Goal: Task Accomplishment & Management: Use online tool/utility

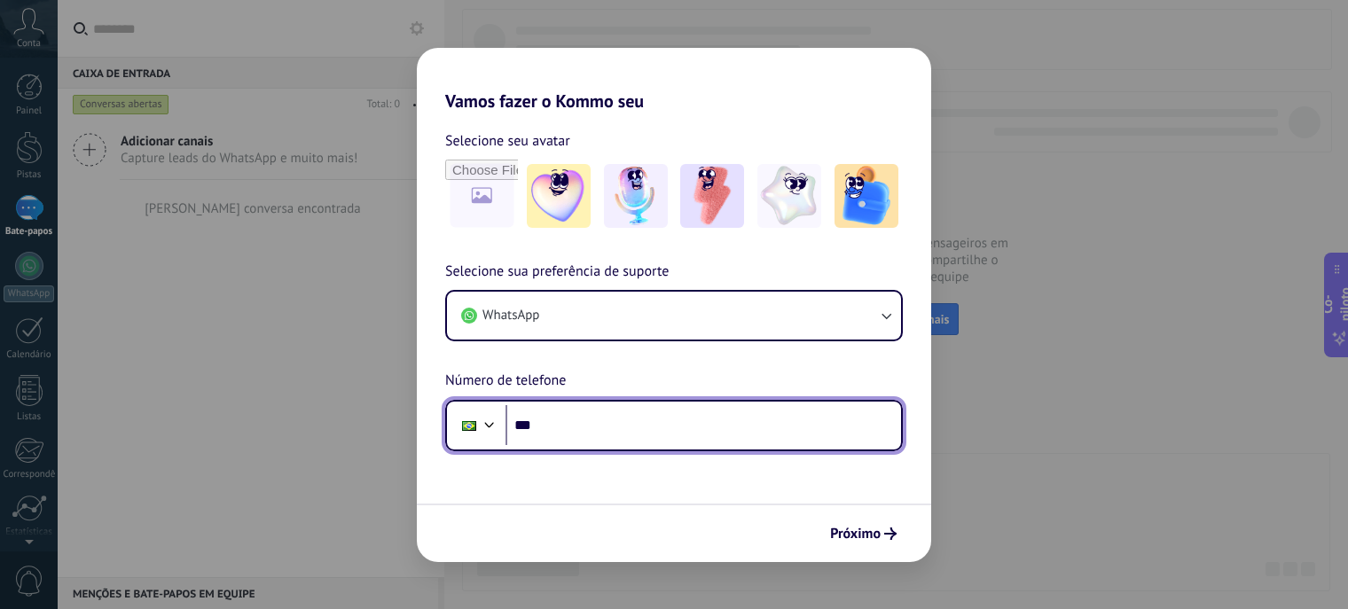
click at [589, 425] on input "***" at bounding box center [704, 425] width 396 height 41
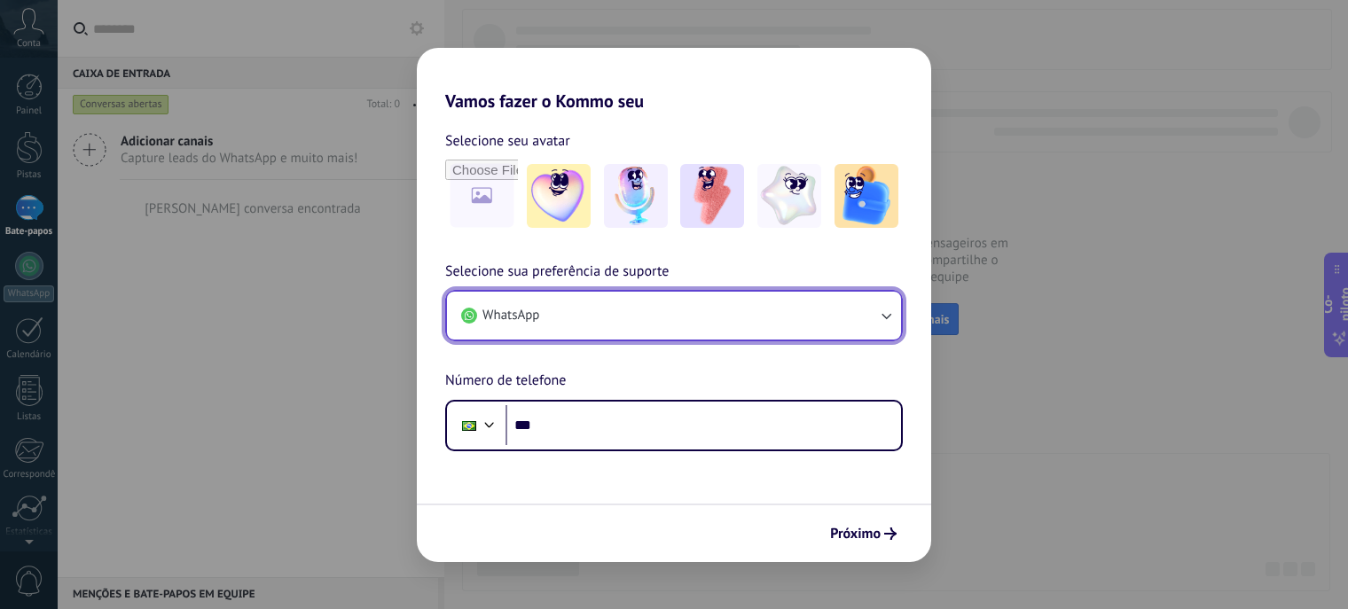
click at [647, 337] on button "WhatsApp" at bounding box center [674, 316] width 454 height 48
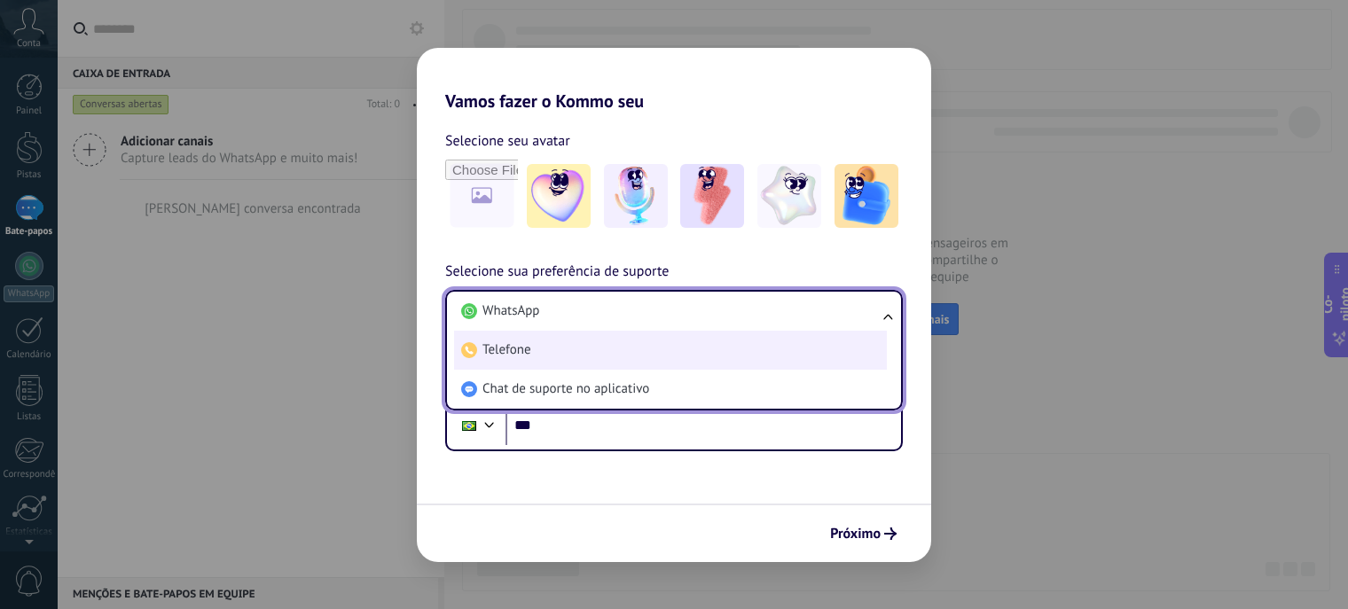
click at [627, 331] on li "Telefone" at bounding box center [670, 350] width 433 height 39
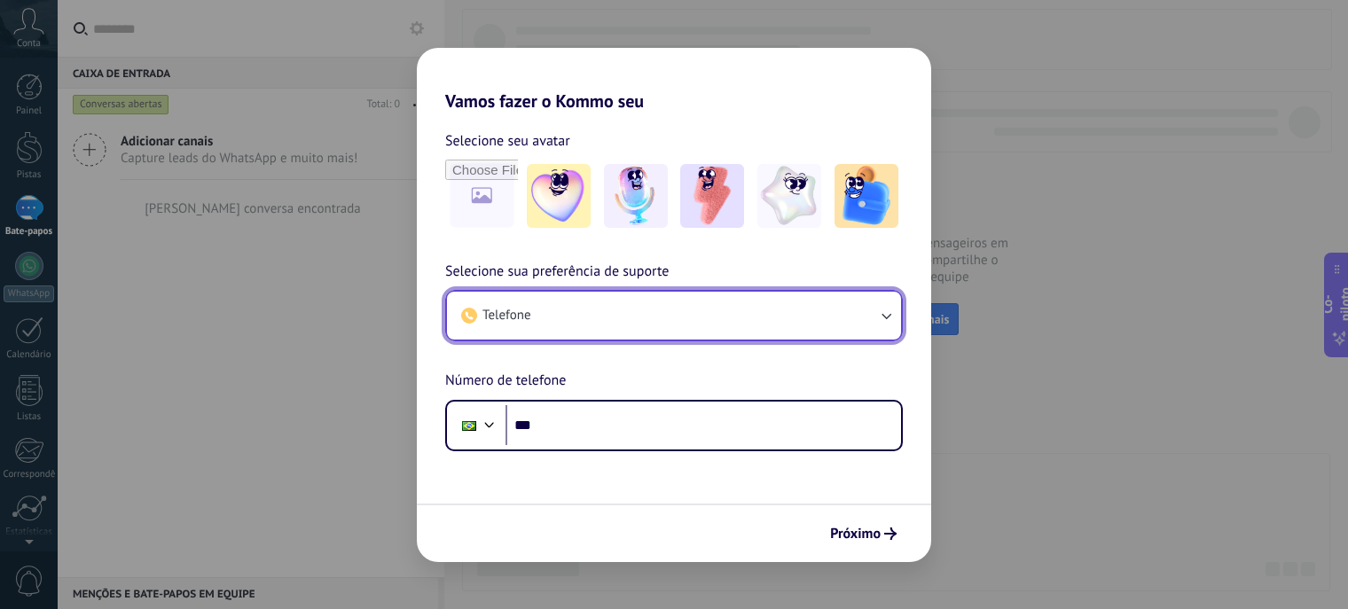
click at [623, 325] on button "Telefone" at bounding box center [674, 316] width 454 height 48
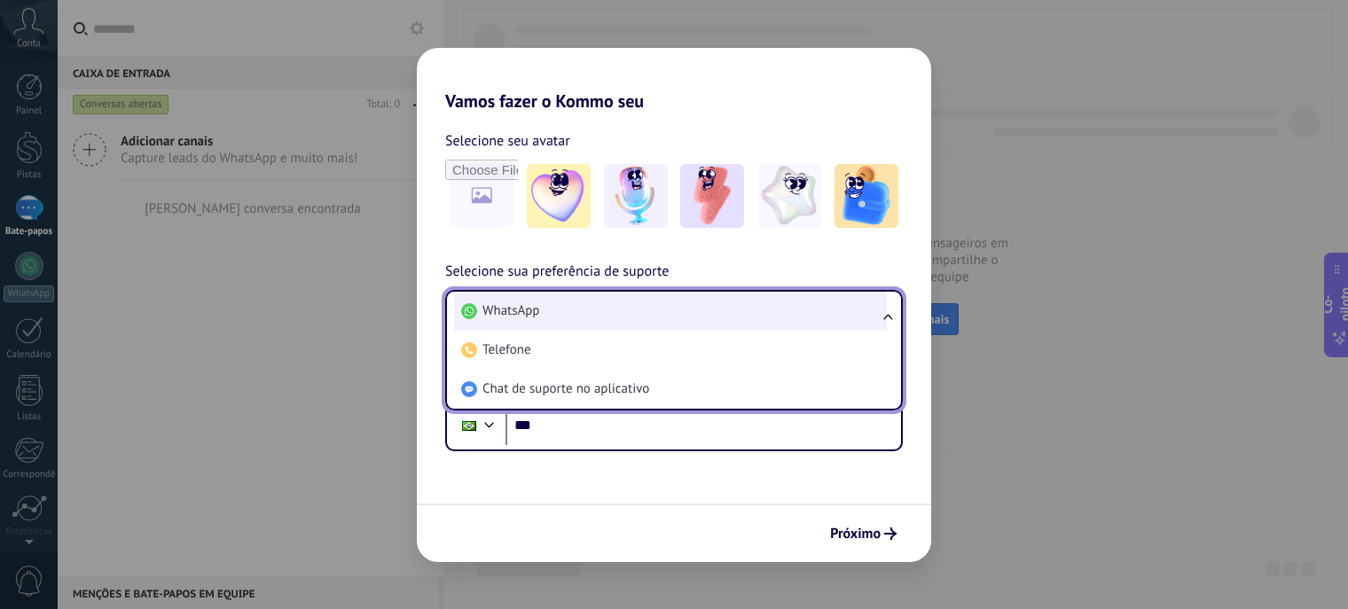
click at [603, 309] on li "WhatsApp" at bounding box center [670, 311] width 433 height 39
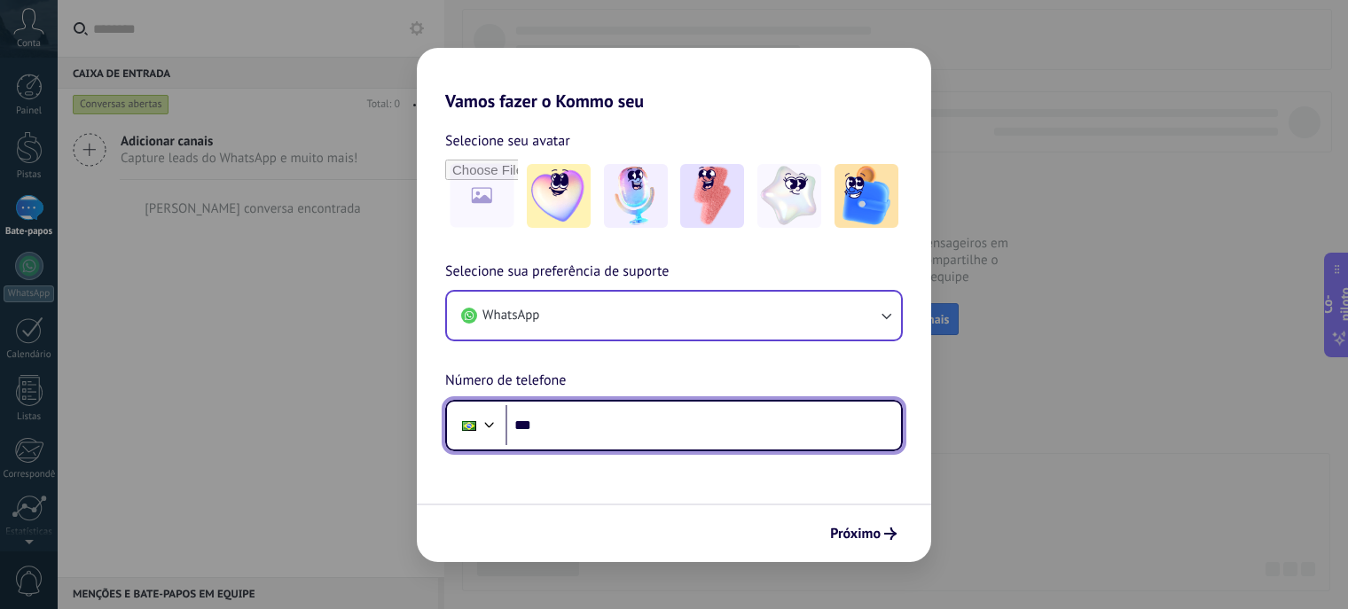
click at [604, 420] on input "***" at bounding box center [704, 425] width 396 height 41
type input "**********"
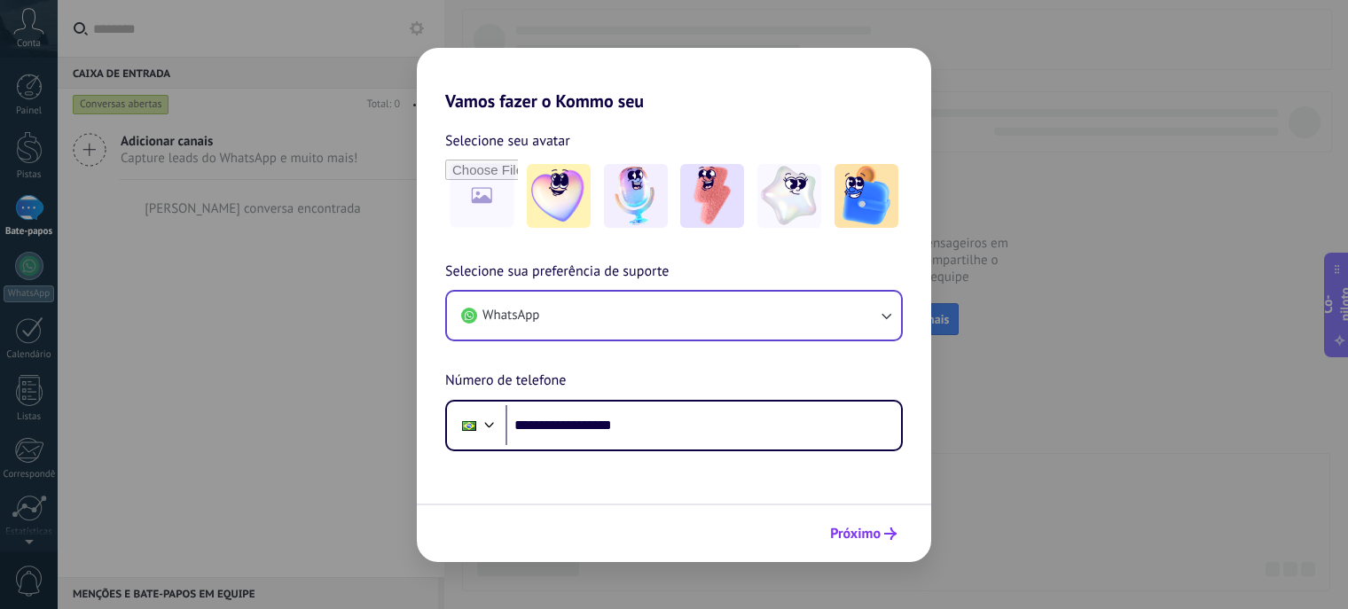
click at [884, 538] on icon "submit" at bounding box center [890, 534] width 12 height 12
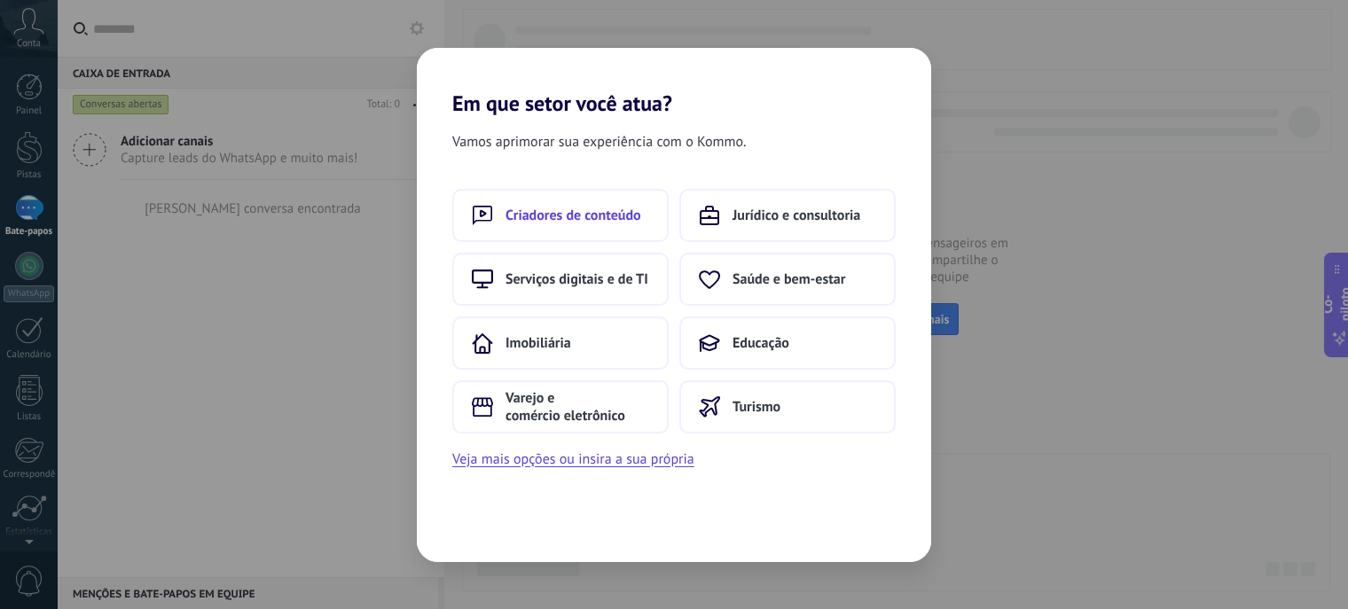
click at [585, 207] on font "Criadores de conteúdo" at bounding box center [574, 216] width 136 height 18
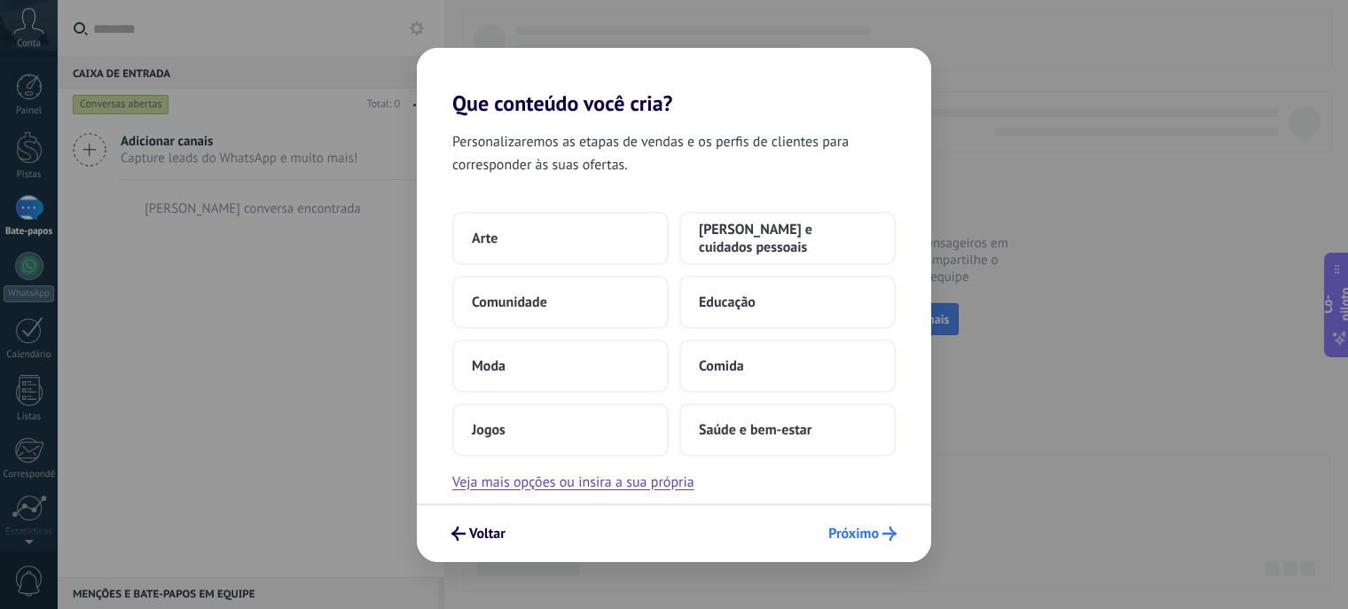
click at [865, 538] on font "Próximo" at bounding box center [853, 534] width 51 height 18
click at [857, 530] on font "Próximo" at bounding box center [853, 534] width 51 height 18
click at [570, 476] on font "Veja mais opções ou insira a sua própria" at bounding box center [573, 483] width 242 height 18
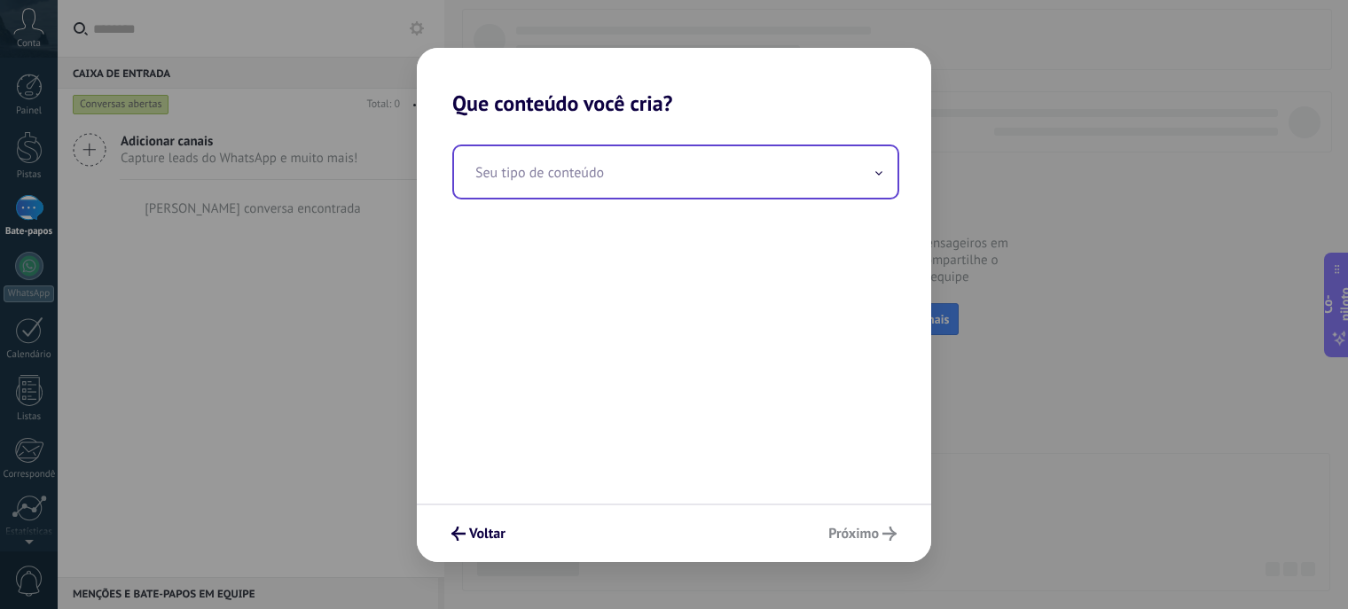
click at [605, 161] on input "text" at bounding box center [675, 171] width 443 height 51
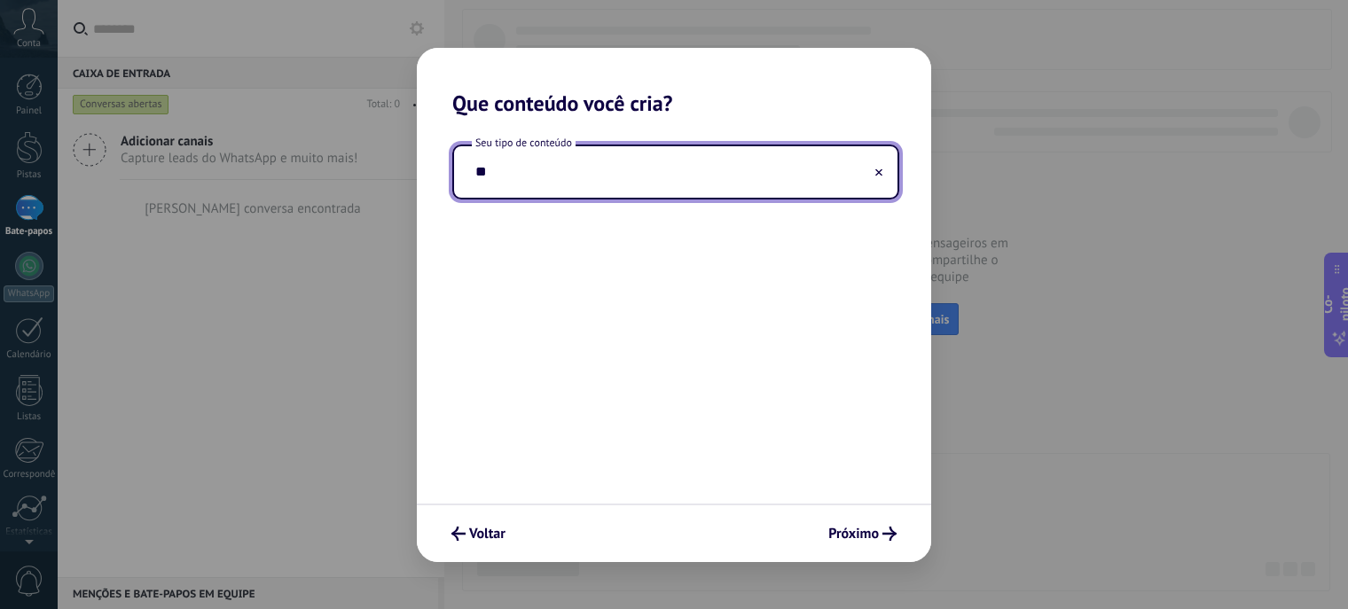
type input "*"
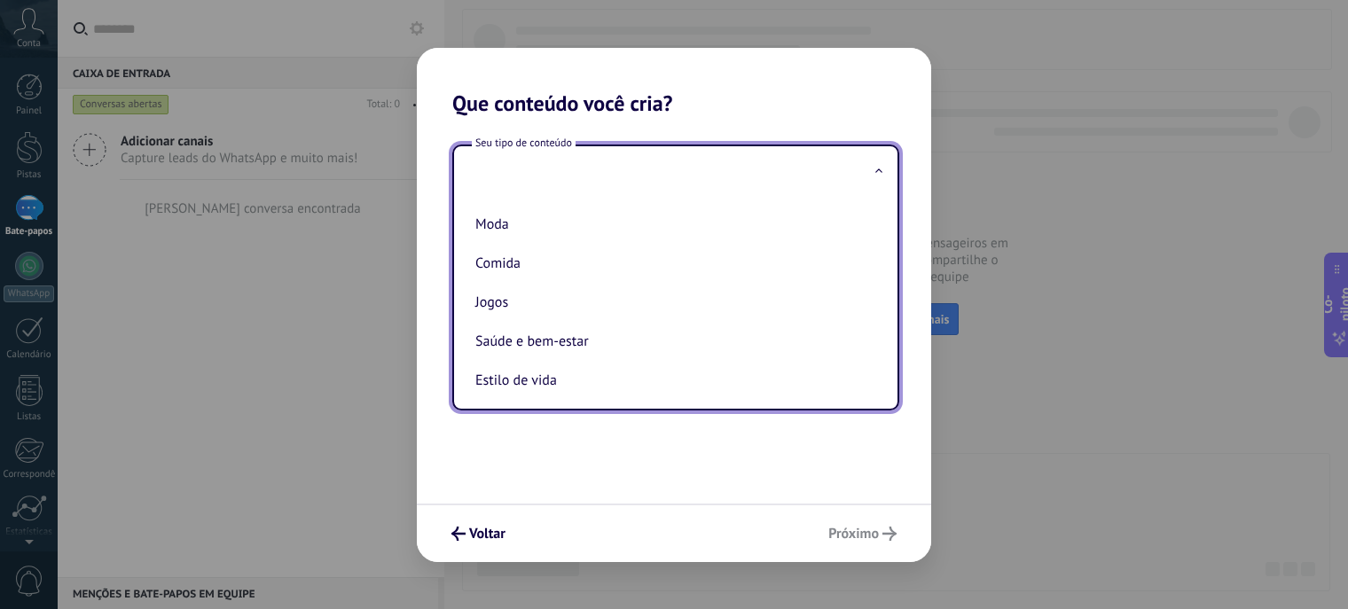
scroll to position [362, 0]
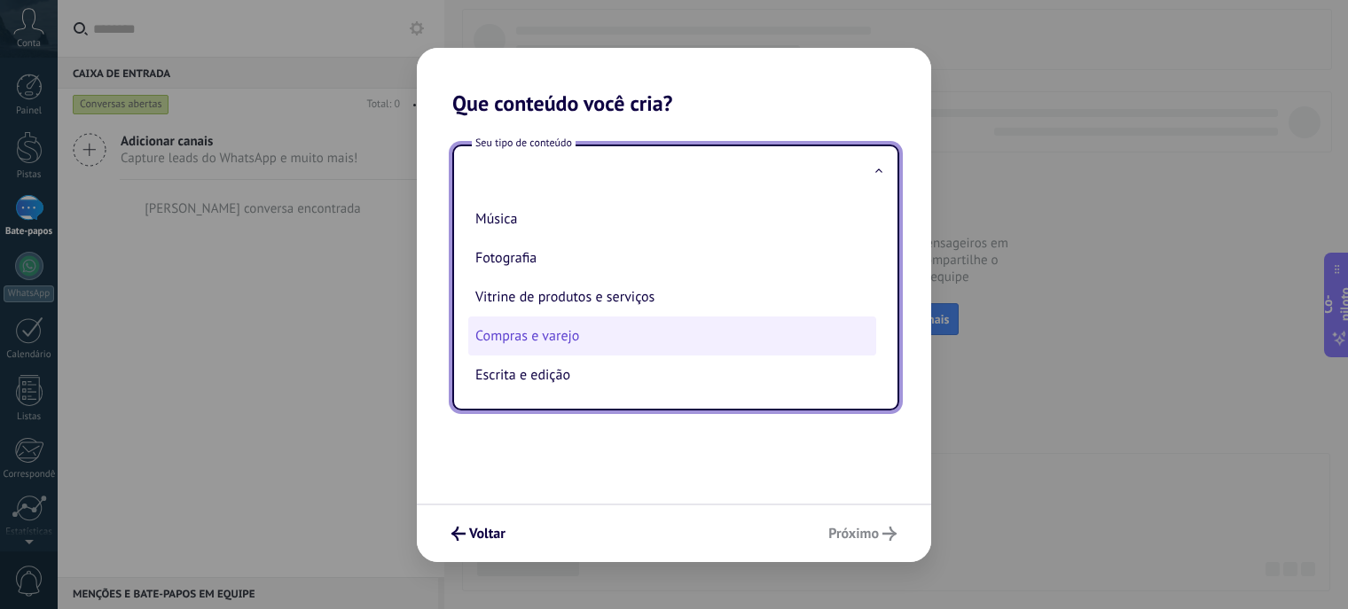
click at [603, 342] on li "Compras e varejo" at bounding box center [672, 336] width 408 height 39
type input "**********"
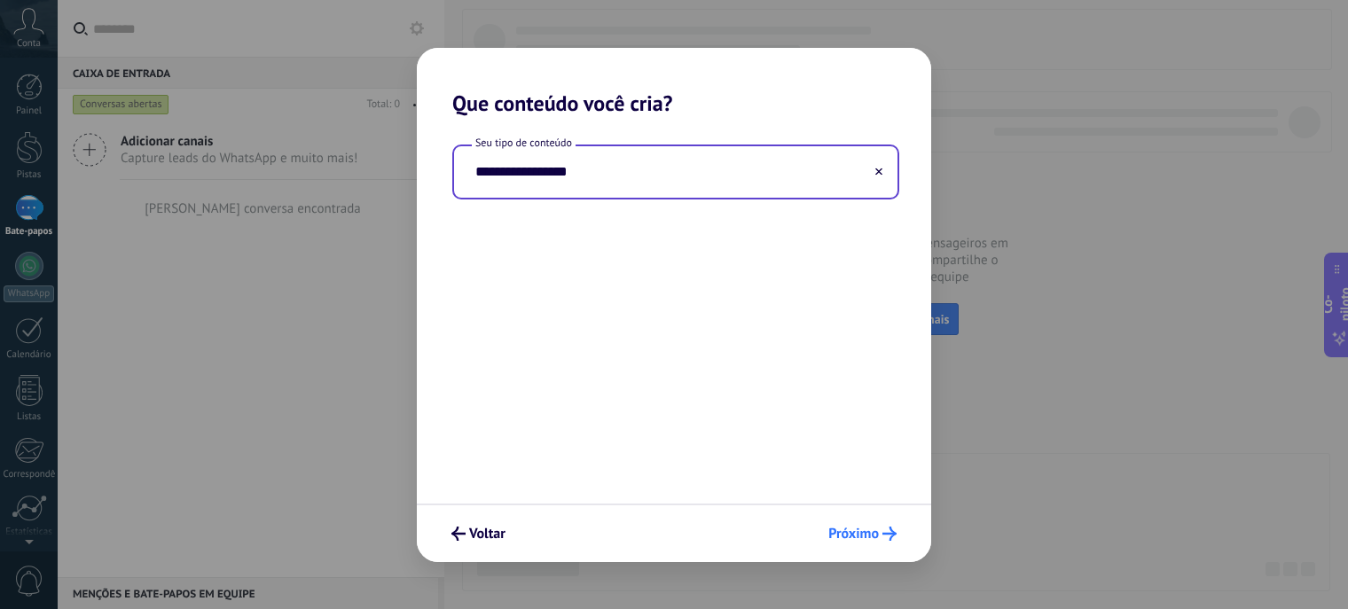
click at [882, 542] on button "Próximo" at bounding box center [862, 534] width 84 height 30
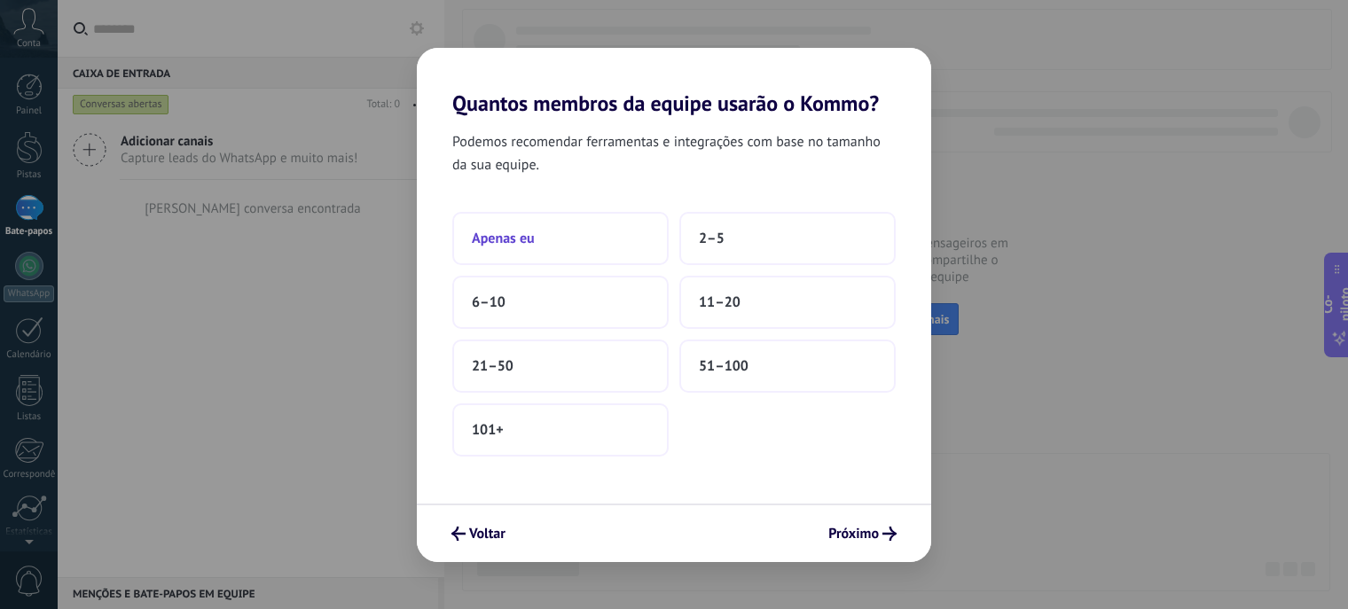
click at [634, 229] on button "Apenas eu" at bounding box center [560, 238] width 216 height 53
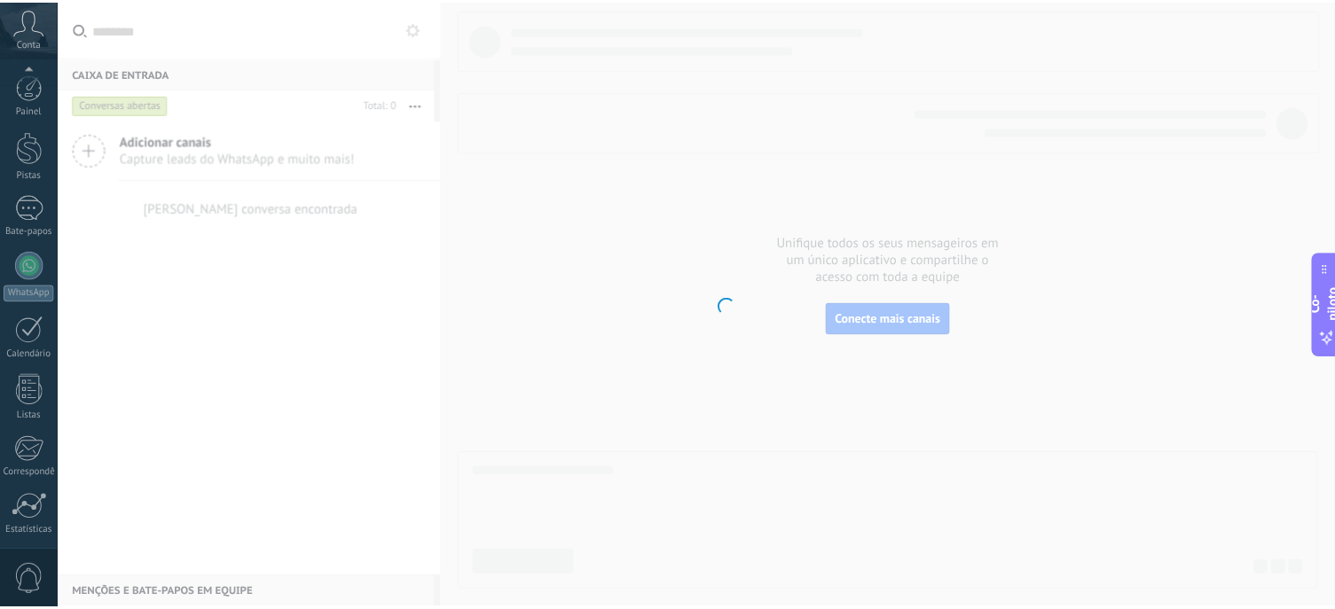
scroll to position [138, 0]
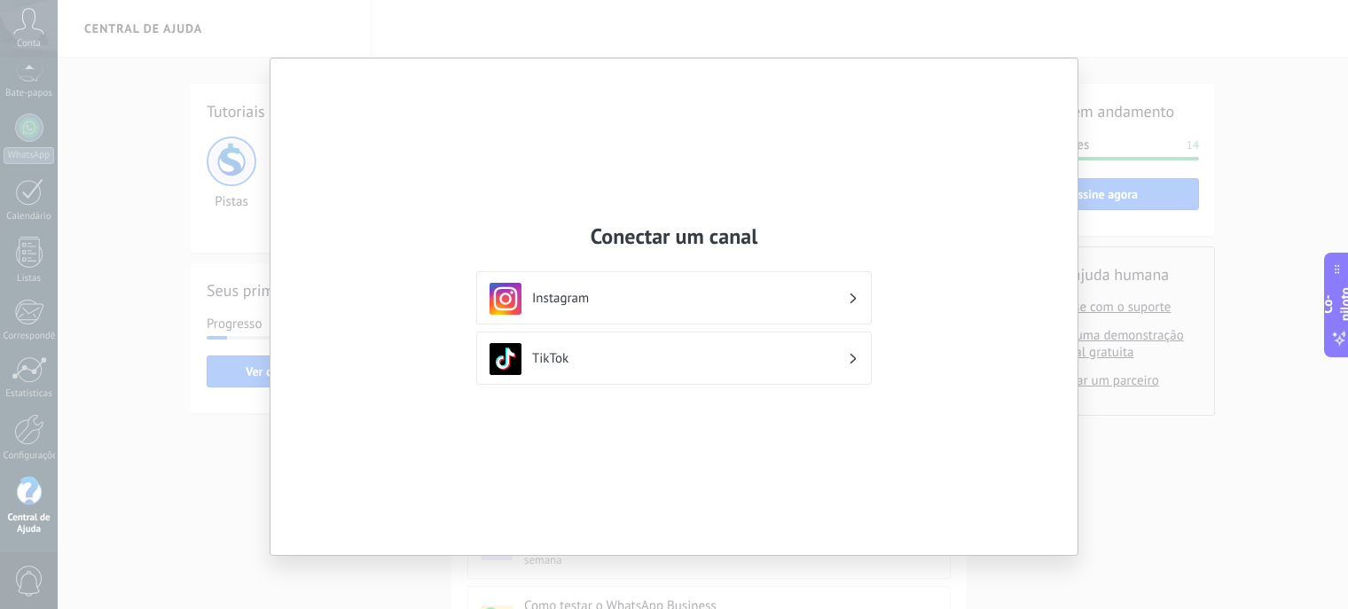
click at [163, 404] on div "Conectar um canal Instagram TikTok" at bounding box center [674, 304] width 1348 height 609
click at [809, 283] on div "Instagram" at bounding box center [674, 299] width 369 height 32
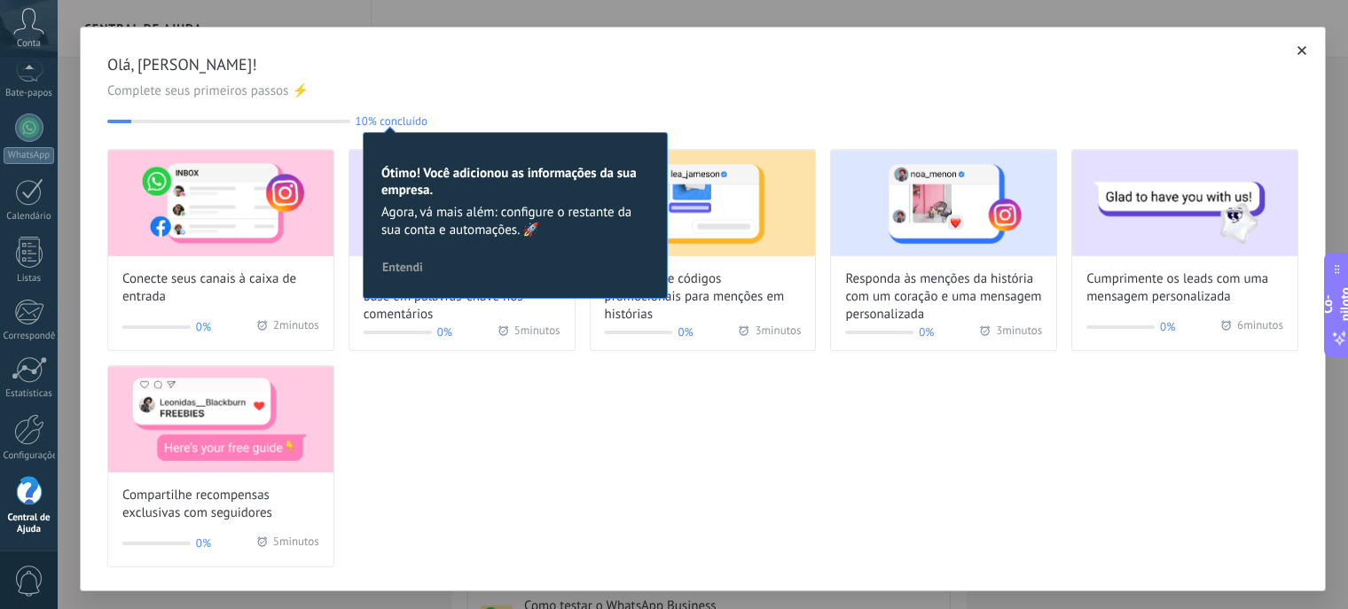
click at [999, 73] on span "Olá, [PERSON_NAME]!" at bounding box center [702, 64] width 1191 height 21
click at [1298, 56] on span "button" at bounding box center [1302, 50] width 9 height 12
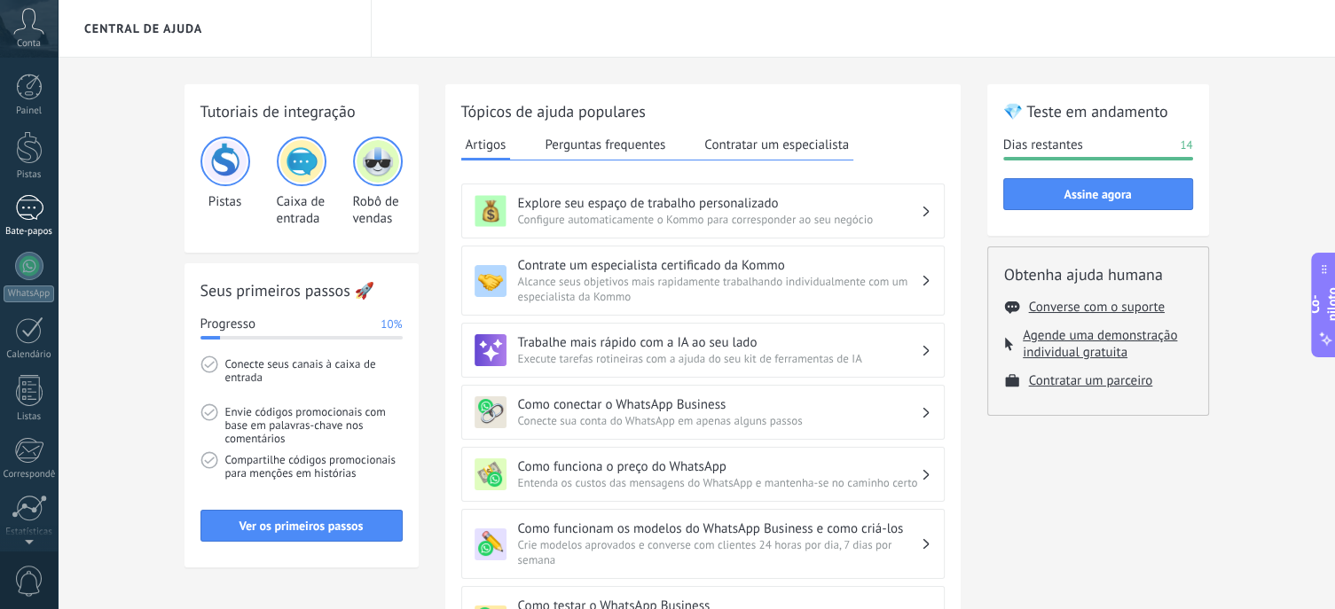
click at [21, 60] on div "Painel Pistas Bate-papos WhatsApp Clientes" at bounding box center [57, 305] width 115 height 494
click at [27, 85] on div at bounding box center [29, 87] width 27 height 27
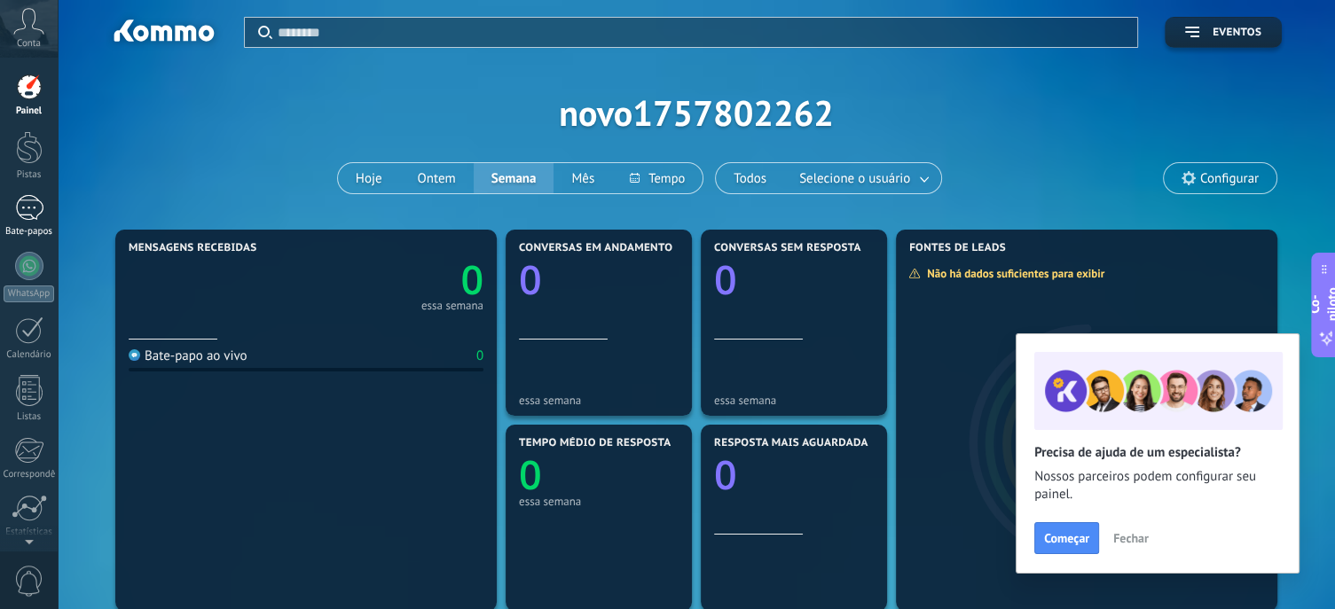
click at [34, 196] on div at bounding box center [29, 208] width 28 height 26
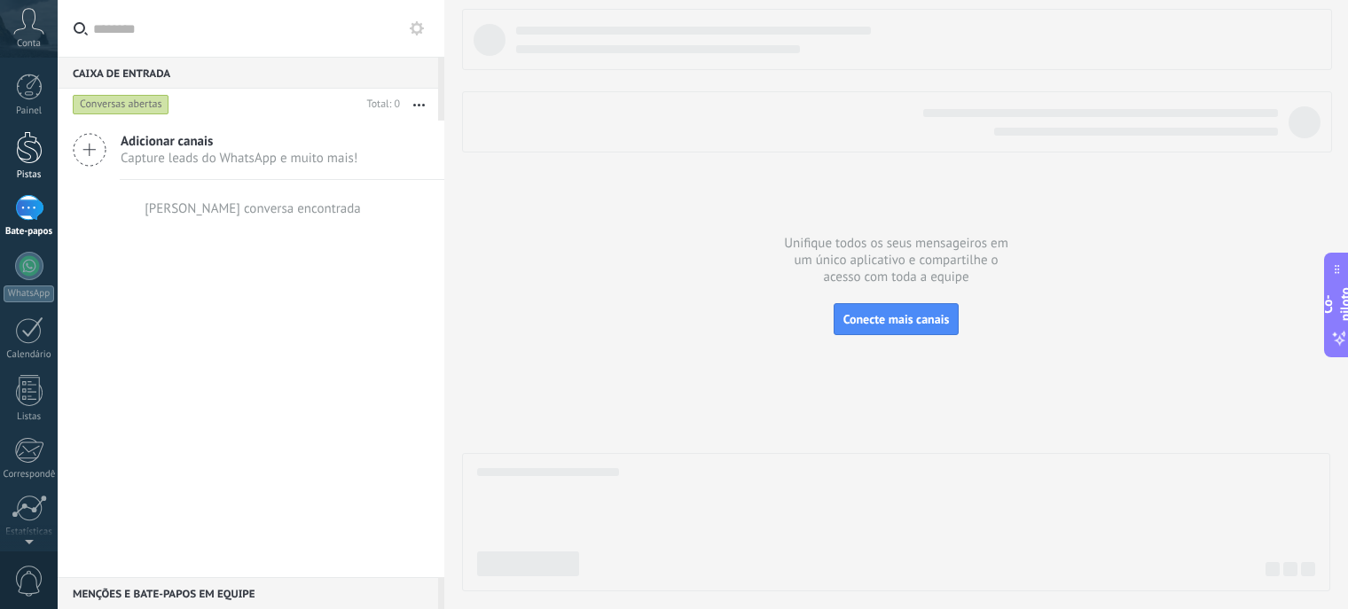
click at [35, 154] on div at bounding box center [29, 147] width 27 height 33
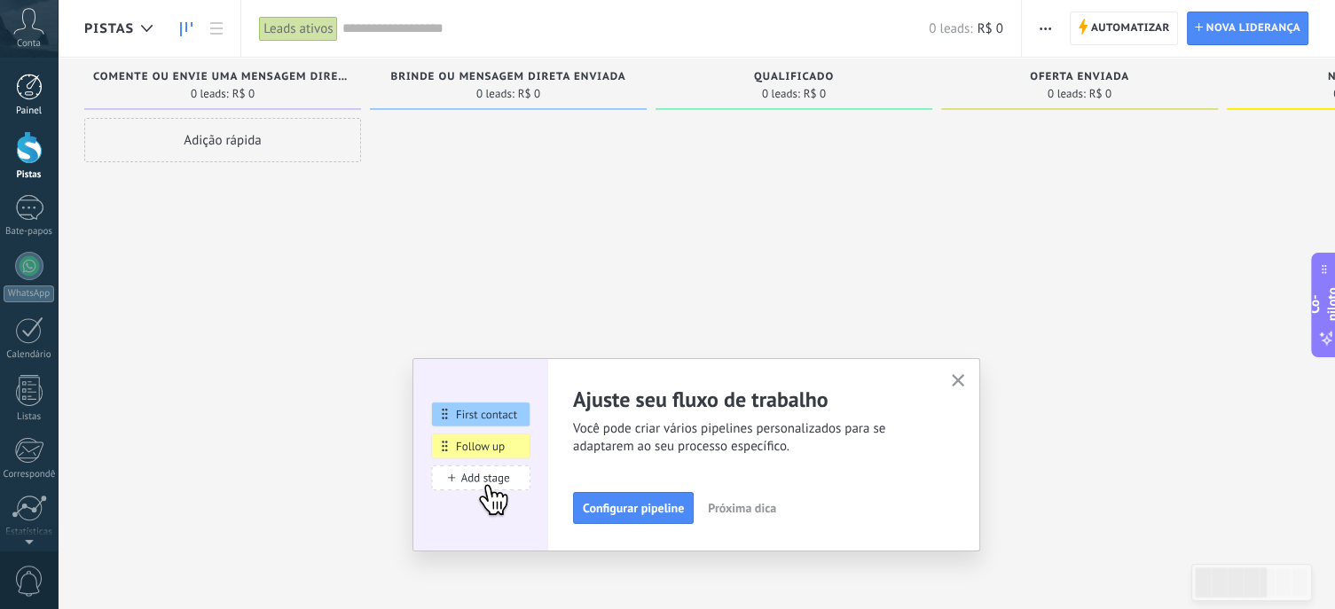
click at [29, 91] on div at bounding box center [29, 87] width 27 height 27
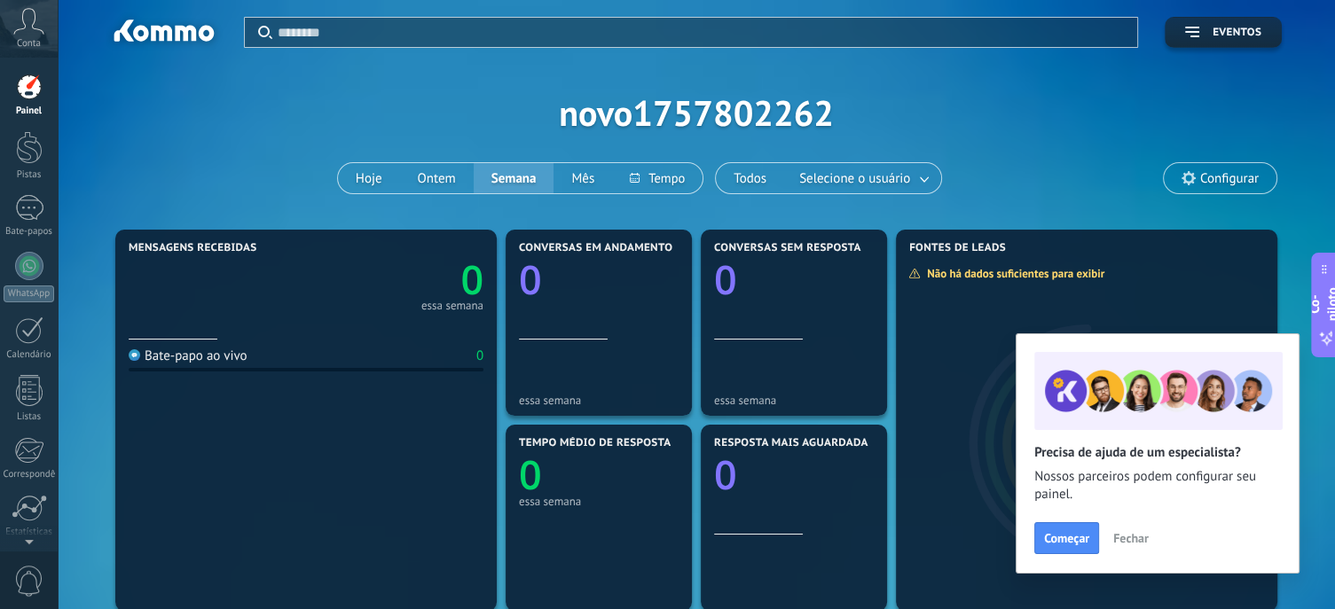
click at [27, 26] on icon at bounding box center [28, 21] width 31 height 27
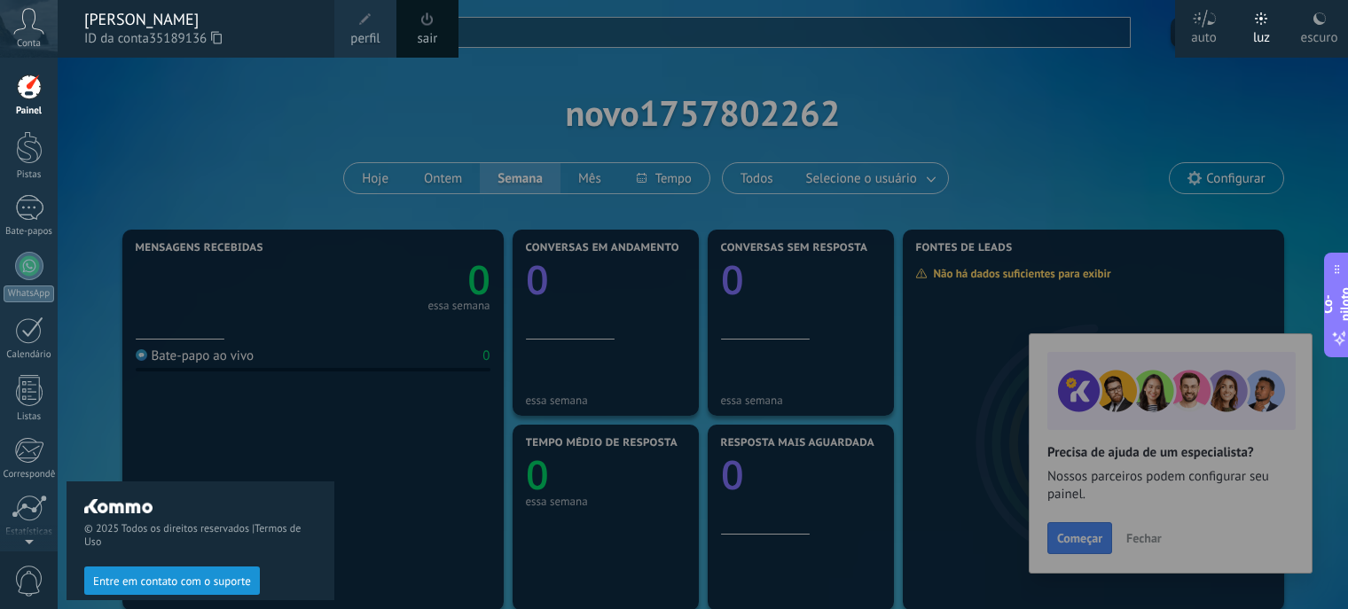
click at [166, 73] on div "© 2025 Todos os direitos reservados | Termos de Uso Entre em contato com o supo…" at bounding box center [201, 334] width 268 height 552
click at [34, 67] on div "Painel Pistas Bate-papos WhatsApp Clientes" at bounding box center [57, 305] width 115 height 494
click at [25, 40] on font "Conta" at bounding box center [29, 43] width 24 height 12
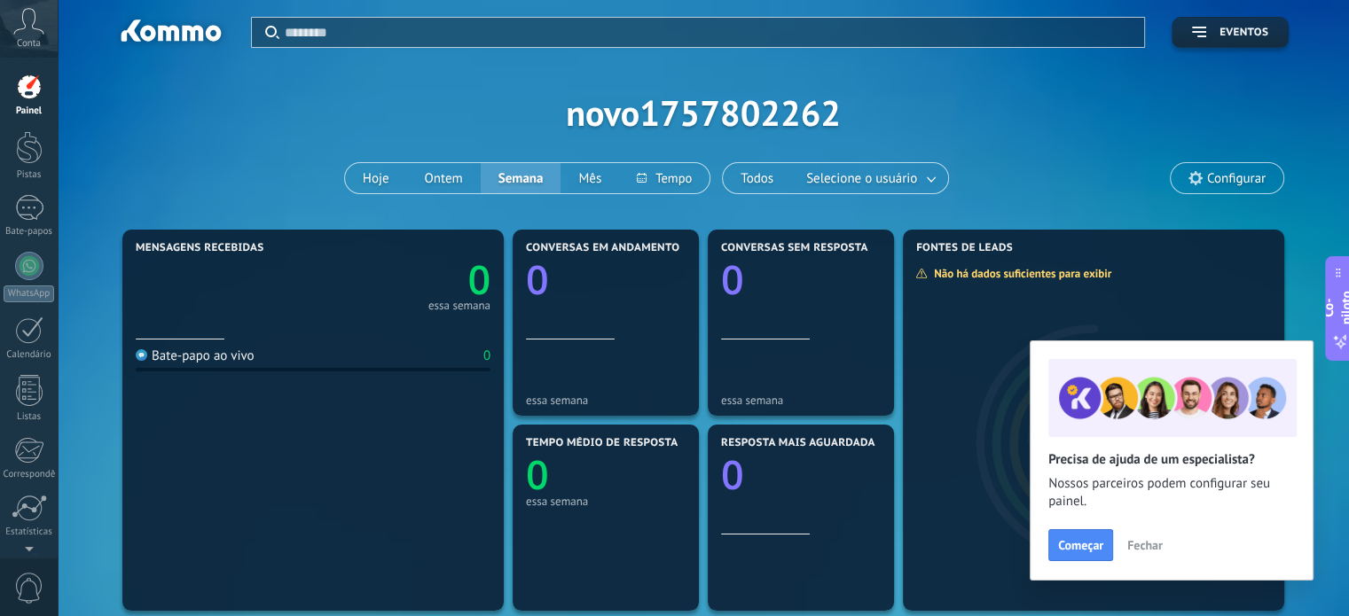
click at [28, 90] on div at bounding box center [29, 87] width 27 height 27
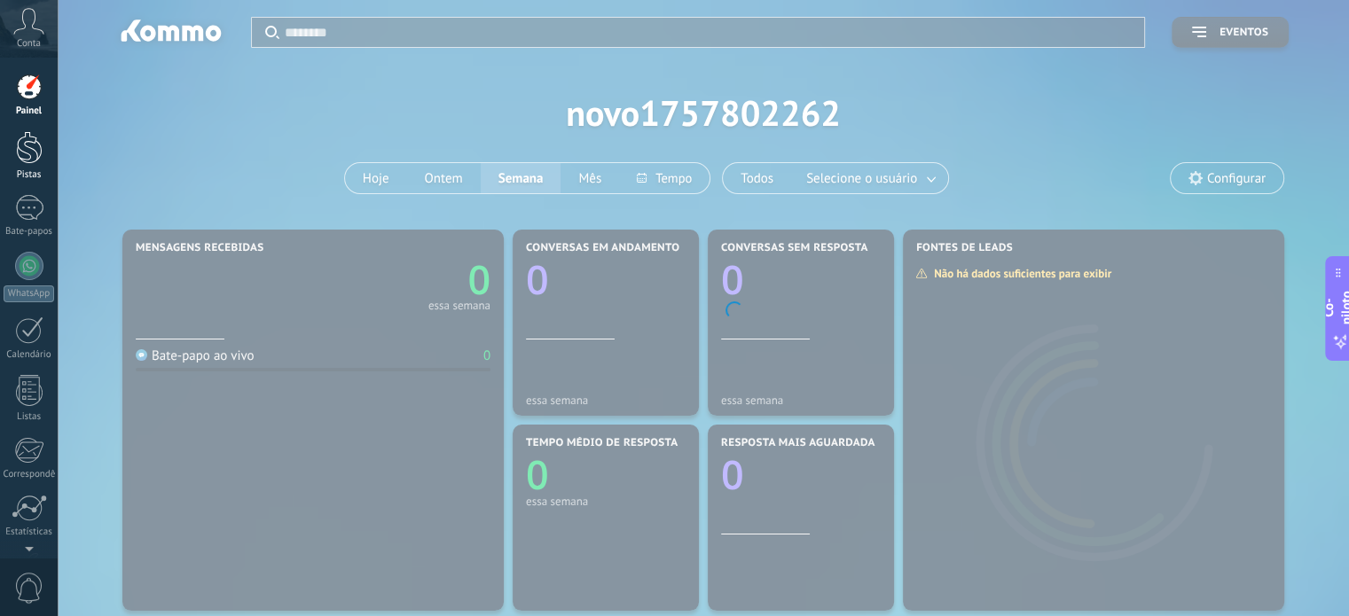
click at [37, 153] on div at bounding box center [29, 147] width 27 height 33
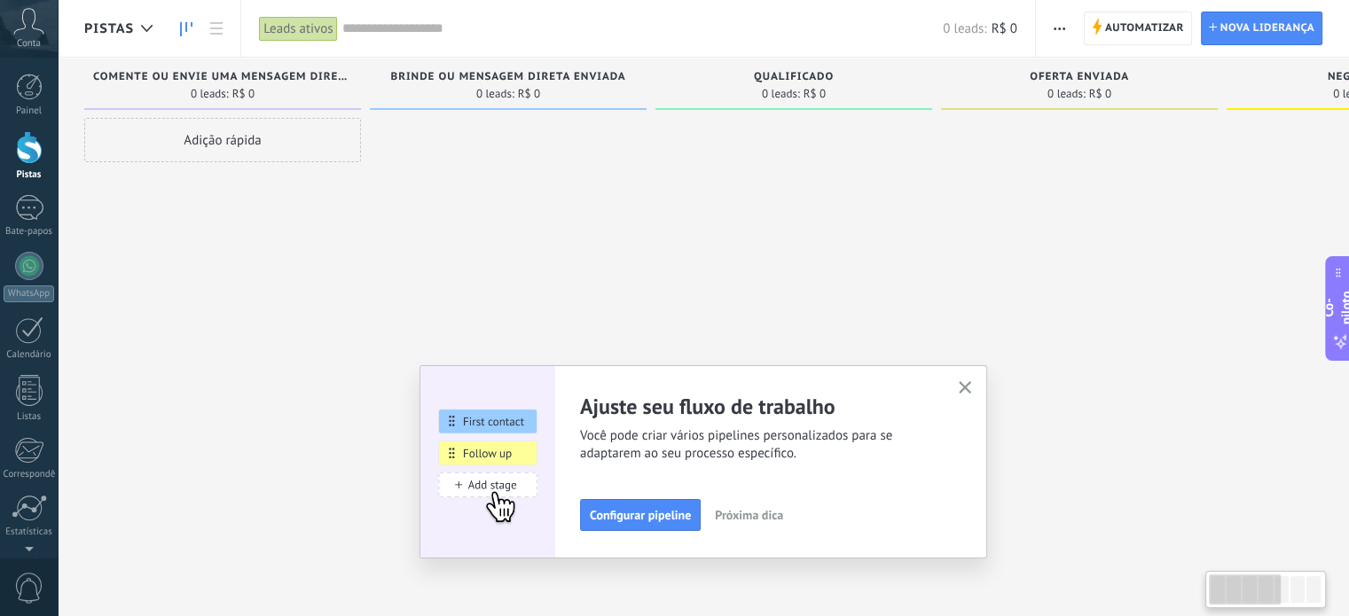
click at [511, 137] on div at bounding box center [508, 310] width 277 height 385
click at [1140, 26] on font "Automatizar" at bounding box center [1144, 27] width 79 height 13
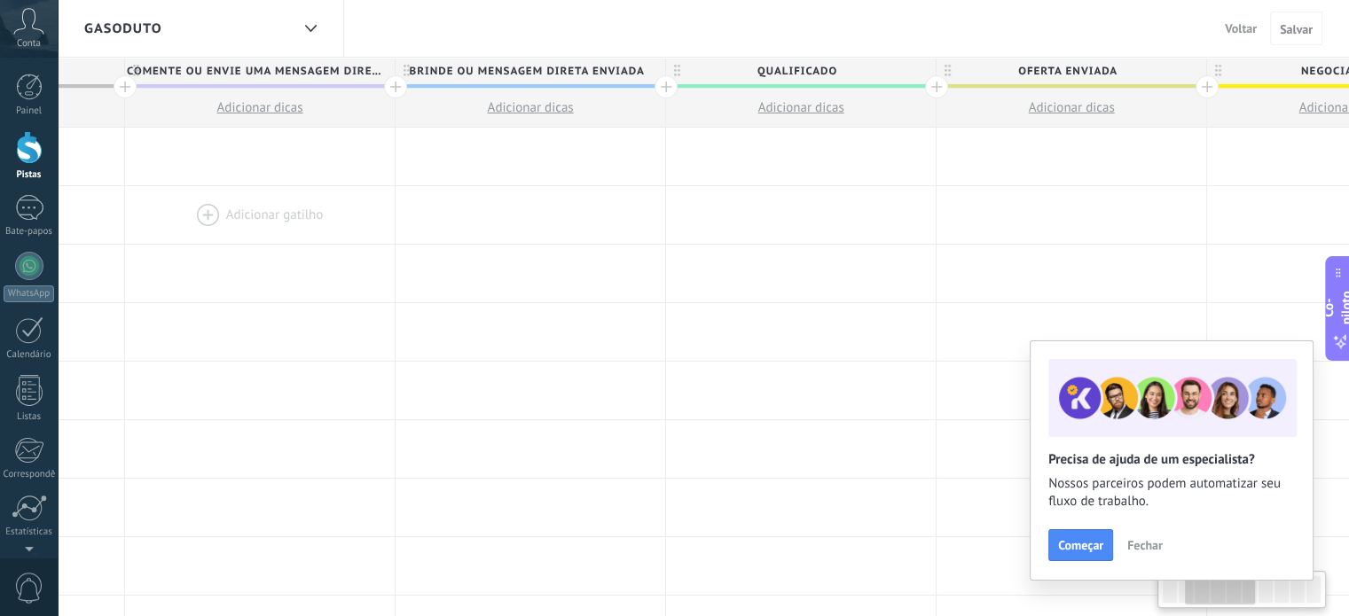
scroll to position [0, 500]
click at [1164, 546] on button "Fechar" at bounding box center [1144, 545] width 51 height 27
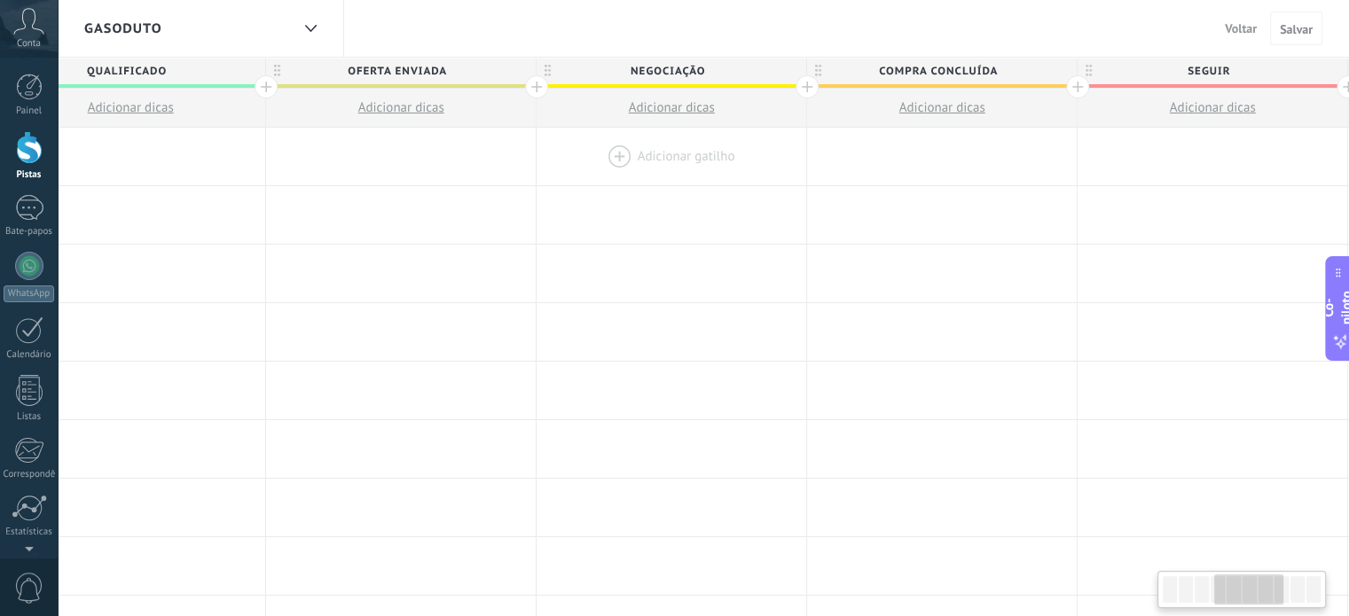
scroll to position [0, 993]
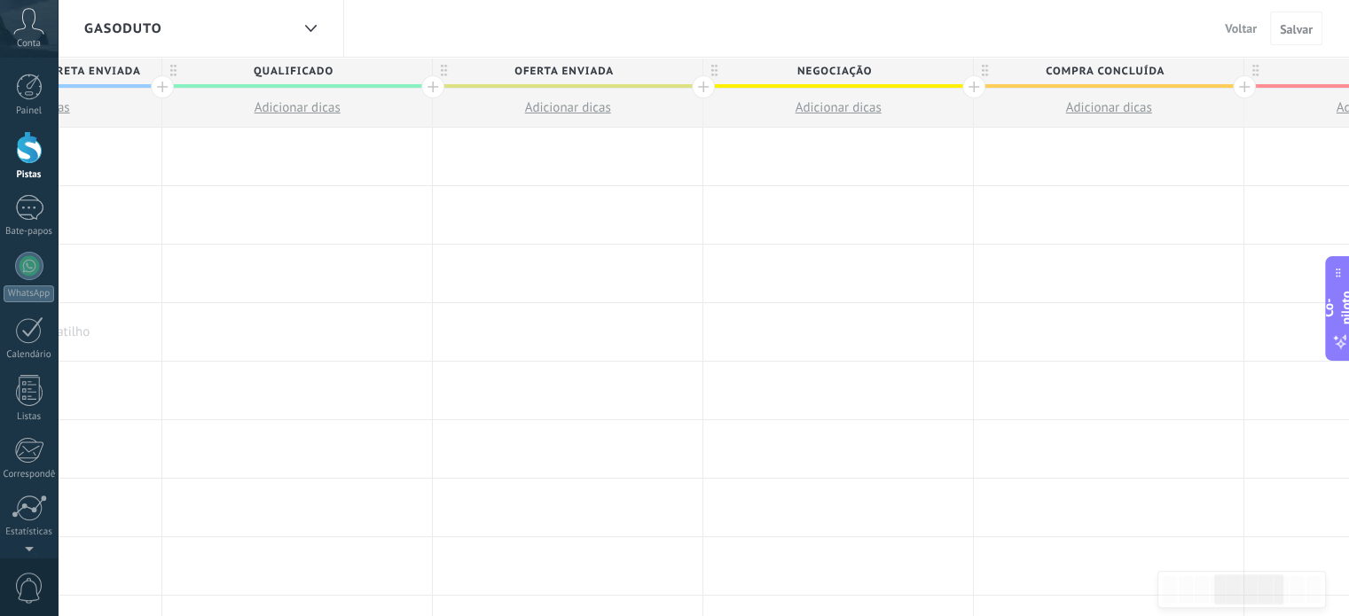
click at [105, 329] on div at bounding box center [27, 332] width 270 height 58
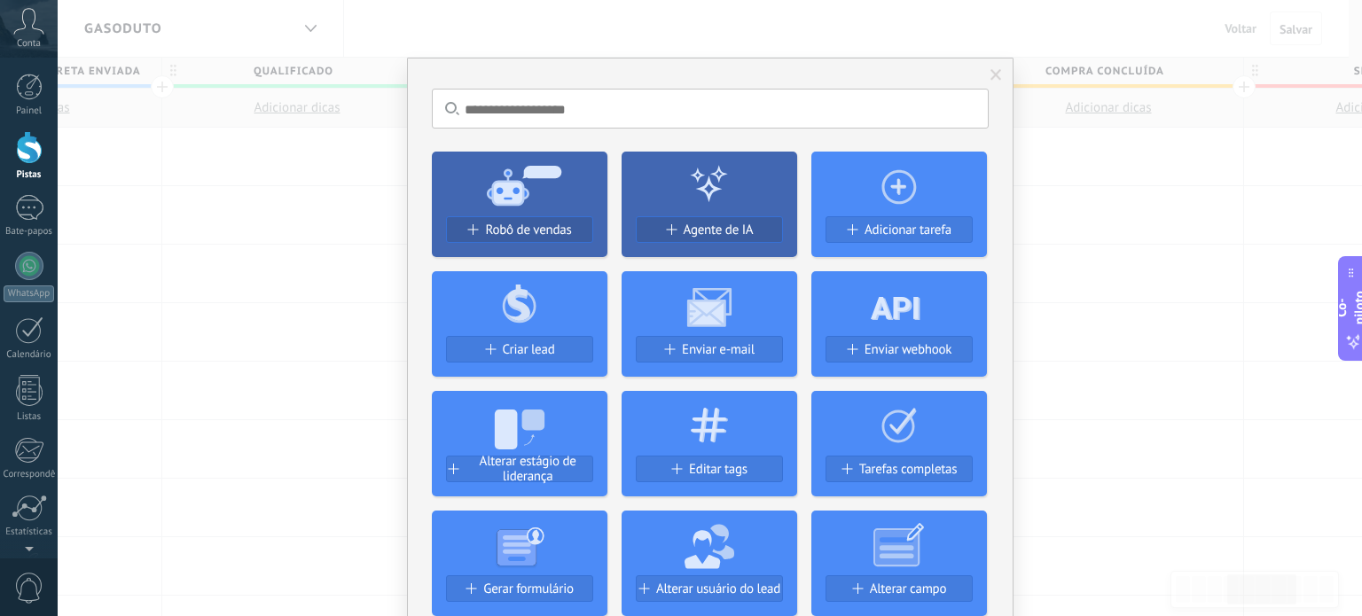
click at [365, 225] on div "Nenhum resultado. Robô de vendas Agente de IA Adicionar tarefa Criar lead Envia…" at bounding box center [710, 308] width 1305 height 616
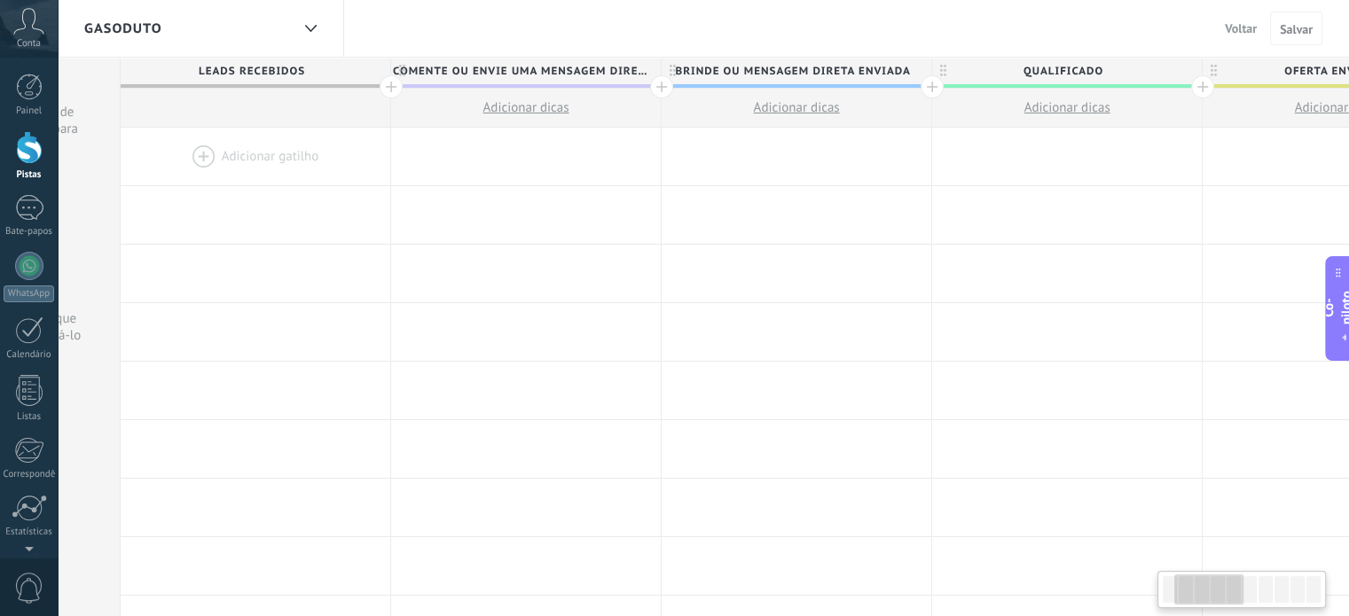
scroll to position [0, 225]
click at [539, 74] on font "Comente ou envie uma mensagem direta" at bounding box center [521, 71] width 260 height 13
click at [539, 74] on input "**********" at bounding box center [520, 71] width 235 height 27
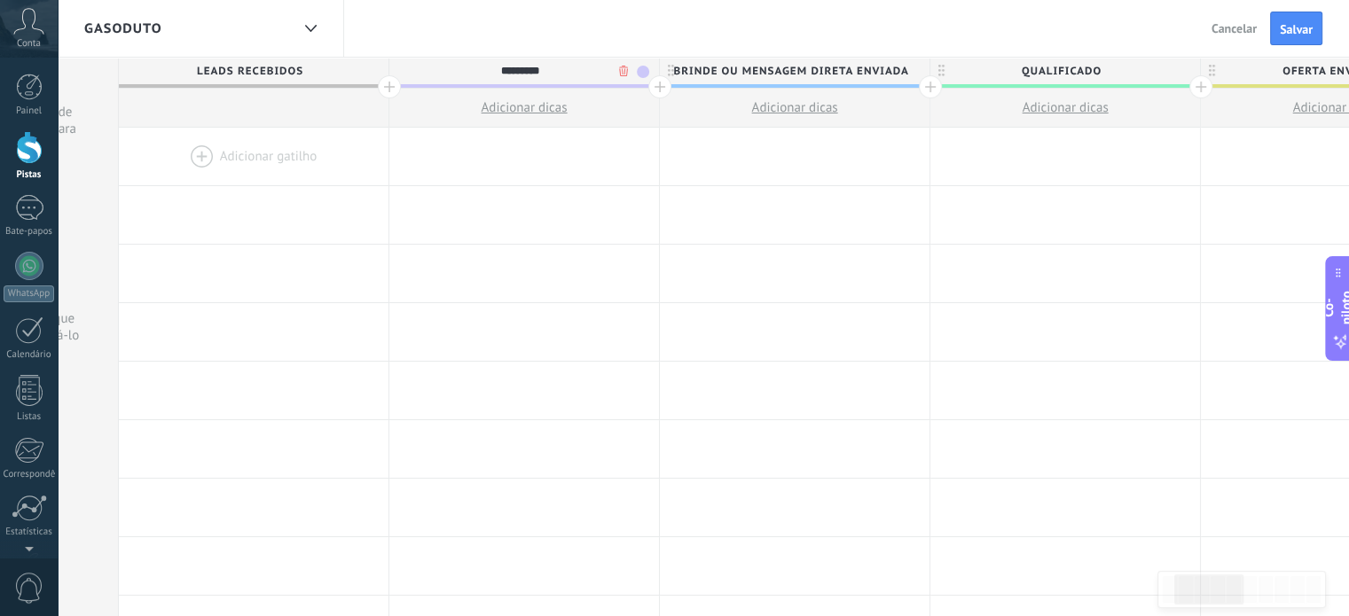
type input "*********"
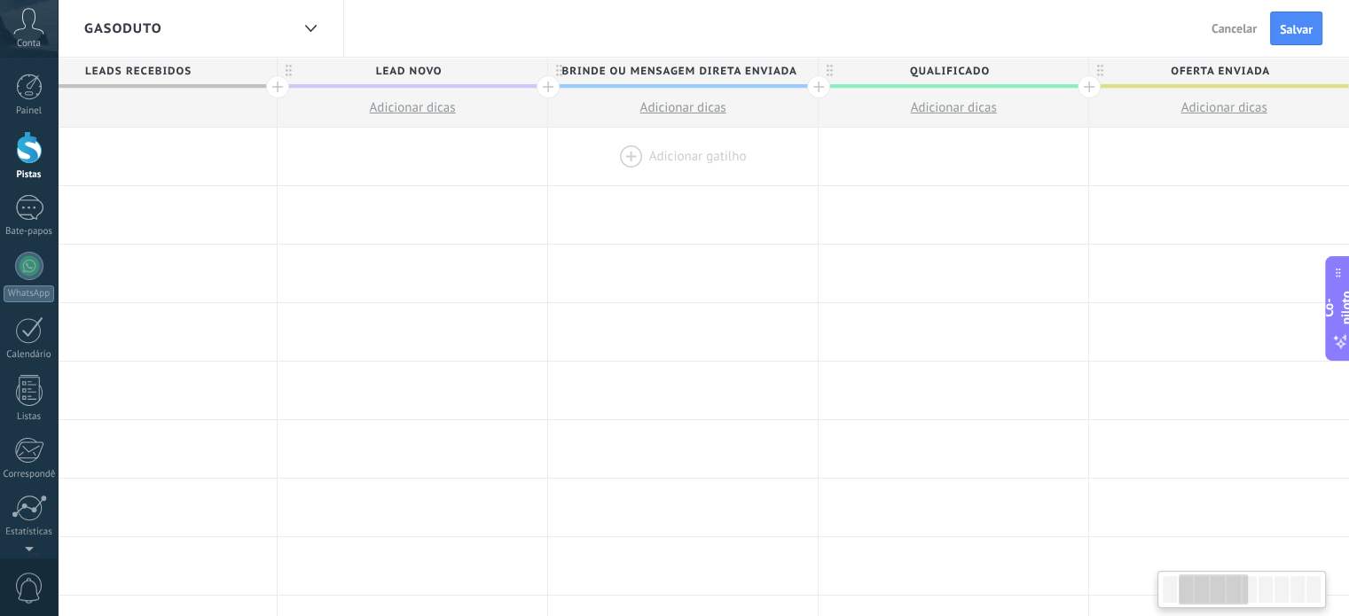
scroll to position [0, 343]
click at [754, 70] on font "Brinde ou mensagem direta enviada" at bounding box center [672, 71] width 235 height 13
click at [775, 69] on body ".abccls-1,.abccls-2{fill-rule:evenodd}.abccls-2{fill:#fff} .abfcls-1{fill:none}…" at bounding box center [674, 308] width 1349 height 616
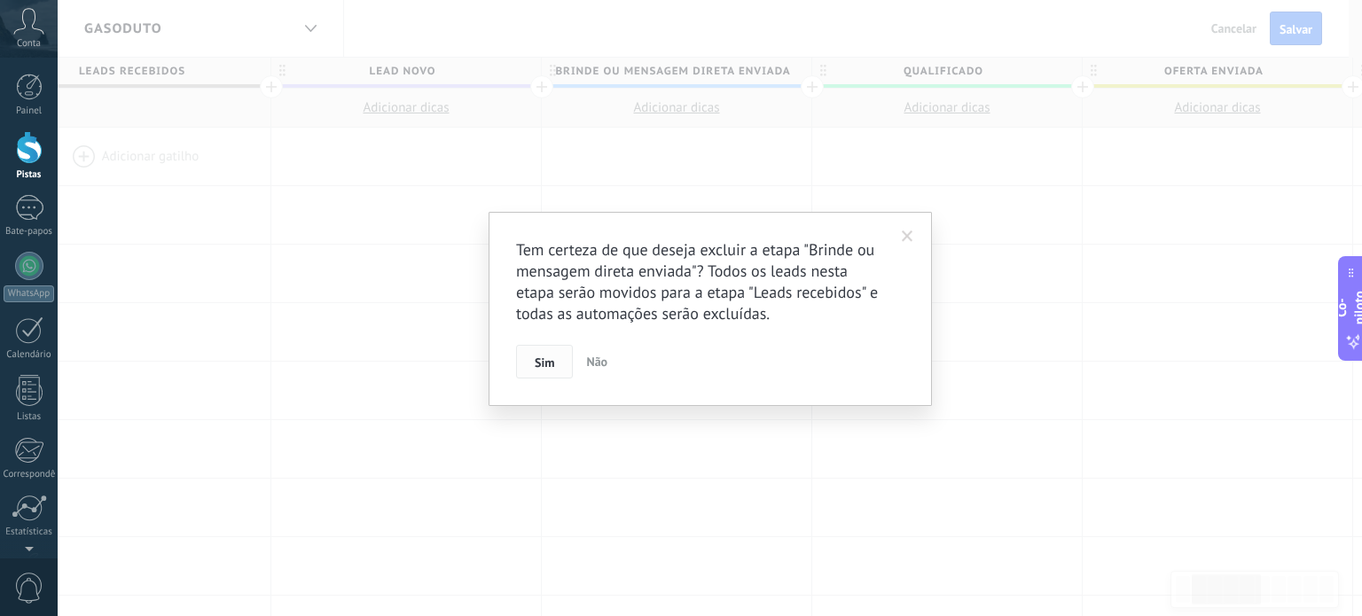
click at [546, 364] on font "Sim" at bounding box center [545, 363] width 20 height 16
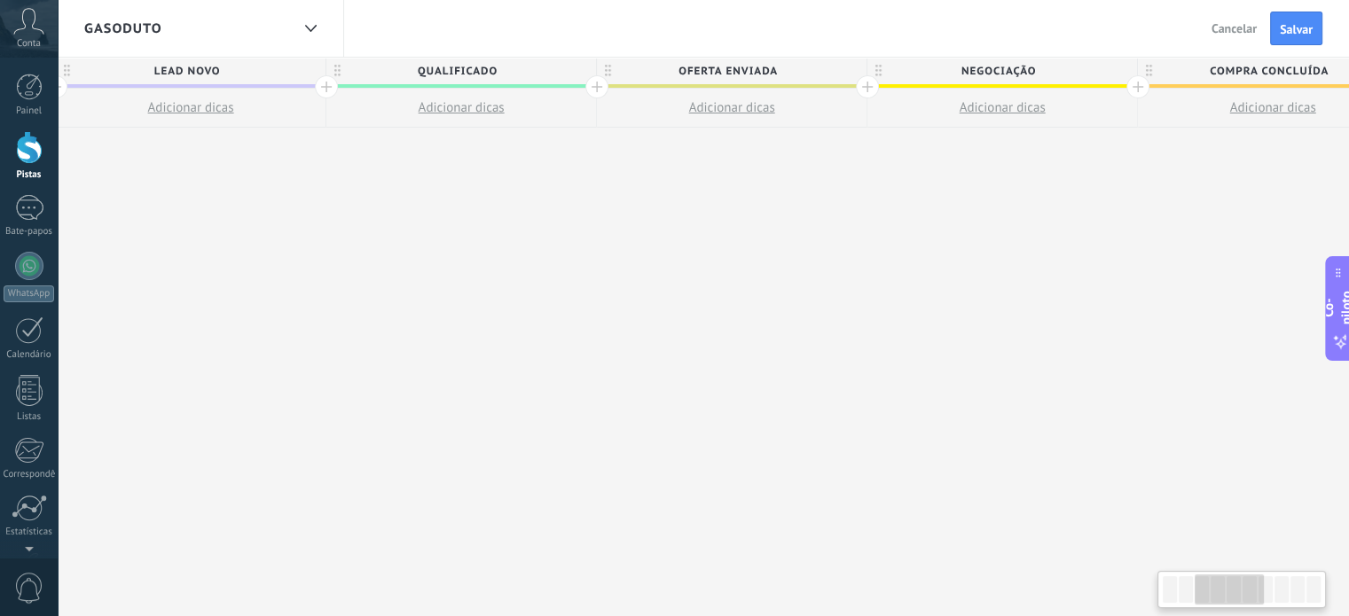
scroll to position [0, 562]
click at [810, 82] on span "Oferta enviada" at bounding box center [723, 71] width 261 height 27
click at [828, 70] on body ".abccls-1,.abccls-2{fill-rule:evenodd}.abccls-2{fill:#fff} .abfcls-1{fill:none}…" at bounding box center [674, 308] width 1349 height 616
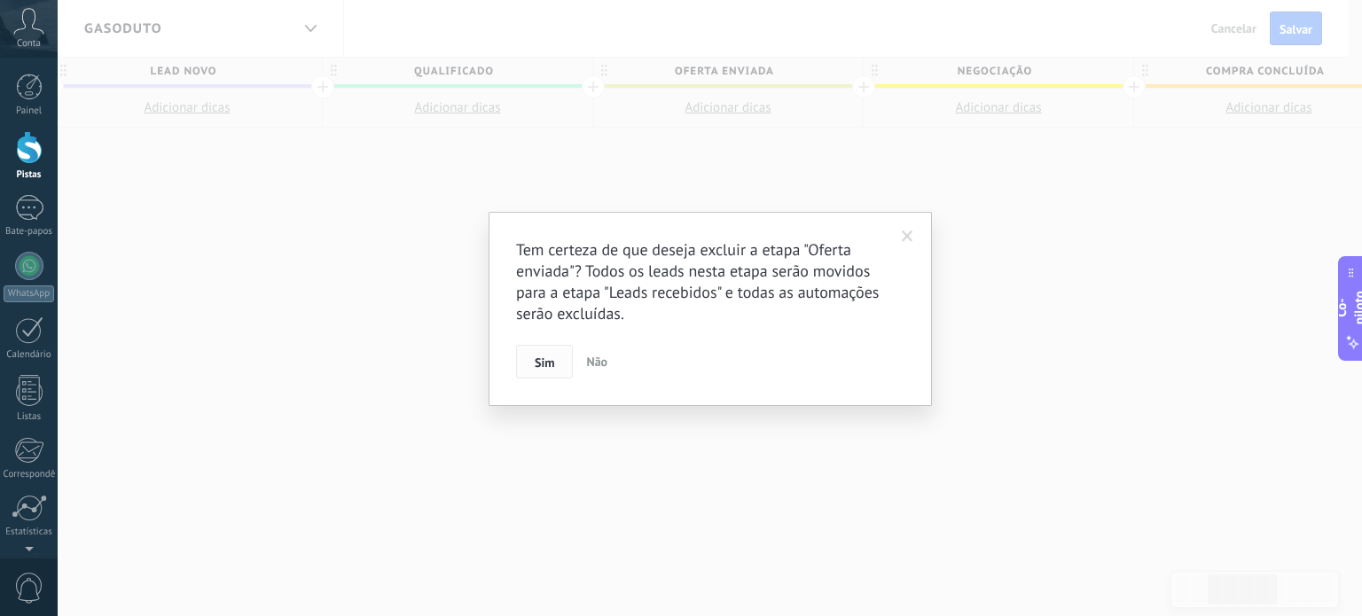
click at [546, 355] on font "Sim" at bounding box center [545, 363] width 20 height 16
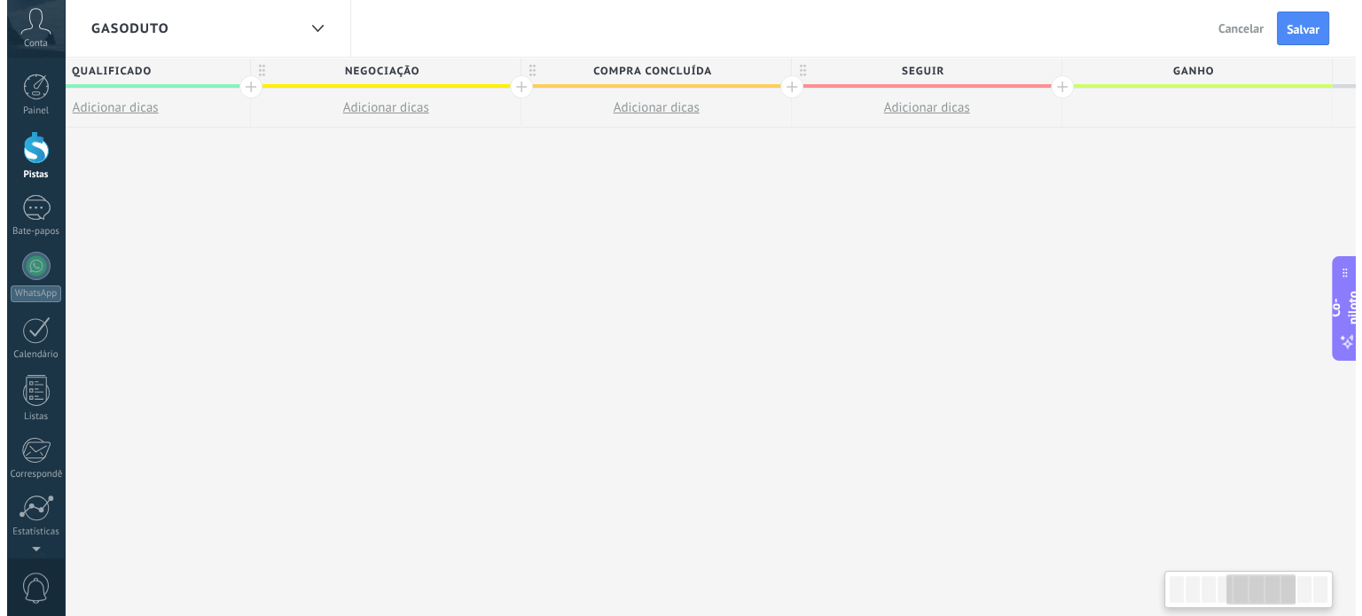
scroll to position [0, 912]
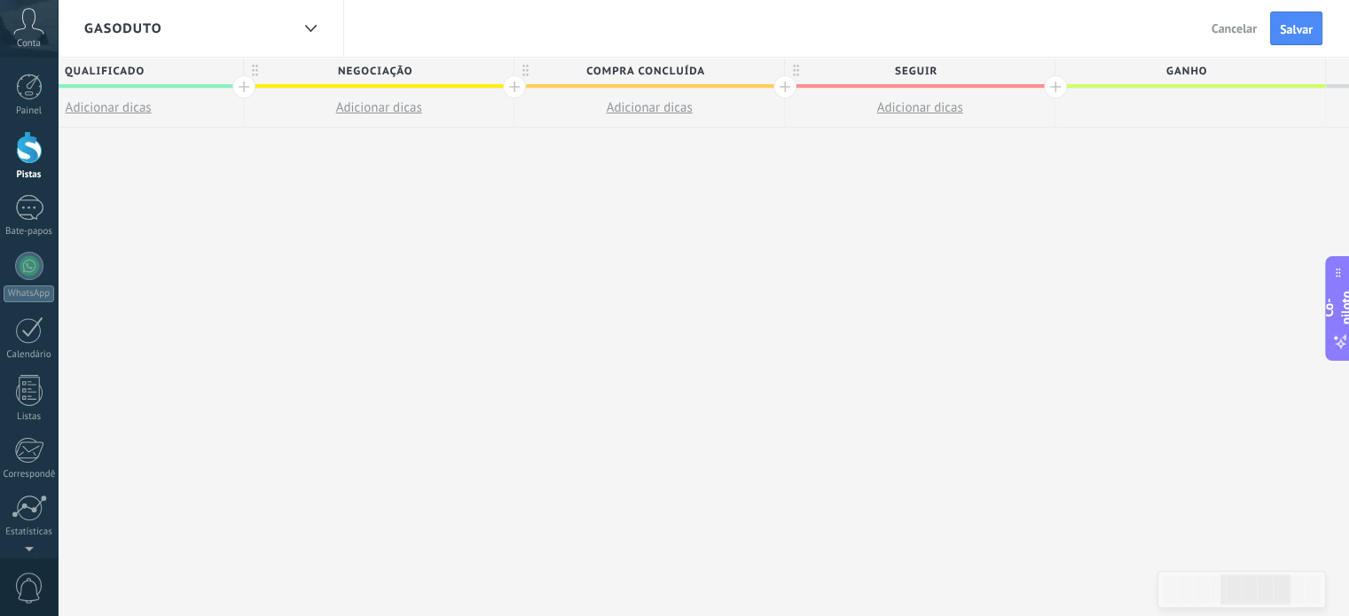
click at [924, 69] on font "Seguir" at bounding box center [916, 71] width 43 height 13
click at [1011, 70] on body ".abccls-1,.abccls-2{fill-rule:evenodd}.abccls-2{fill:#fff} .abfcls-1{fill:none}…" at bounding box center [674, 308] width 1349 height 616
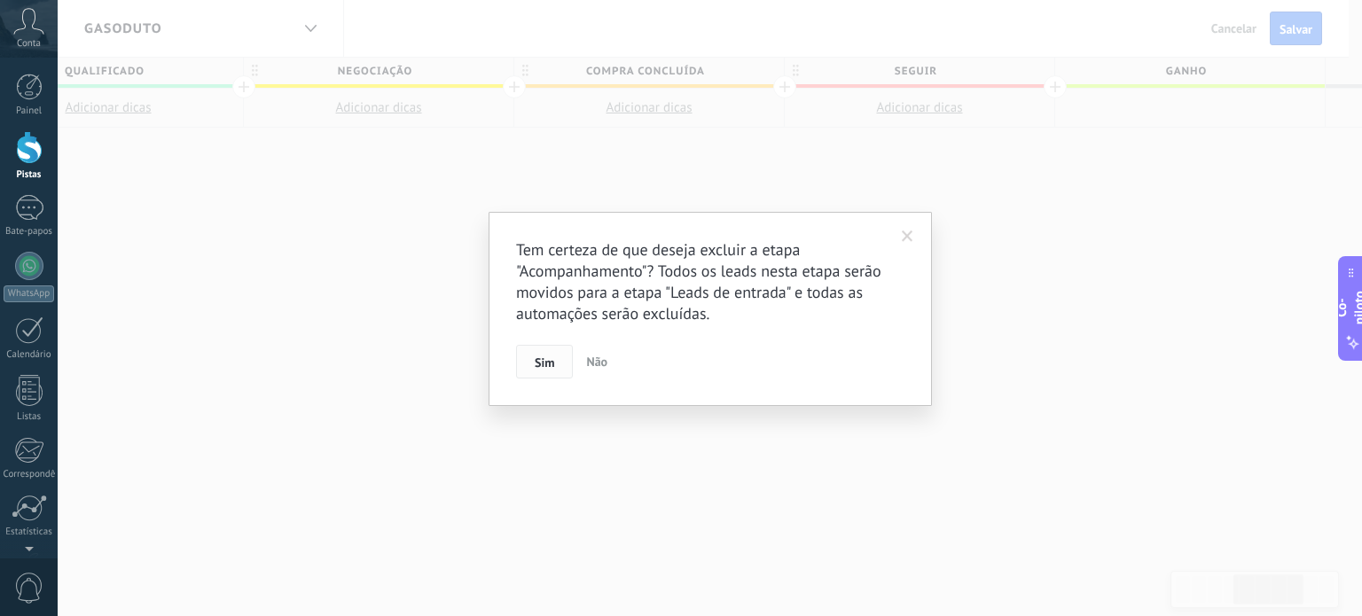
click at [550, 361] on font "Sim" at bounding box center [545, 363] width 20 height 16
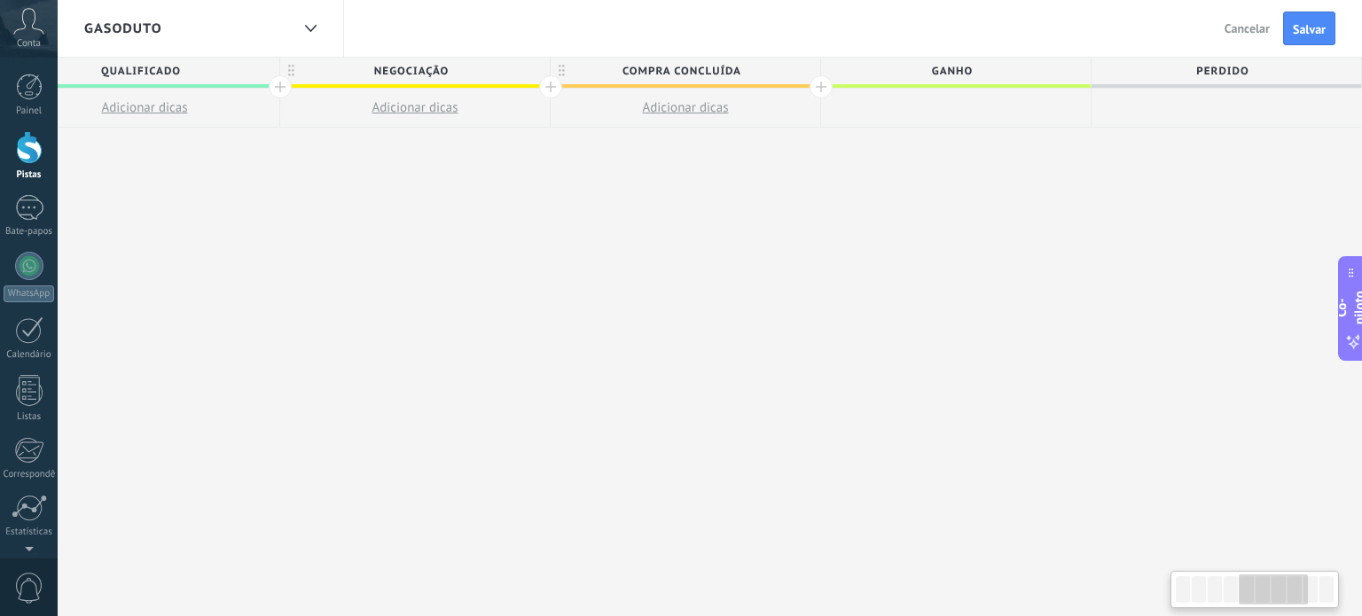
scroll to position [0, 874]
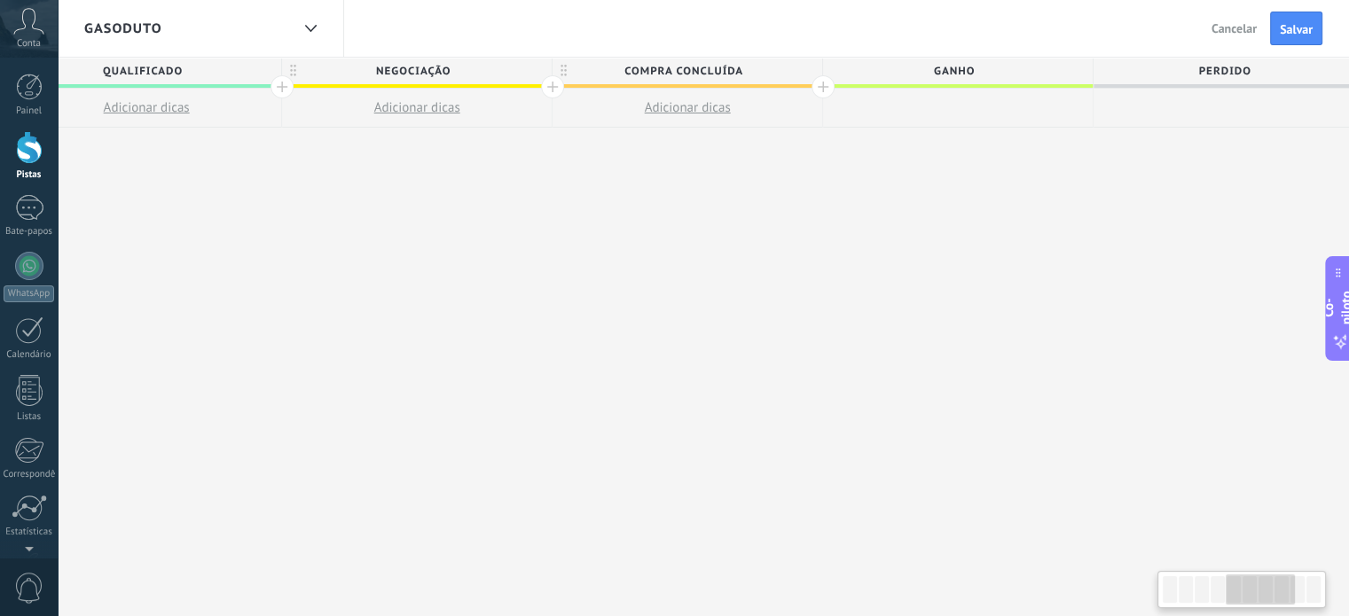
click at [717, 60] on span "Compra concluída" at bounding box center [683, 71] width 261 height 27
click at [786, 74] on body ".abccls-1,.abccls-2{fill-rule:evenodd}.abccls-2{fill:#fff} .abfcls-1{fill:none}…" at bounding box center [674, 308] width 1349 height 616
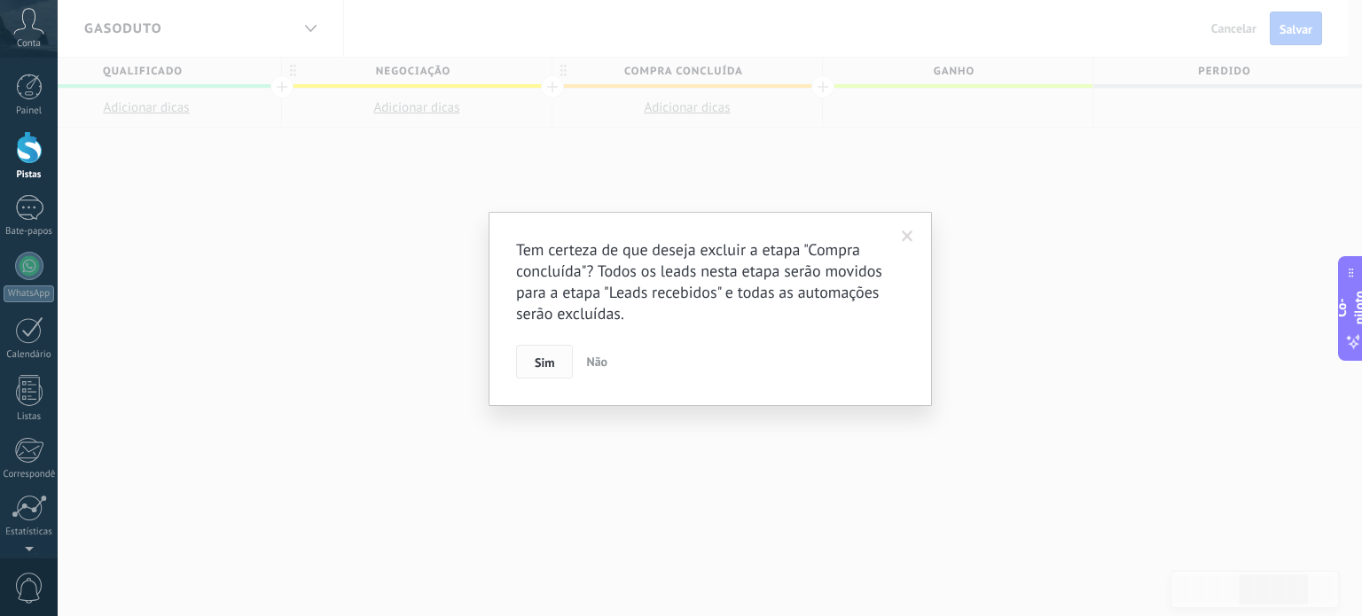
click at [535, 360] on font "Sim" at bounding box center [545, 363] width 20 height 16
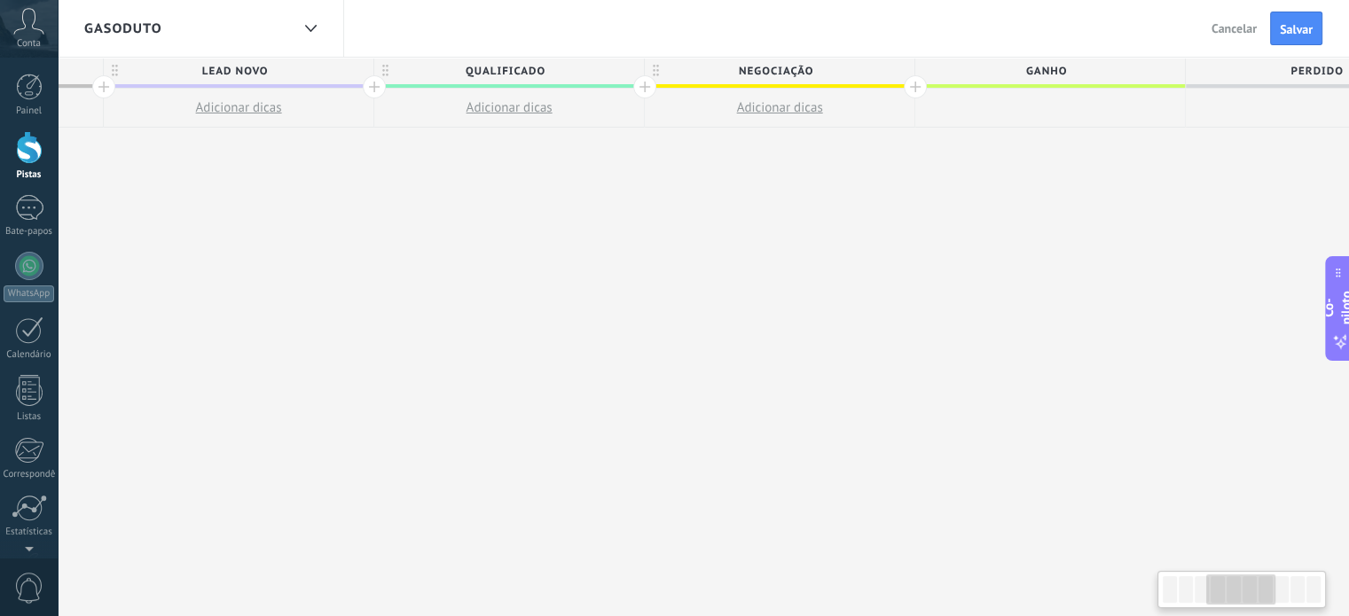
scroll to position [0, 539]
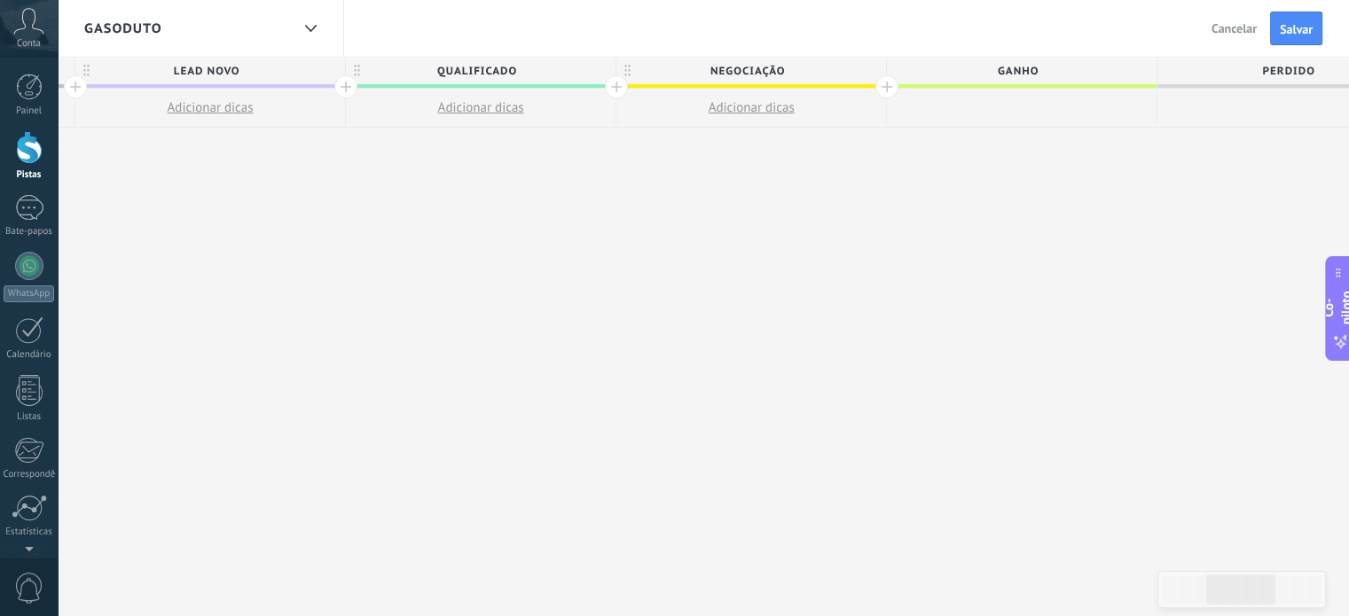
click at [493, 70] on font "Qualificado" at bounding box center [477, 71] width 80 height 13
click at [614, 78] on div at bounding box center [616, 86] width 23 height 23
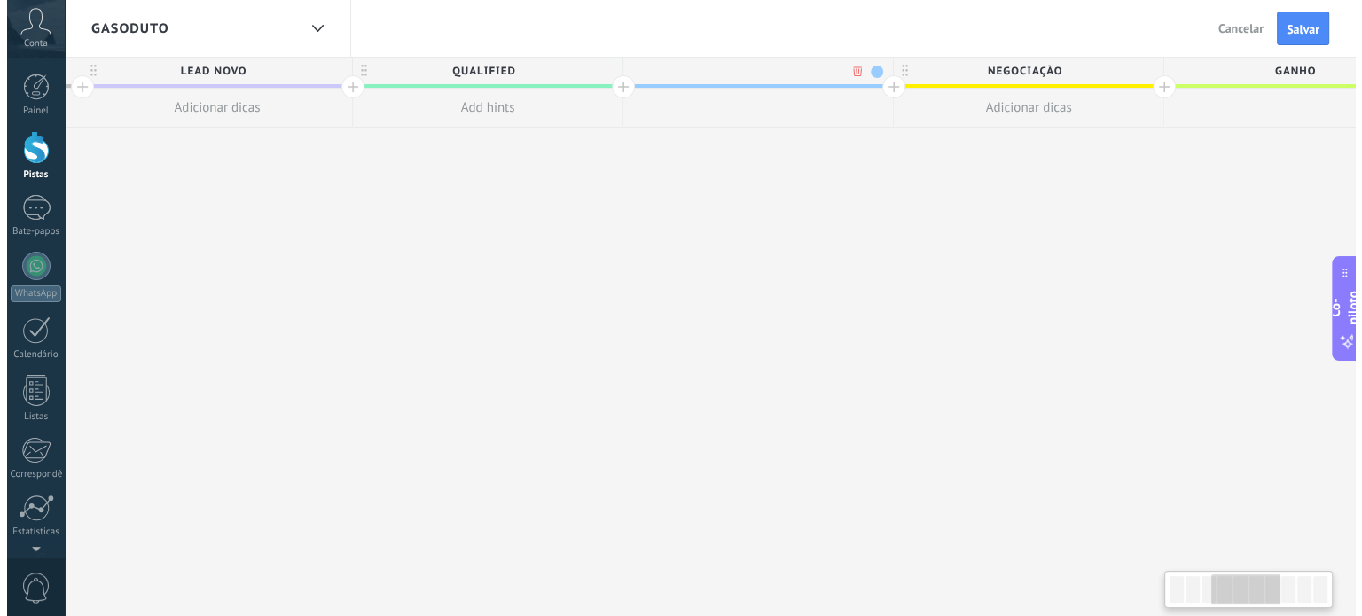
scroll to position [0, 671]
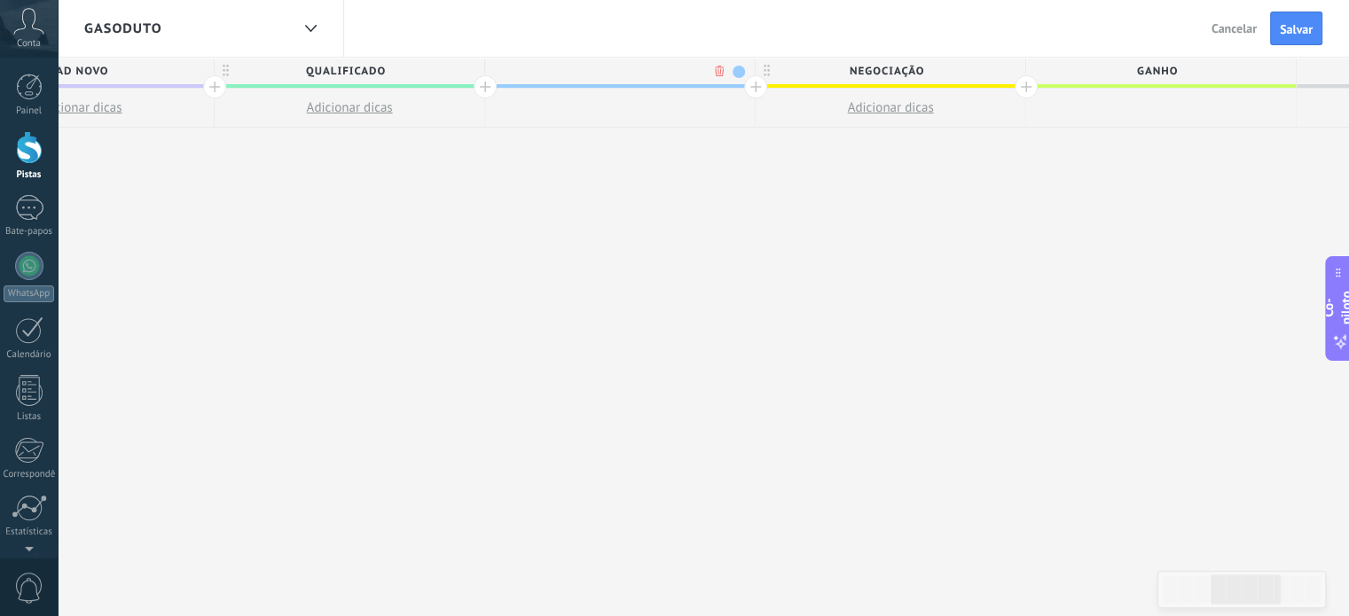
click at [718, 70] on body ".abccls-1,.abccls-2{fill-rule:evenodd}.abccls-2{fill:#fff} .abfcls-1{fill:none}…" at bounding box center [674, 308] width 1349 height 616
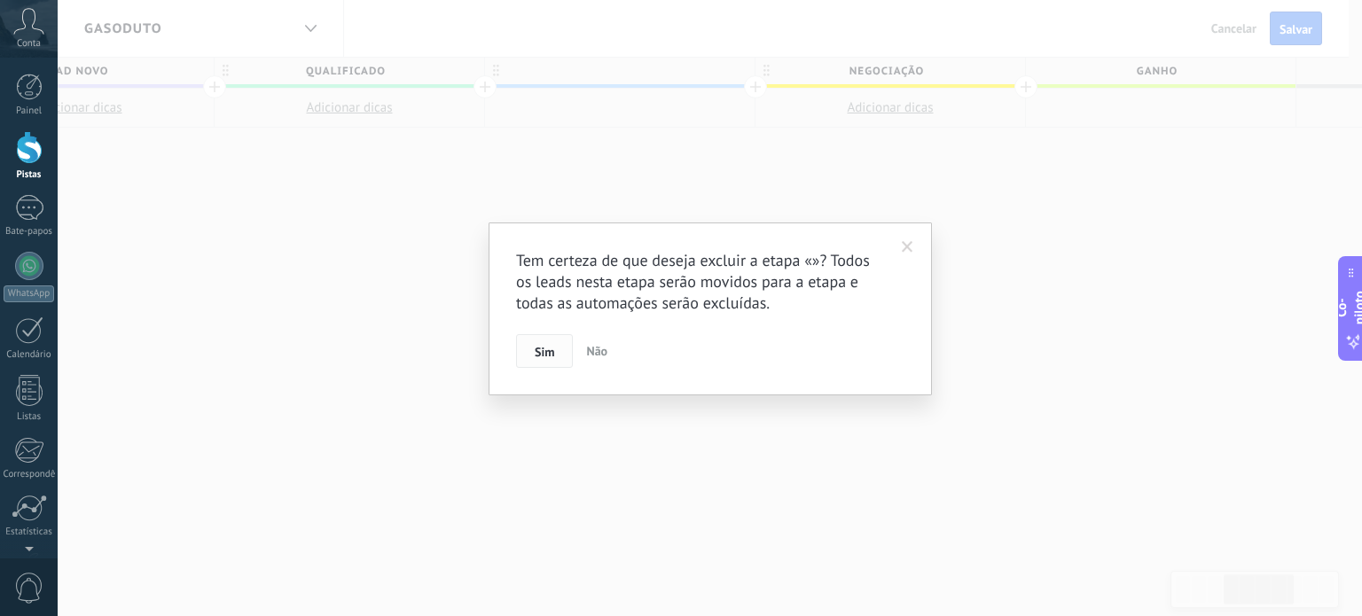
click at [545, 346] on font "Sim" at bounding box center [545, 352] width 20 height 16
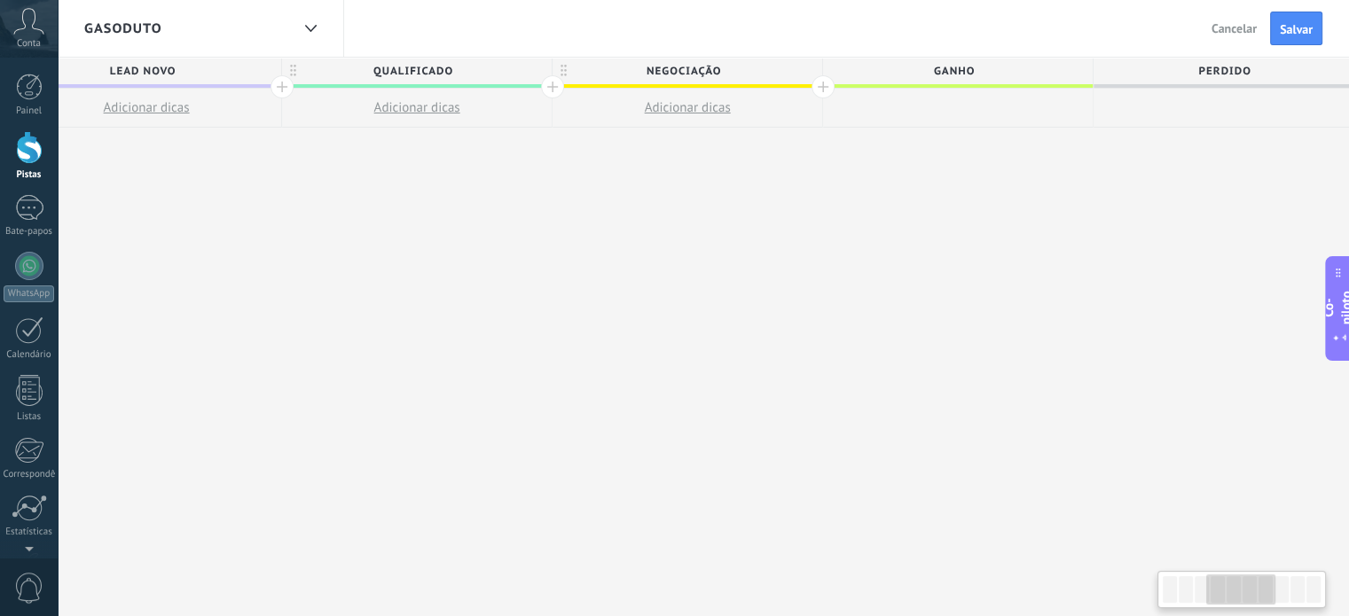
scroll to position [0, 436]
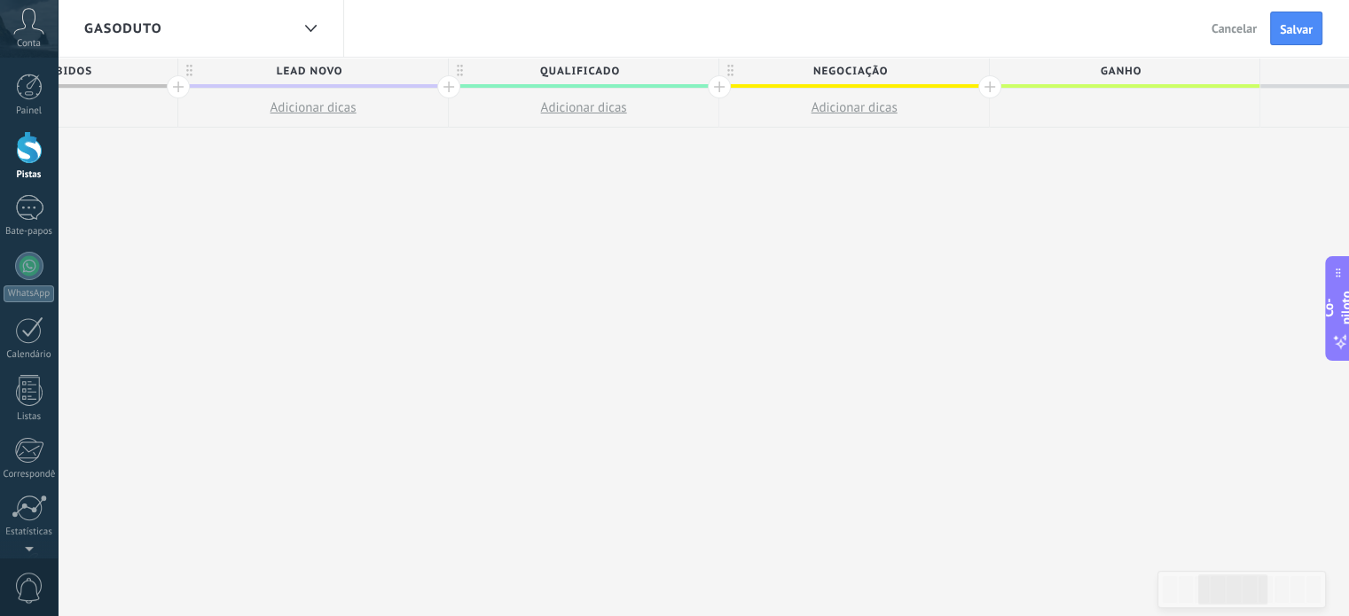
click at [449, 94] on div at bounding box center [448, 86] width 23 height 23
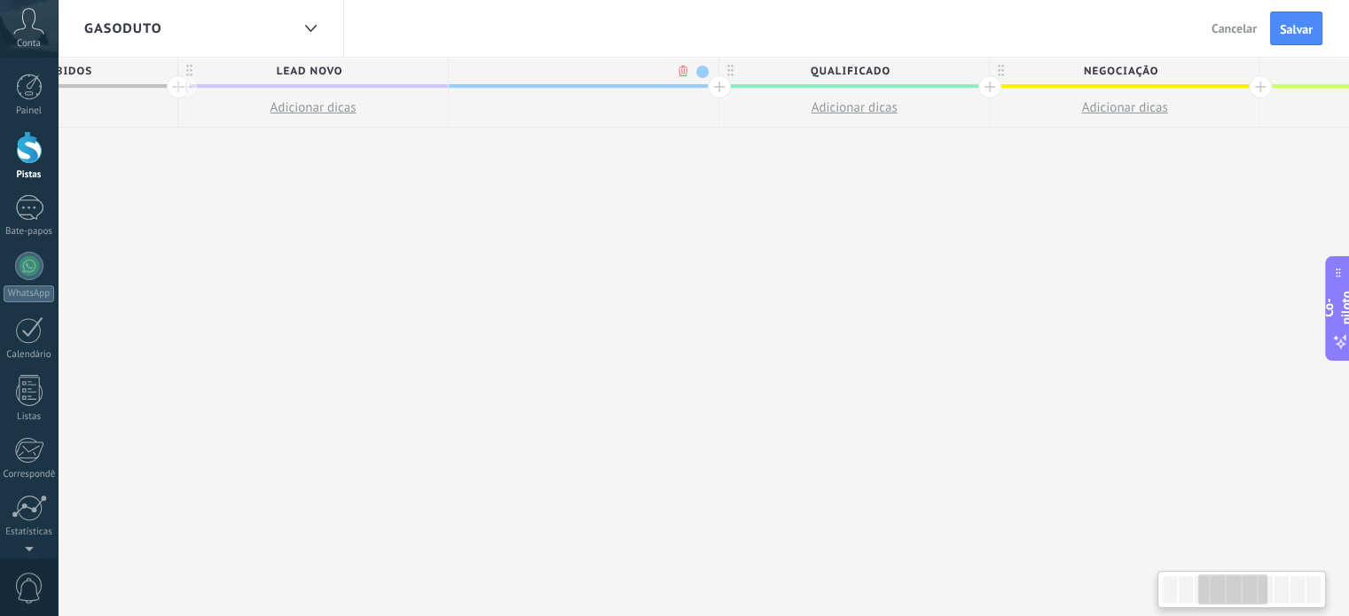
scroll to position [0, 568]
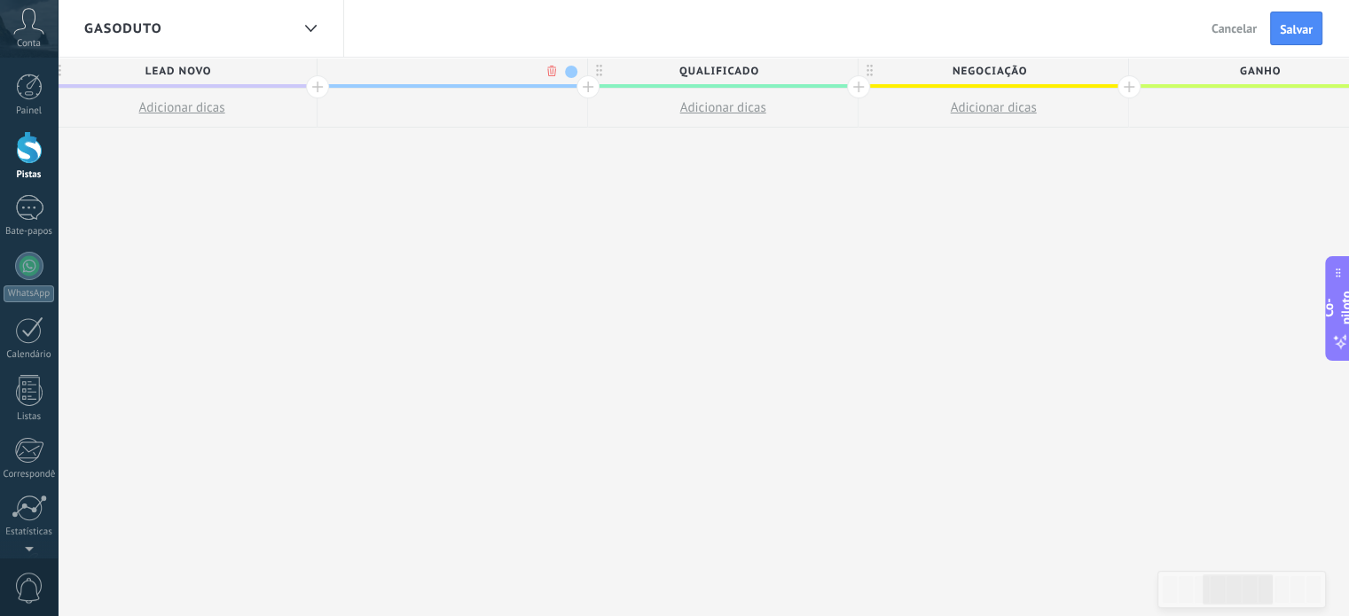
type input "*"
click at [447, 77] on div at bounding box center [453, 71] width 270 height 27
drag, startPoint x: 404, startPoint y: 66, endPoint x: 482, endPoint y: 63, distance: 78.1
click at [482, 63] on input "**********" at bounding box center [448, 71] width 235 height 27
type input "**********"
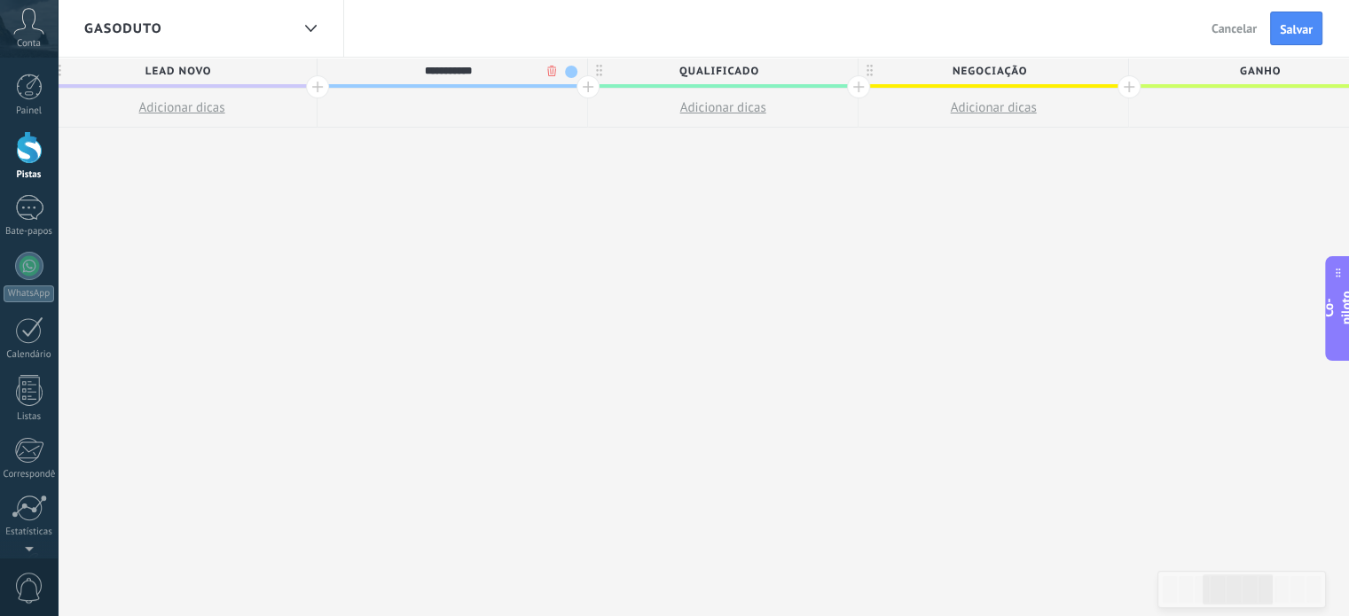
click at [577, 83] on div at bounding box center [588, 86] width 23 height 23
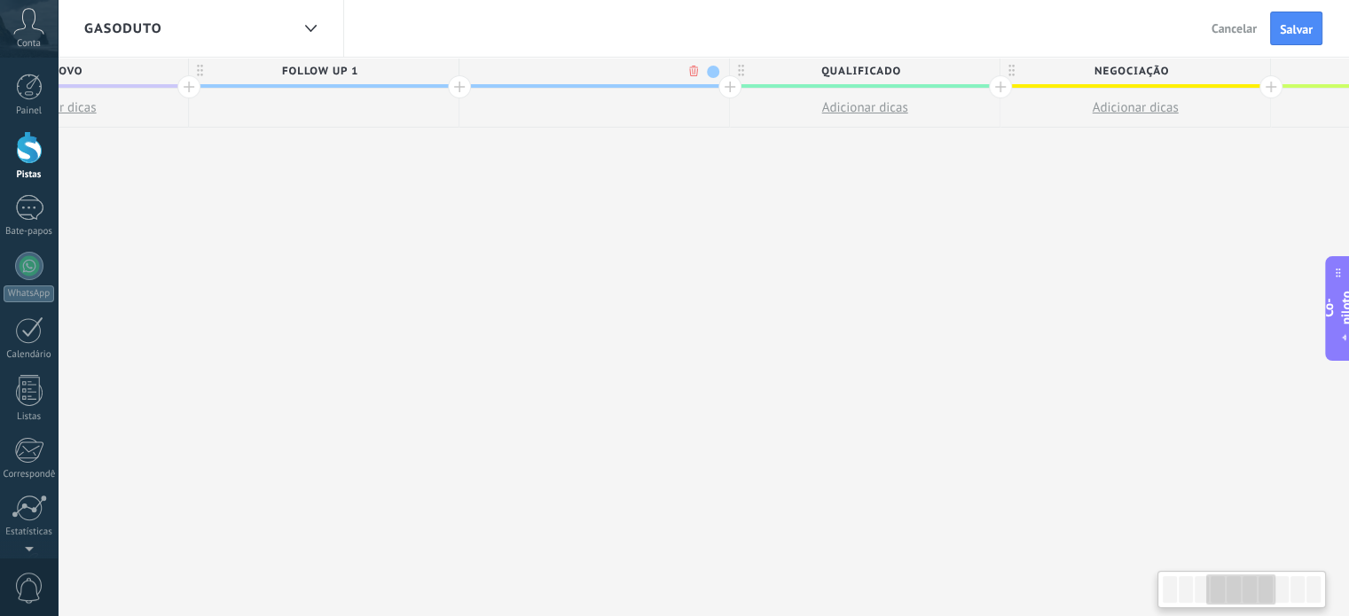
scroll to position [0, 699]
click at [731, 83] on span "Qualificado" at bounding box center [857, 71] width 261 height 27
type input "**********"
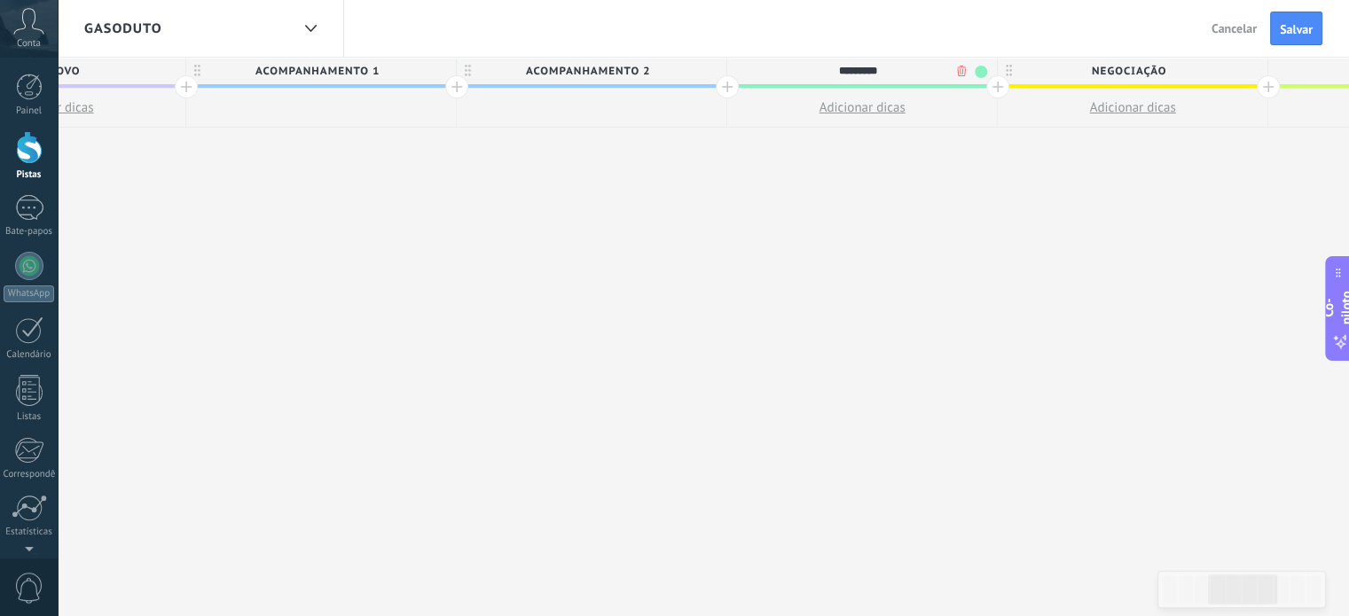
click at [898, 69] on input "*********" at bounding box center [858, 71] width 235 height 27
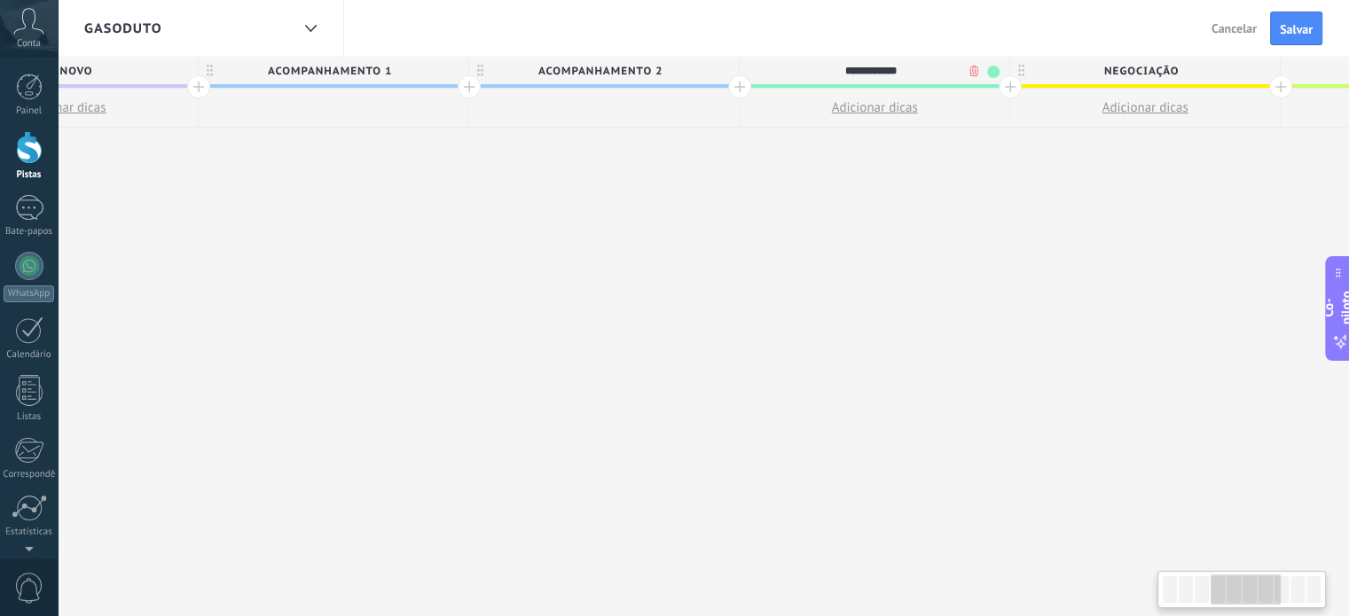
scroll to position [0, 781]
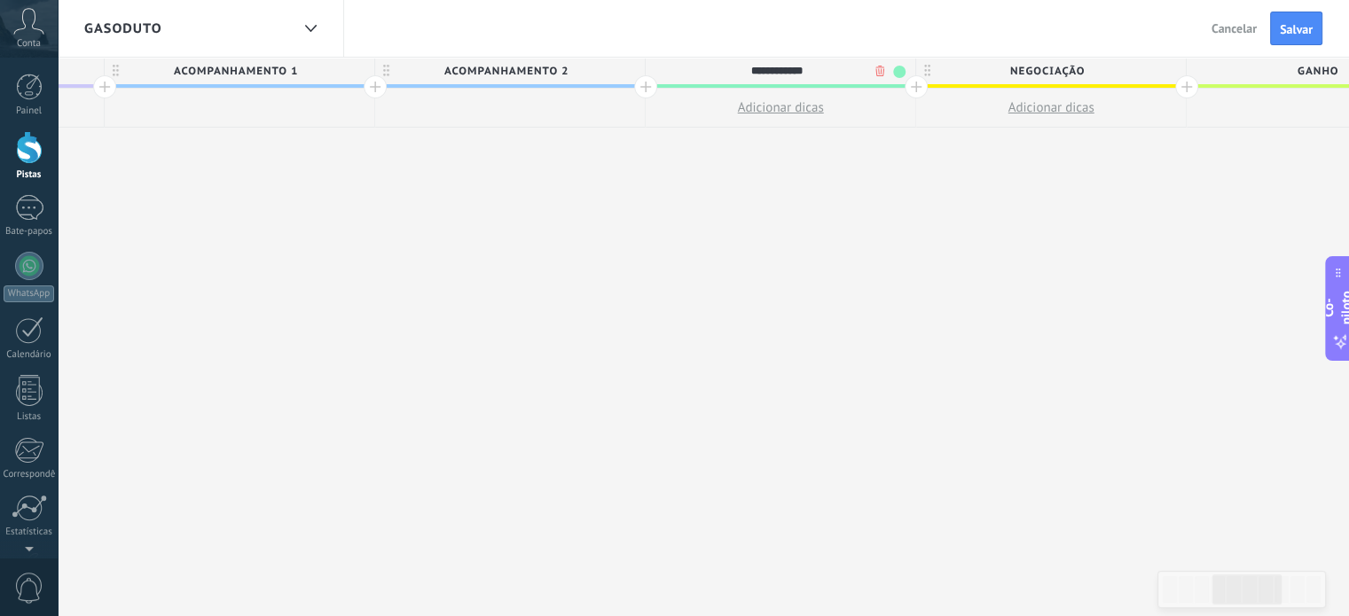
type input "**********"
click at [639, 88] on div at bounding box center [645, 86] width 23 height 23
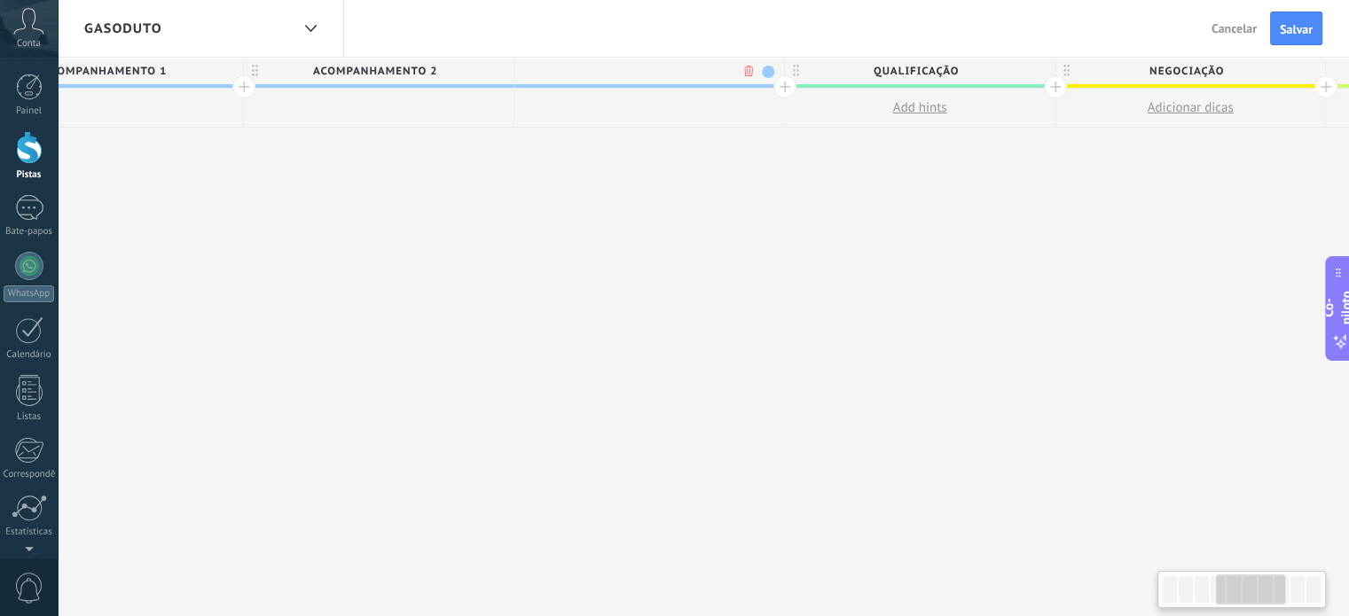
scroll to position [0, 912]
type input "**********"
click at [782, 89] on div at bounding box center [784, 86] width 23 height 23
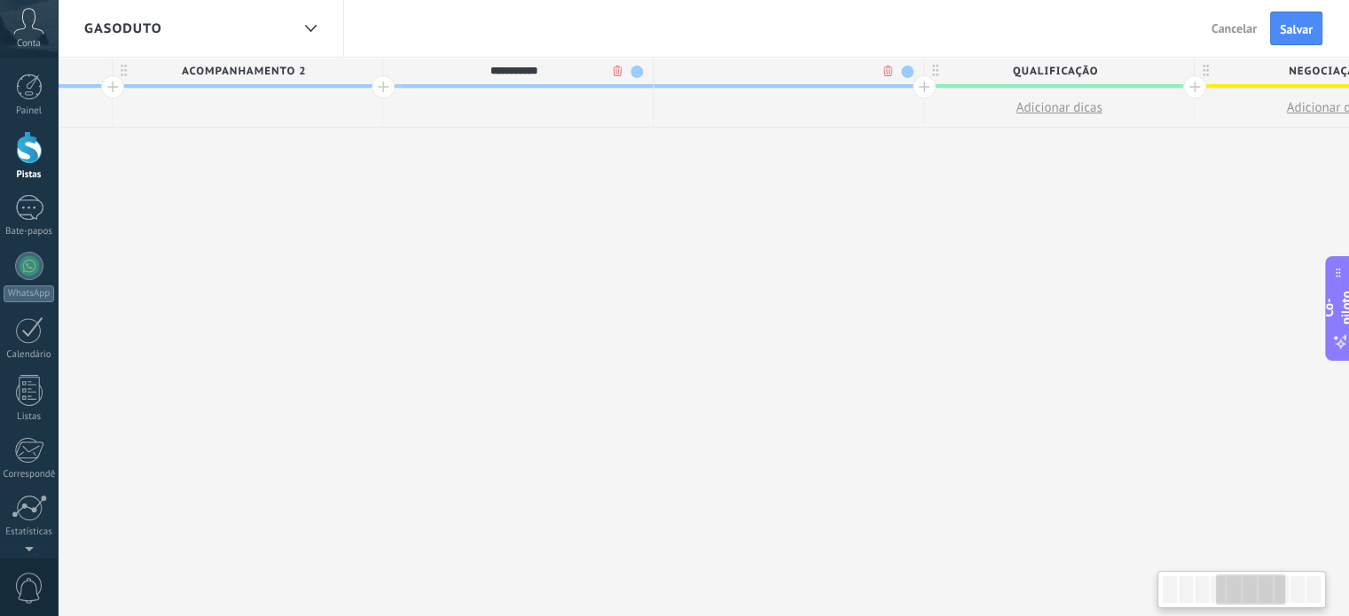
scroll to position [0, 1043]
type input "**********"
click at [920, 84] on div at bounding box center [924, 86] width 23 height 23
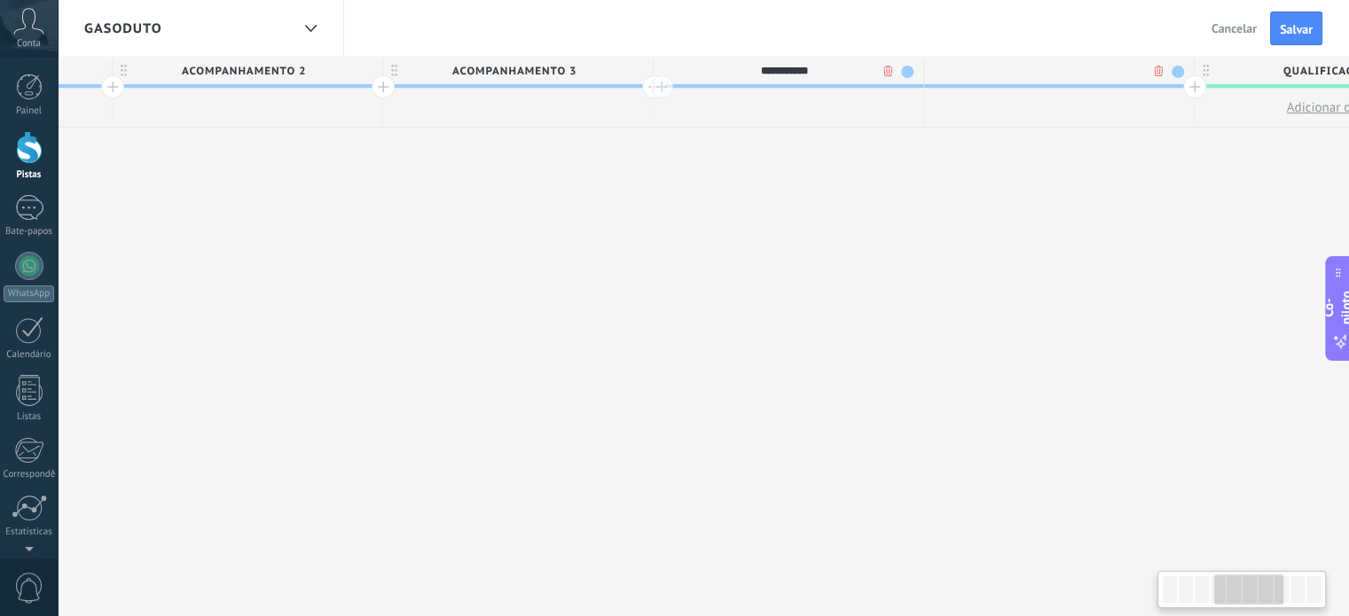
scroll to position [0, 1174]
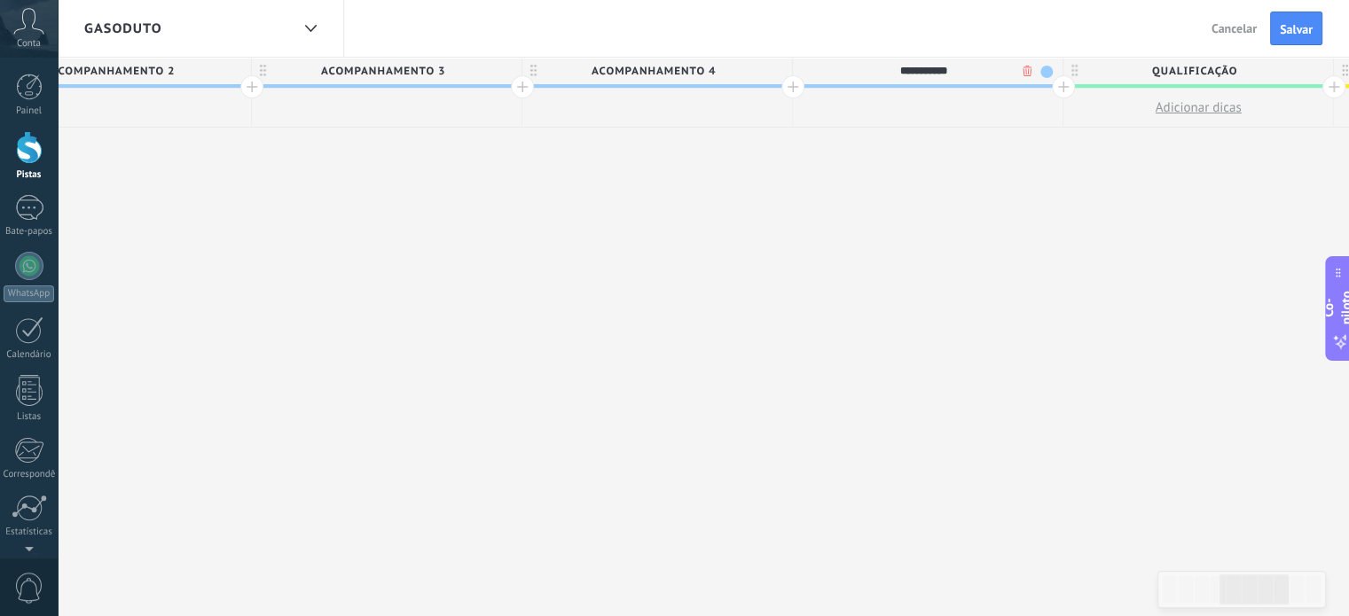
type input "**********"
click at [1057, 97] on div at bounding box center [1063, 86] width 23 height 23
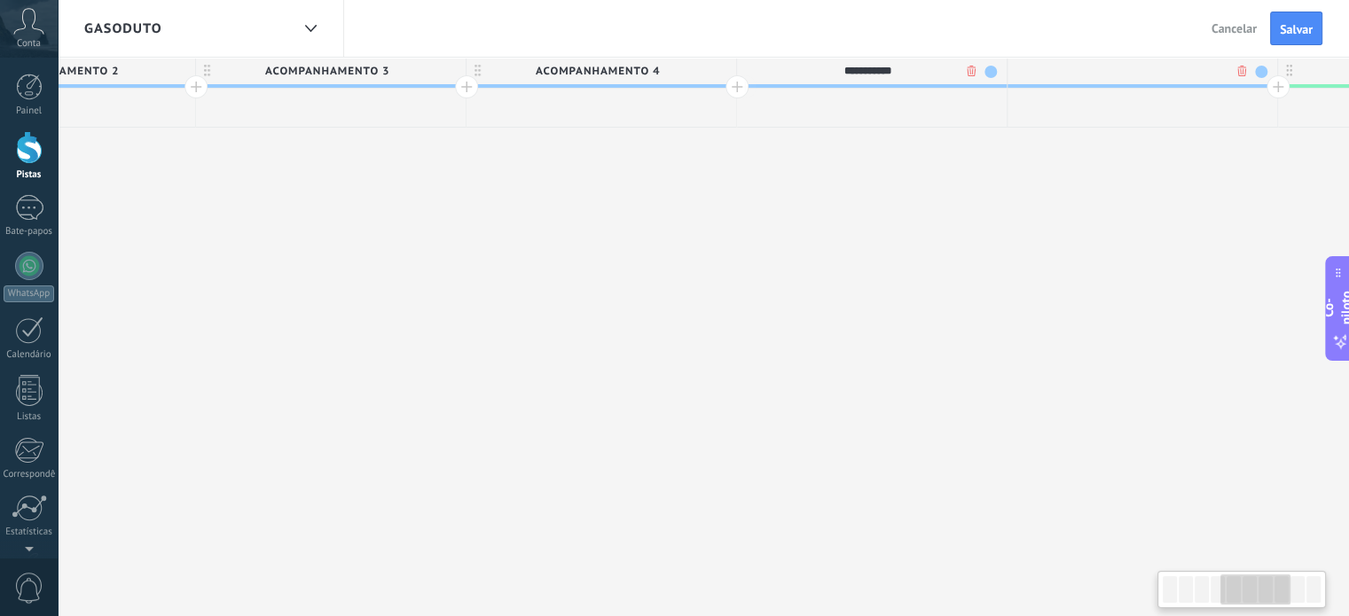
scroll to position [0, 1306]
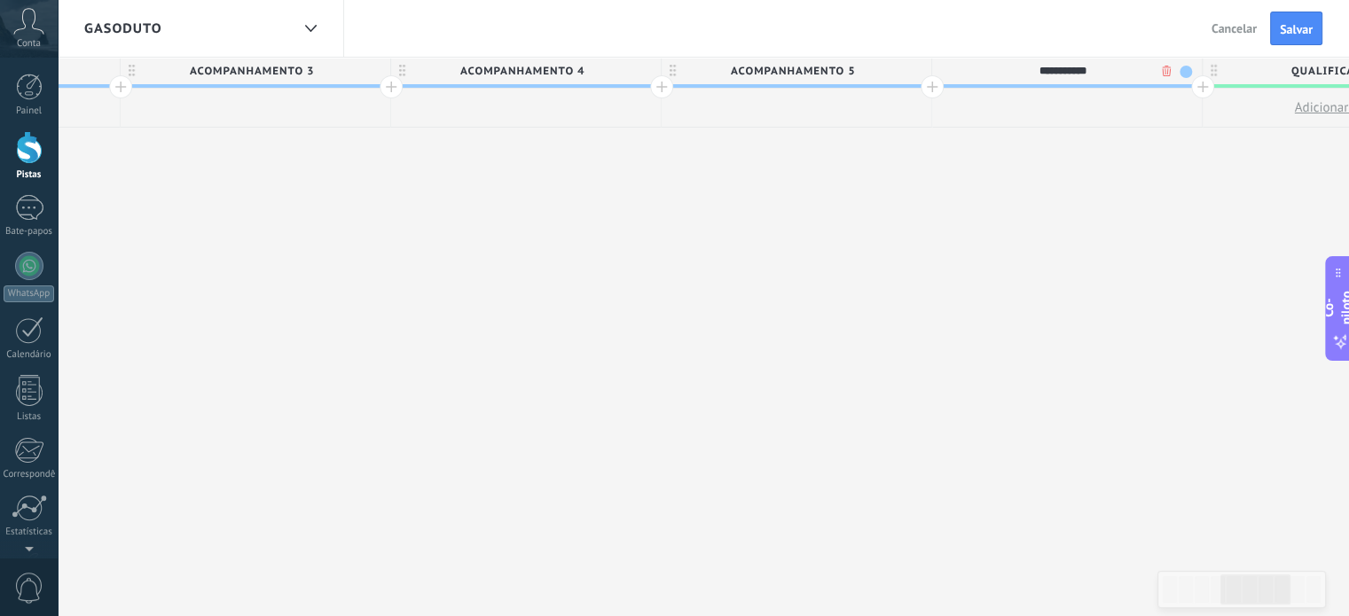
type input "**********"
click at [1199, 84] on div at bounding box center [1202, 86] width 23 height 23
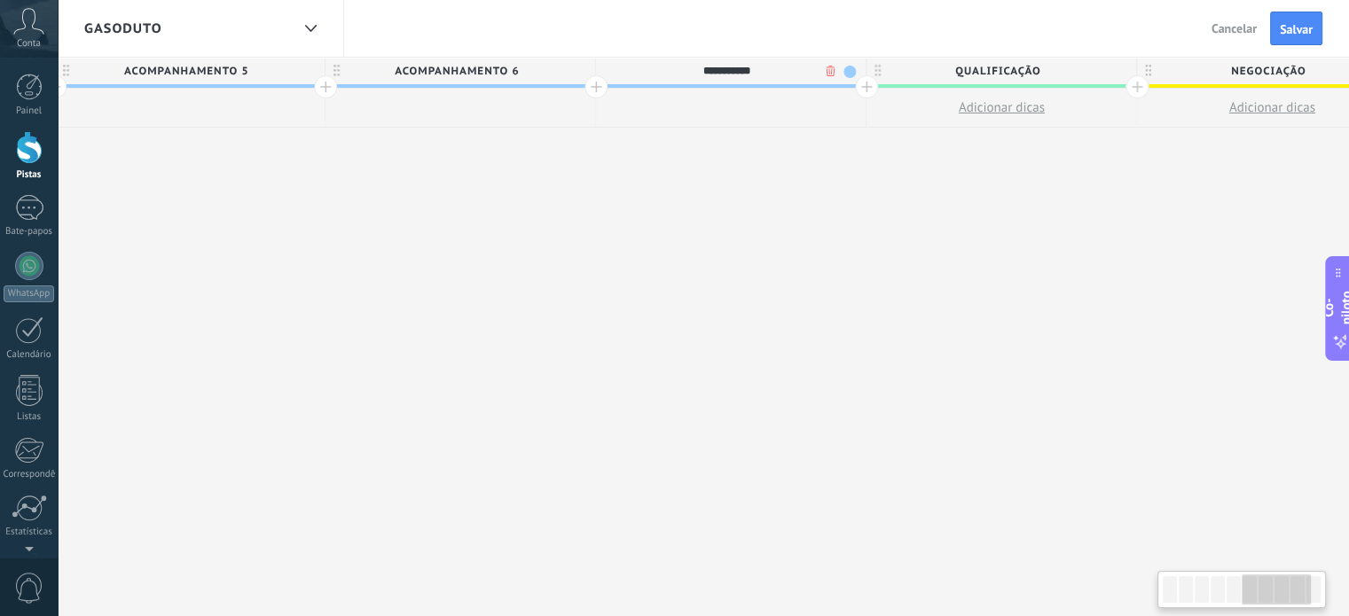
scroll to position [0, 1922]
type input "**********"
click at [845, 88] on div at bounding box center [856, 86] width 23 height 23
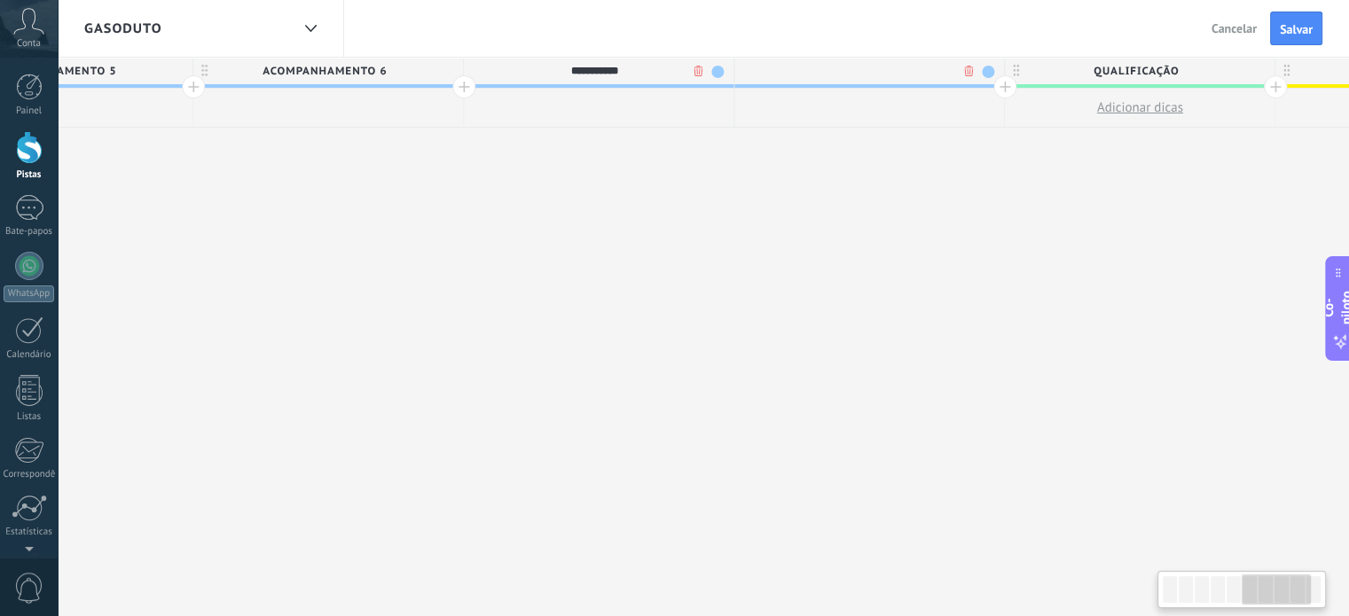
scroll to position [0, 2053]
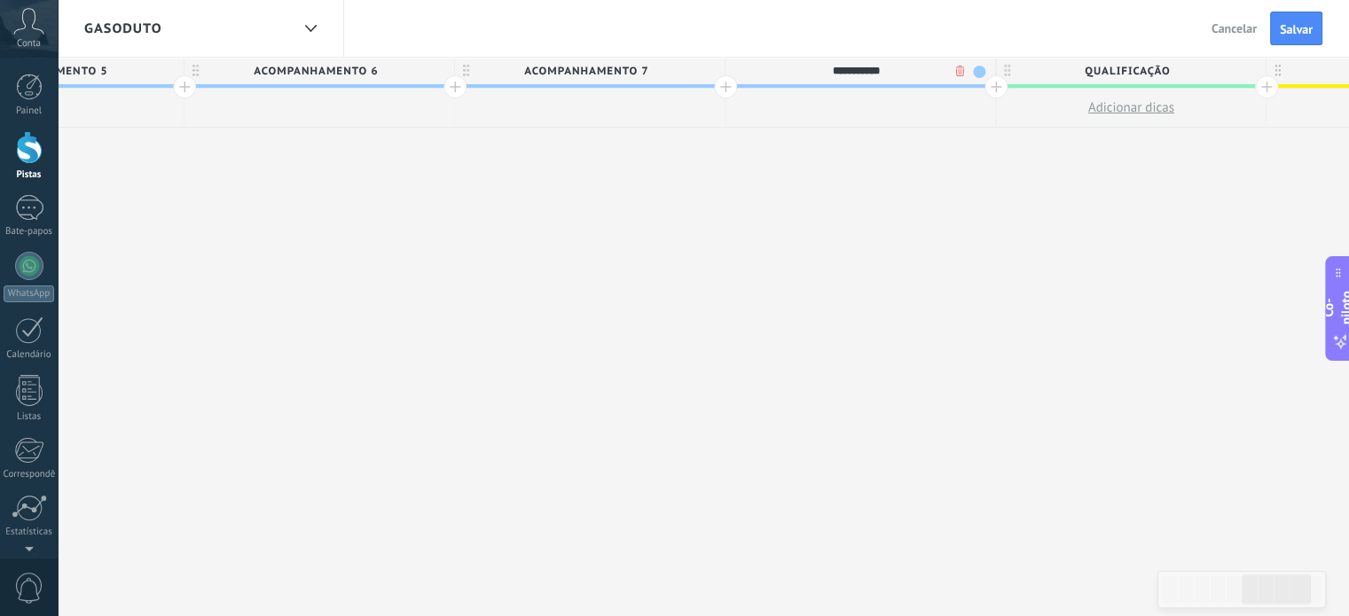
type input "**********"
click at [724, 260] on div "**********" at bounding box center [184, 338] width 3787 height 560
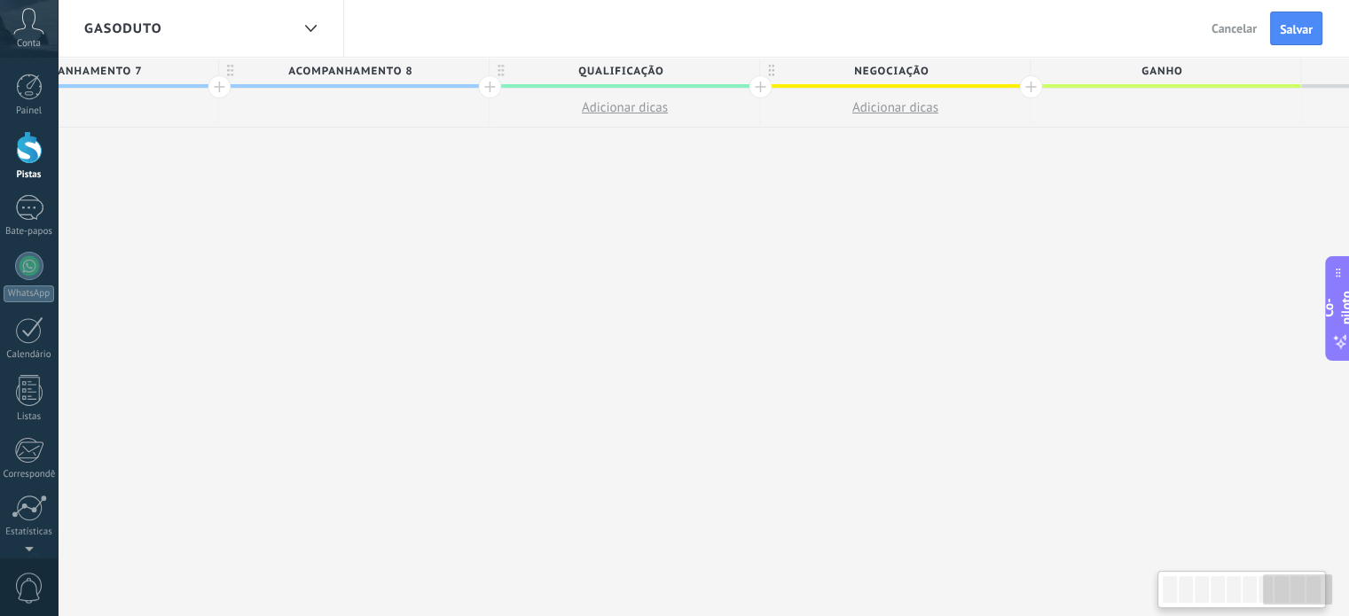
scroll to position [0, 2561]
click at [752, 79] on div at bounding box center [759, 86] width 23 height 23
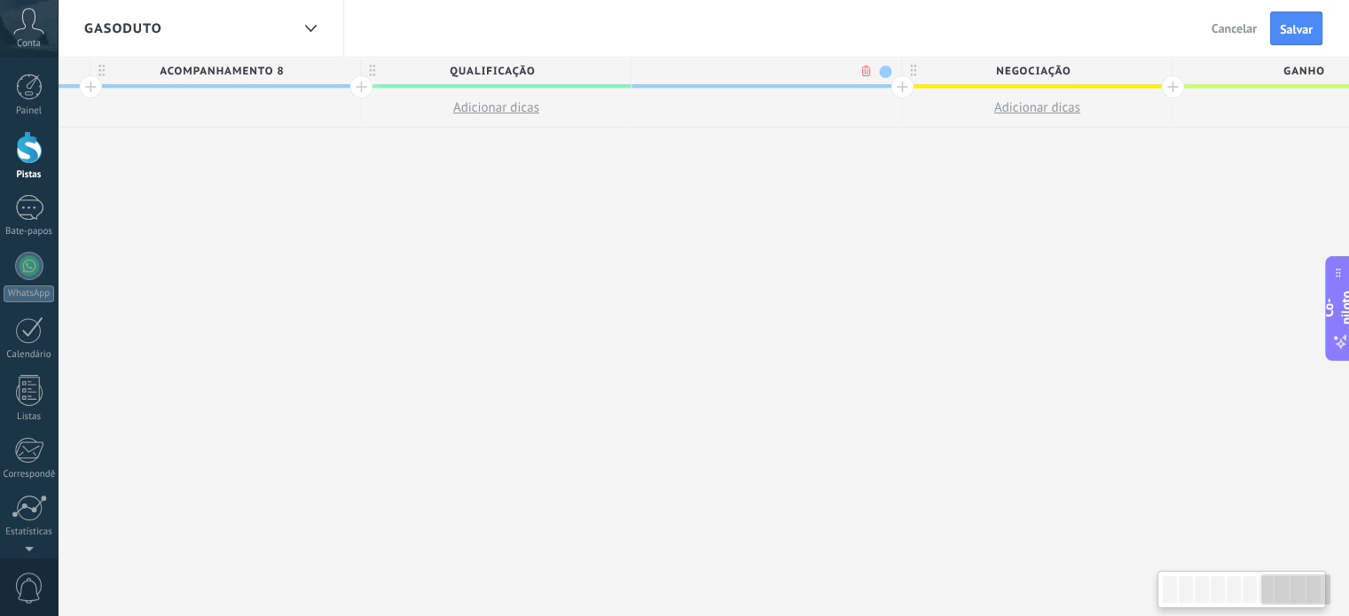
scroll to position [0, 2692]
click at [882, 67] on span at bounding box center [881, 72] width 12 height 12
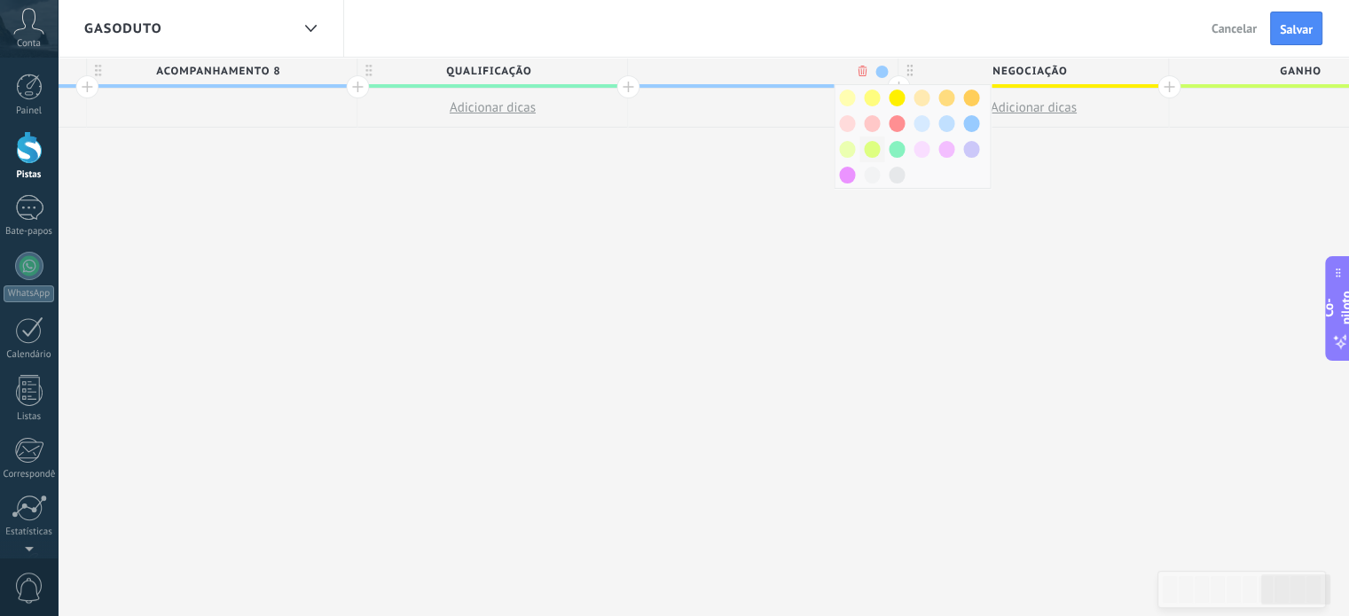
click at [872, 155] on span at bounding box center [872, 149] width 16 height 17
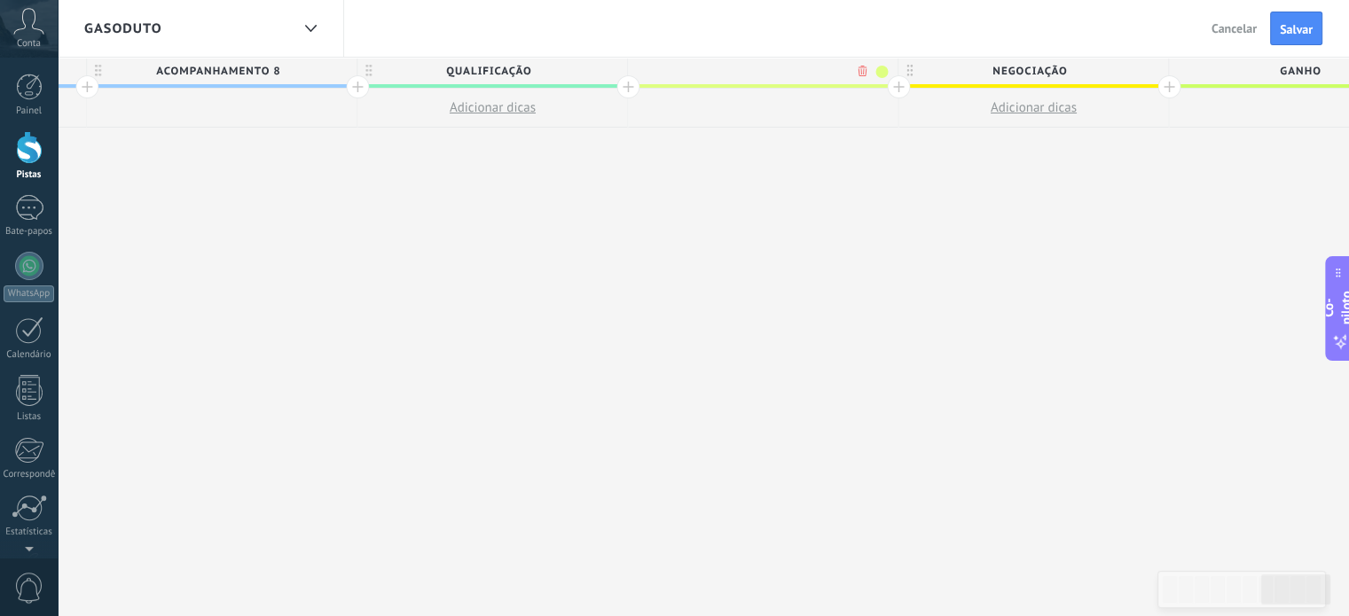
click at [747, 74] on input "text" at bounding box center [758, 71] width 235 height 27
type input "**********"
click at [905, 88] on div at bounding box center [898, 86] width 23 height 23
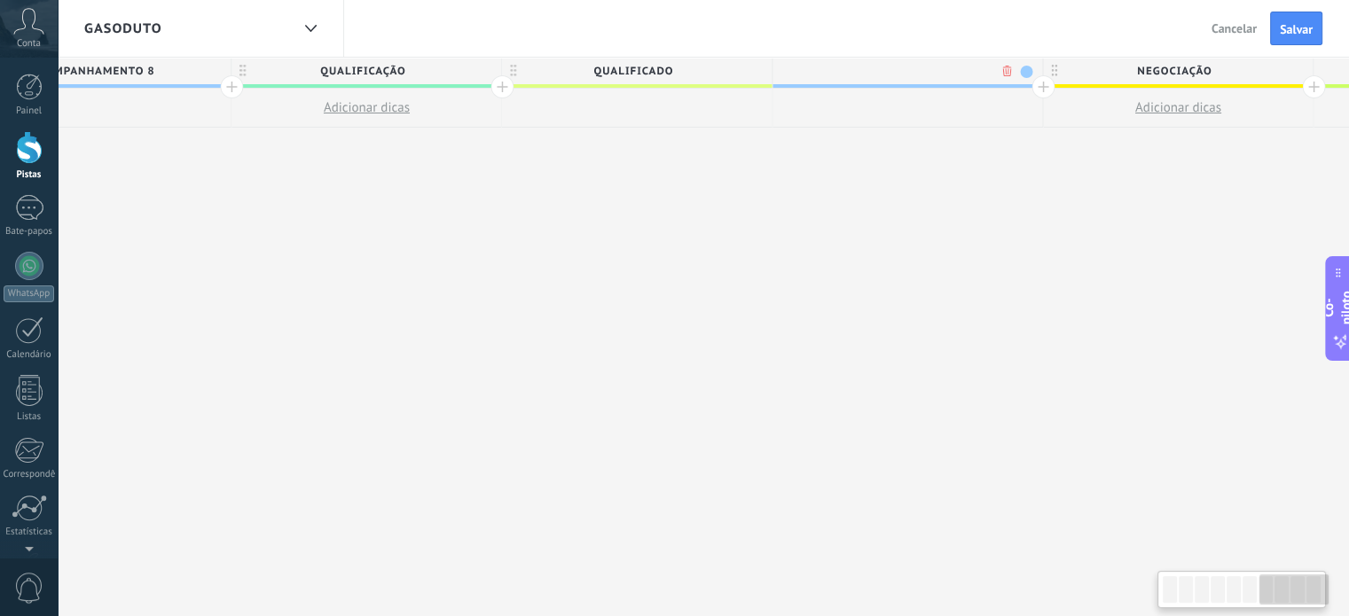
scroll to position [0, 2823]
click at [1000, 76] on body ".abccls-1,.abccls-2{fill-rule:evenodd}.abccls-2{fill:#fff} .abfcls-1{fill:none}…" at bounding box center [674, 308] width 1349 height 616
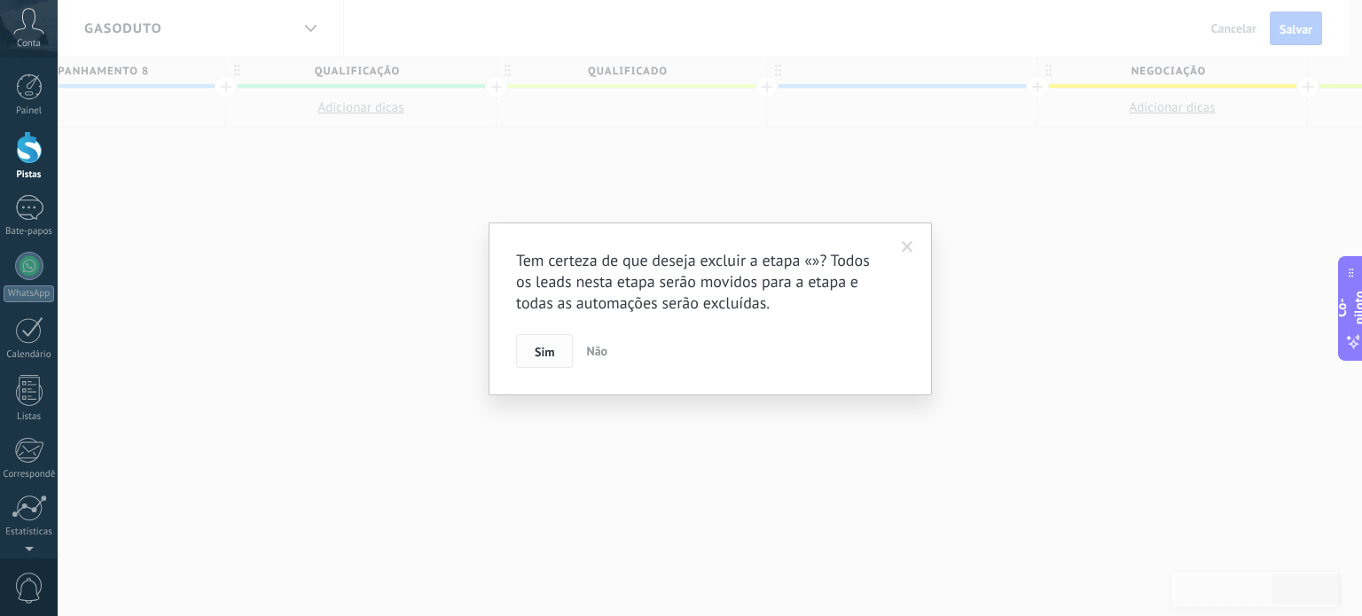
click at [552, 357] on font "Sim" at bounding box center [545, 352] width 20 height 16
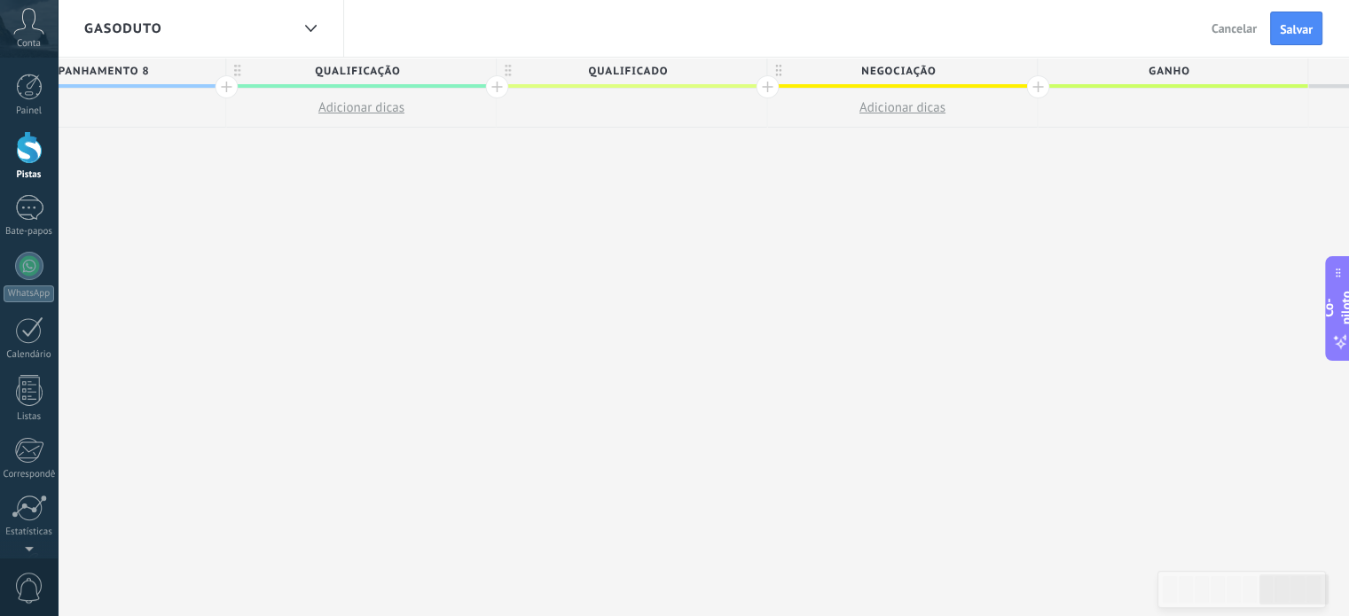
click at [642, 89] on div at bounding box center [632, 108] width 270 height 39
click at [642, 83] on span "QUALIFICADO" at bounding box center [627, 71] width 261 height 27
click at [747, 67] on span at bounding box center [750, 72] width 12 height 12
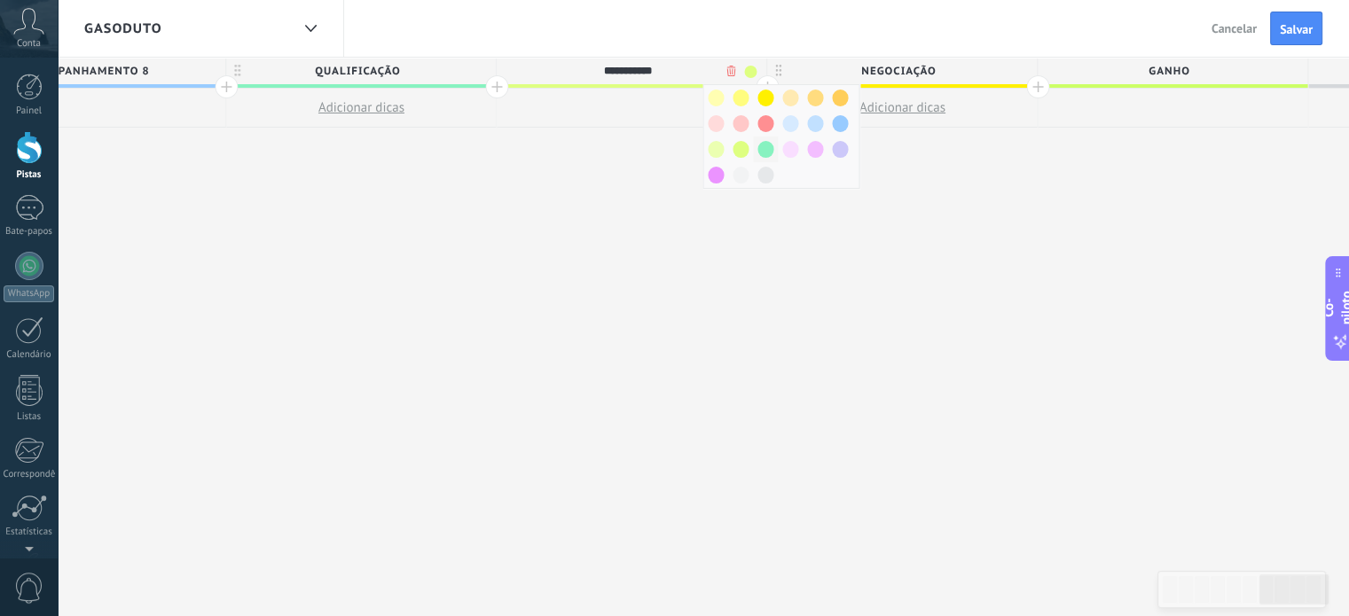
click at [759, 149] on span at bounding box center [765, 149] width 16 height 17
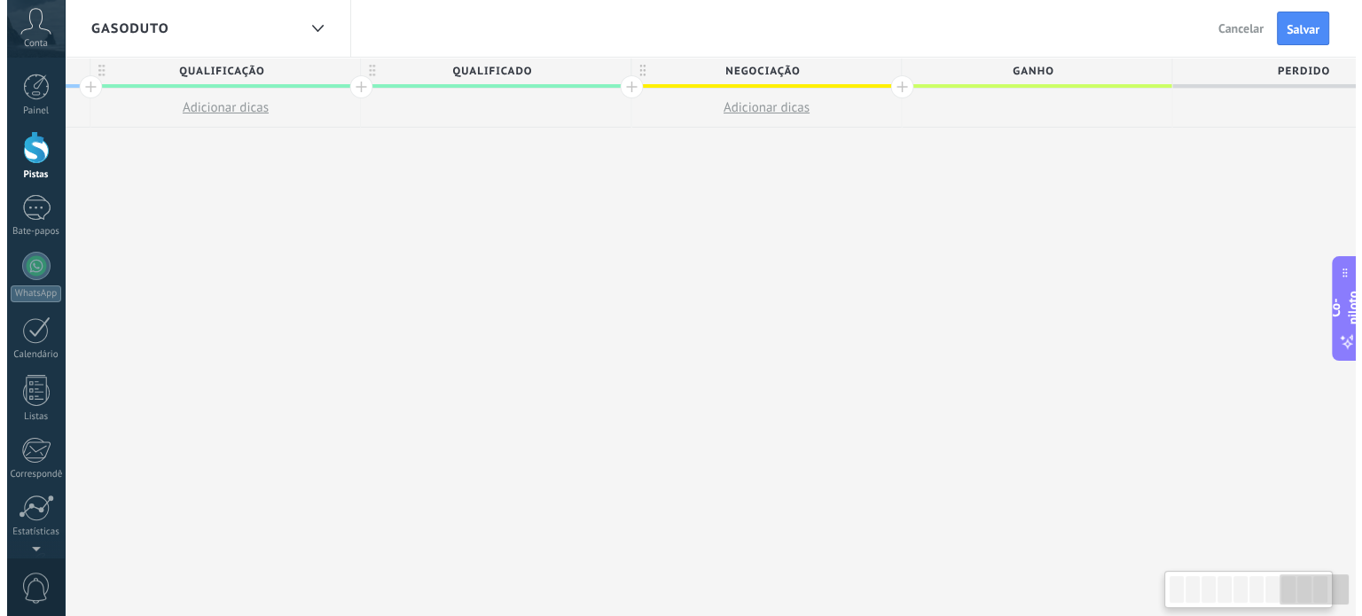
scroll to position [0, 3024]
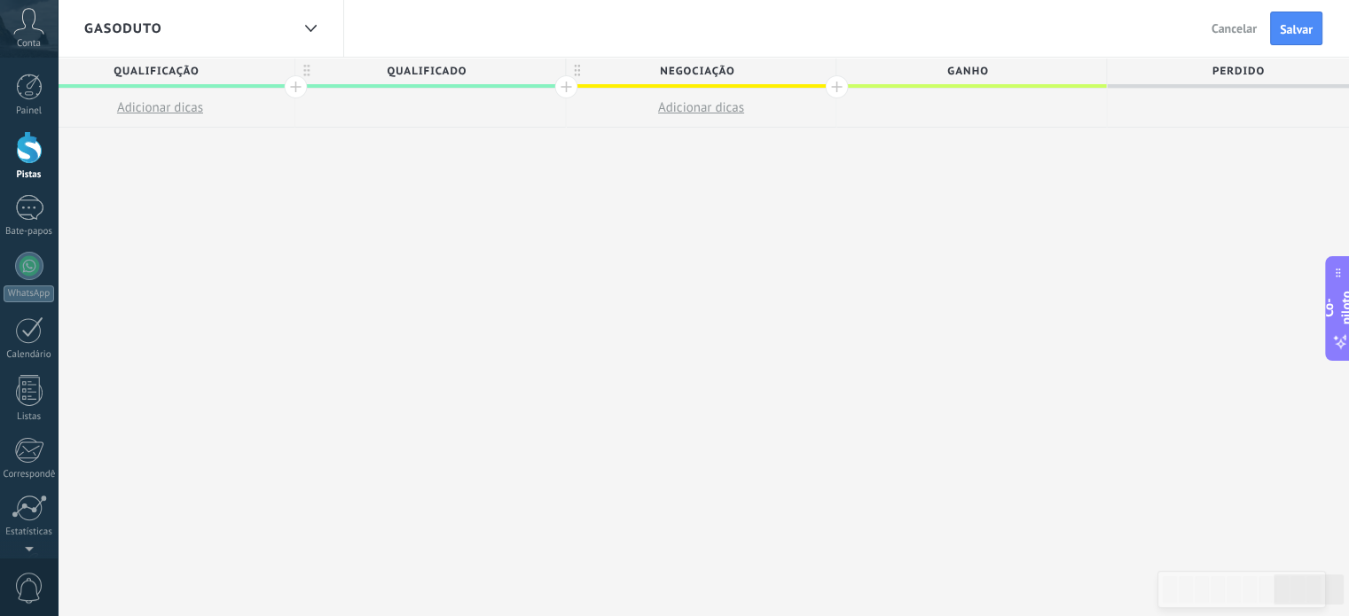
click at [708, 63] on span "Negociação" at bounding box center [696, 71] width 261 height 27
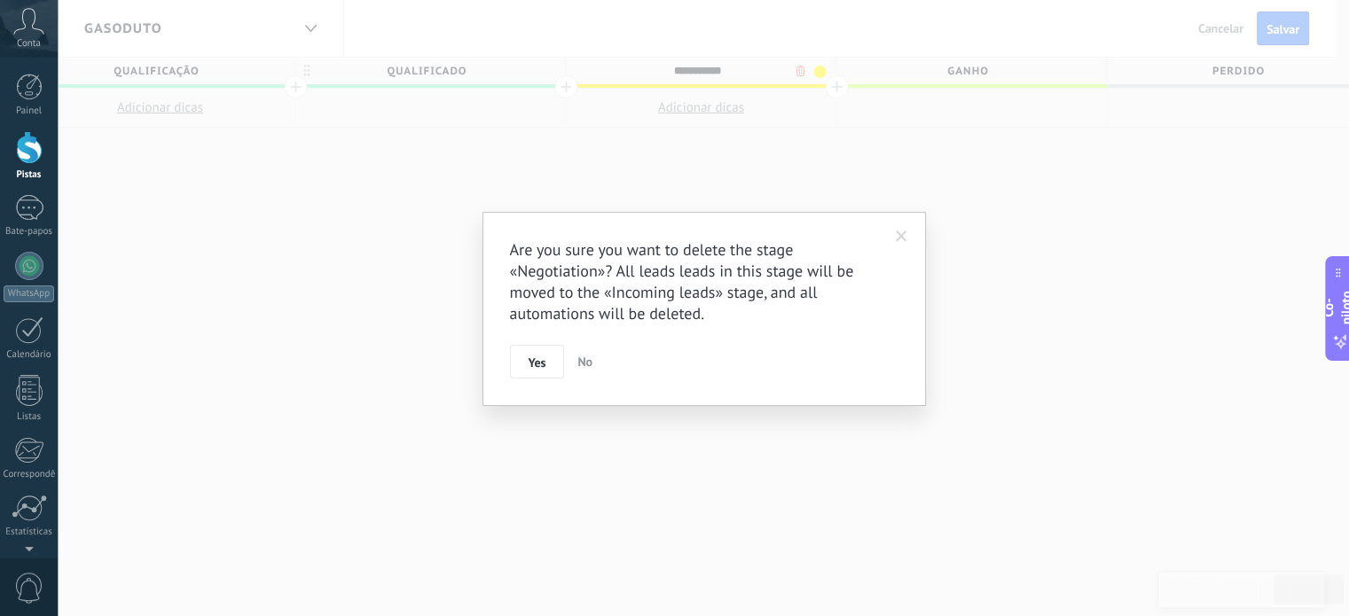
click at [795, 69] on body ".abccls-1,.abccls-2{fill-rule:evenodd}.abccls-2{fill:#fff} .abfcls-1{fill:none}…" at bounding box center [674, 308] width 1349 height 616
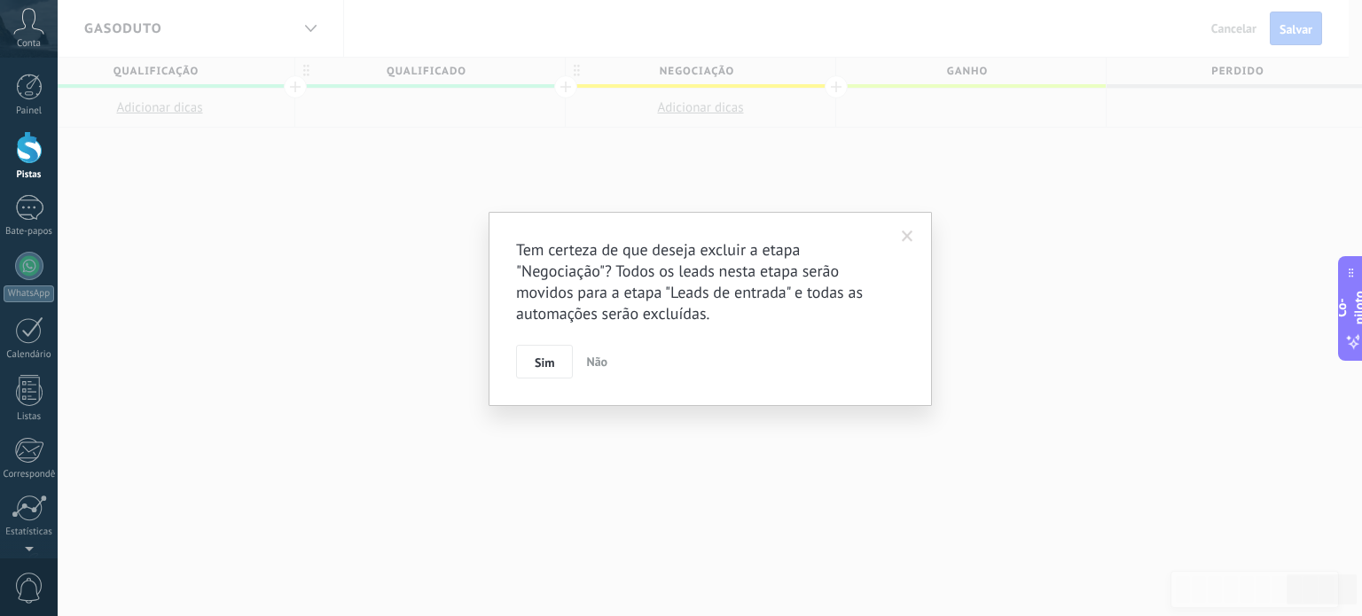
click at [535, 380] on div "Tem certeza de que deseja excluir a etapa "Negociação"? Todos os leads nesta et…" at bounding box center [710, 309] width 443 height 194
click at [543, 368] on font "Sim" at bounding box center [545, 363] width 20 height 16
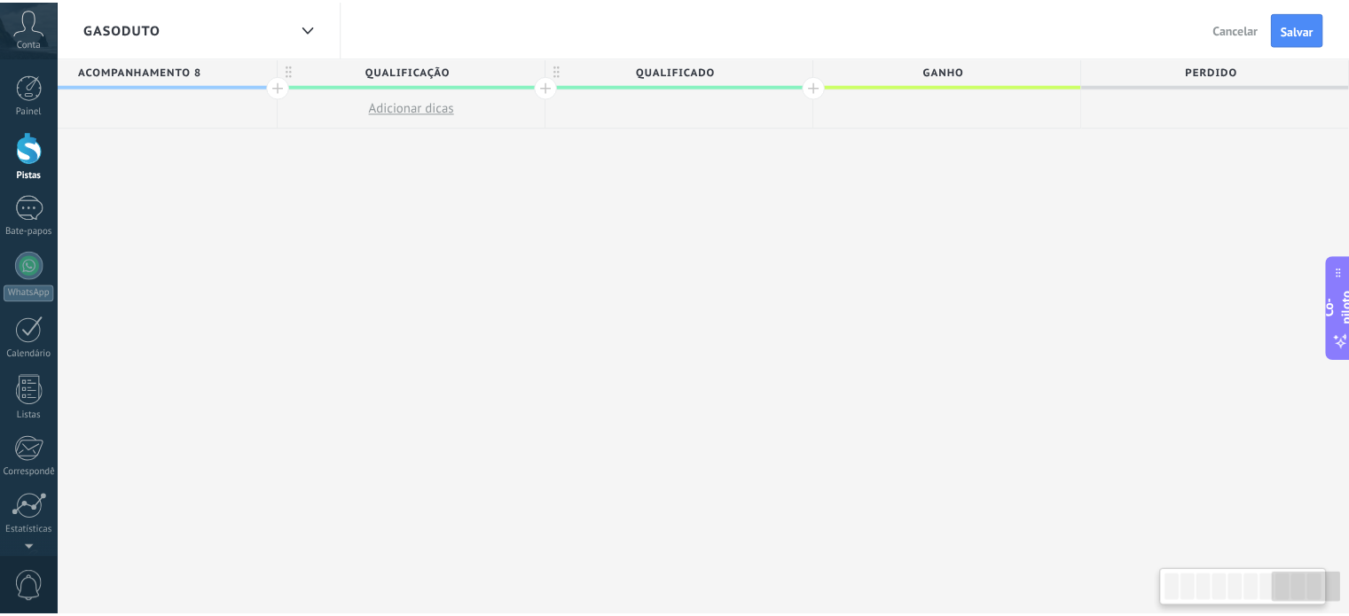
scroll to position [0, 2766]
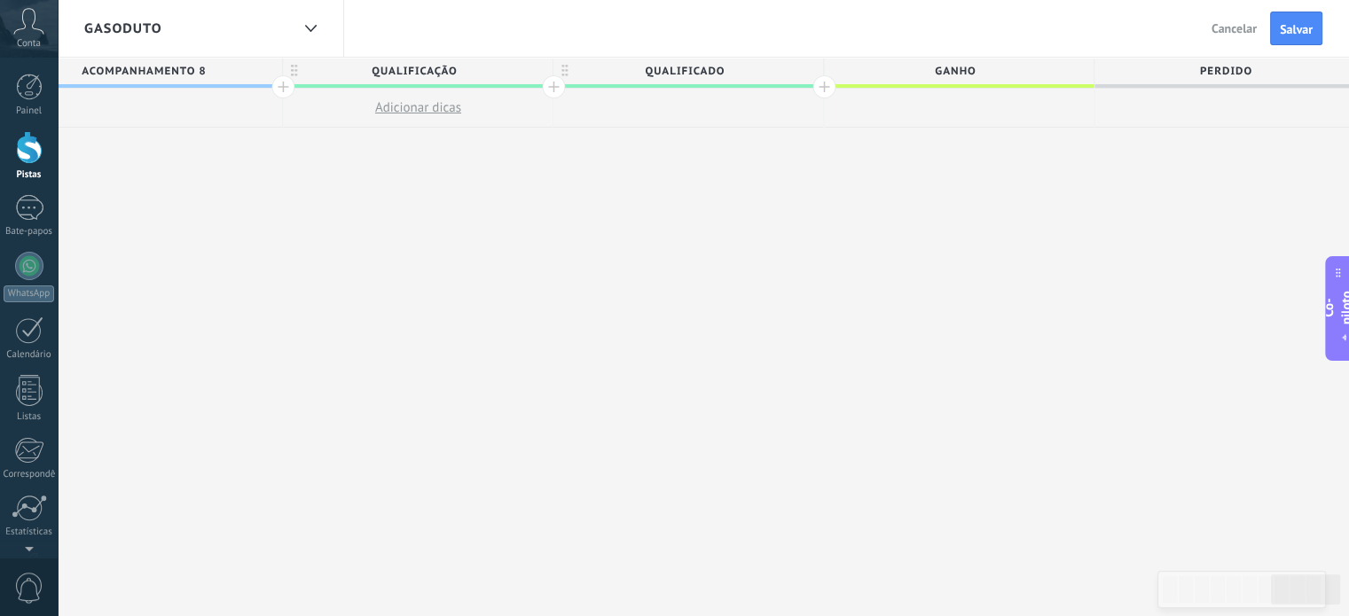
click at [819, 87] on div at bounding box center [823, 86] width 23 height 23
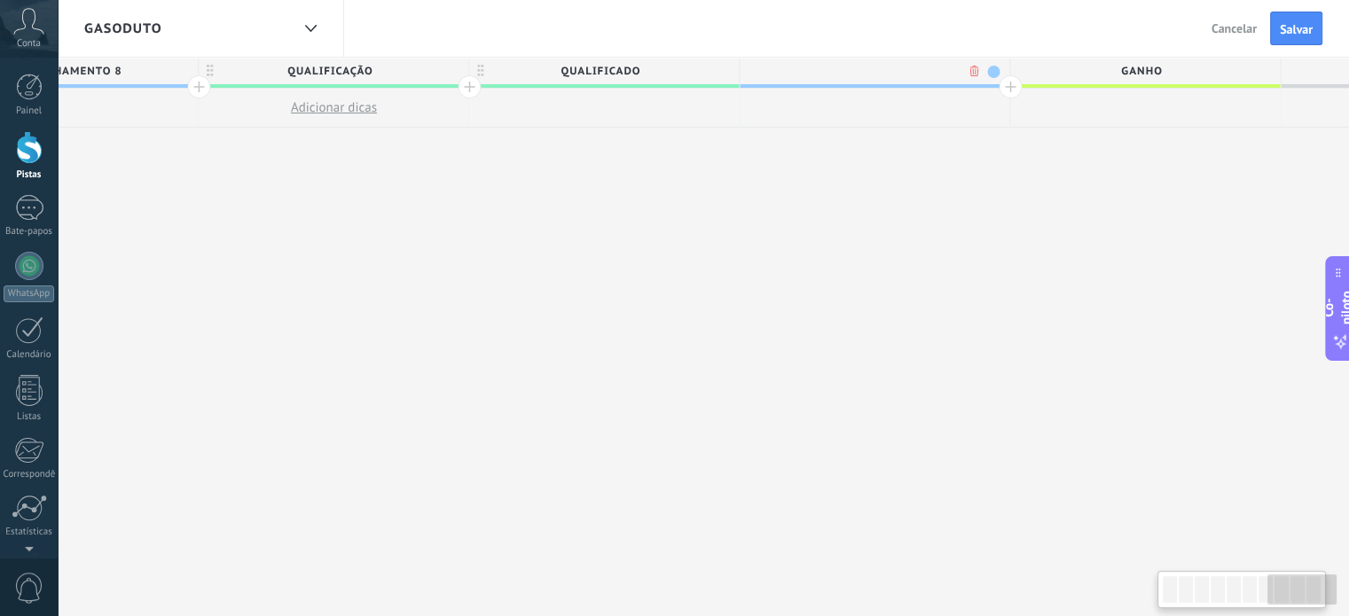
scroll to position [0, 2898]
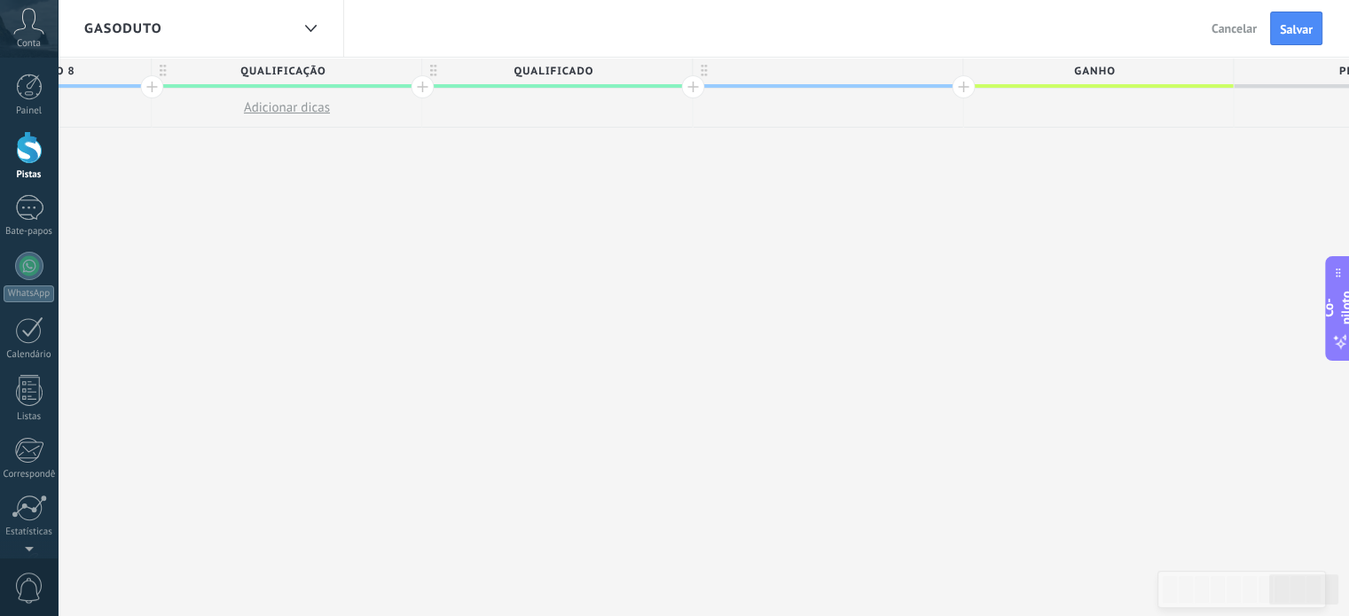
click at [692, 90] on div at bounding box center [692, 86] width 23 height 23
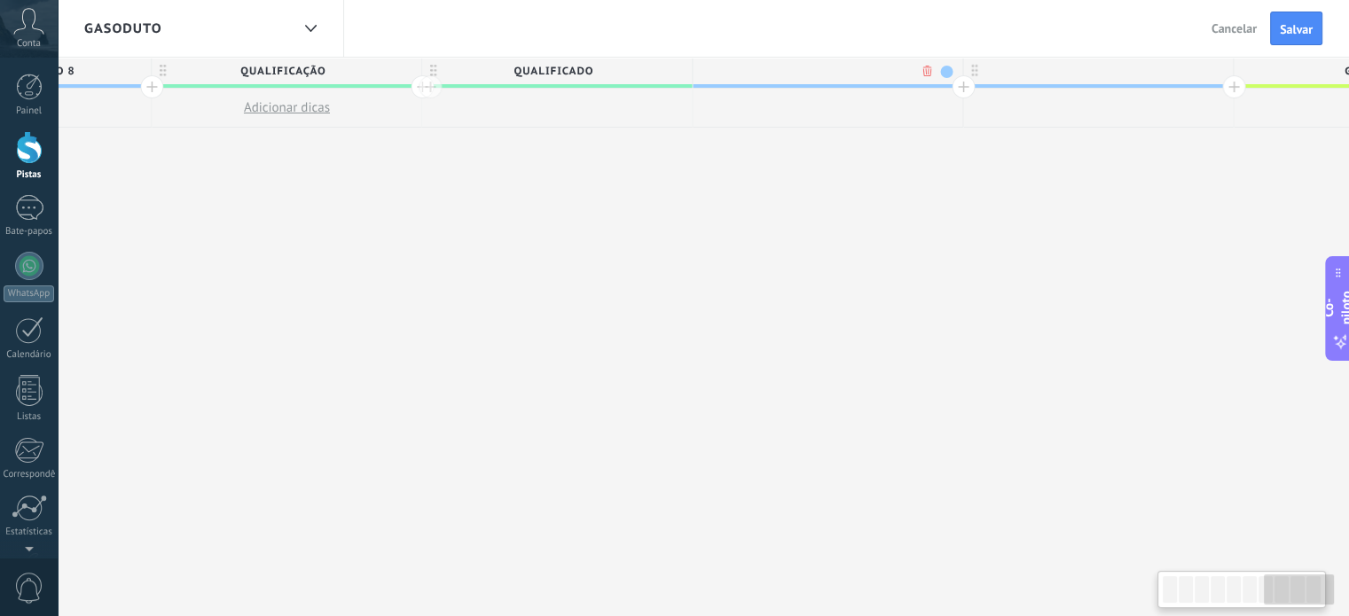
scroll to position [0, 3029]
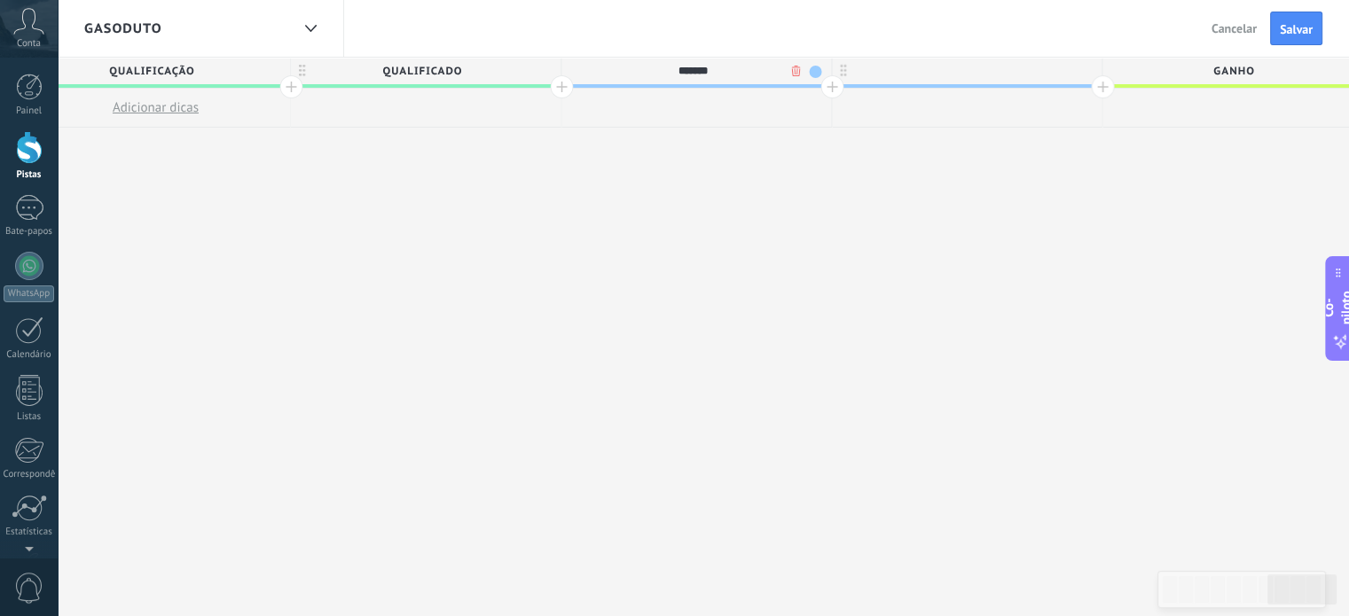
type input "*******"
click at [809, 78] on div "*******" at bounding box center [691, 71] width 261 height 27
click at [810, 72] on span "REUNIÃO" at bounding box center [691, 71] width 261 height 27
click at [810, 72] on span at bounding box center [815, 72] width 12 height 12
click at [780, 177] on span at bounding box center [781, 175] width 16 height 17
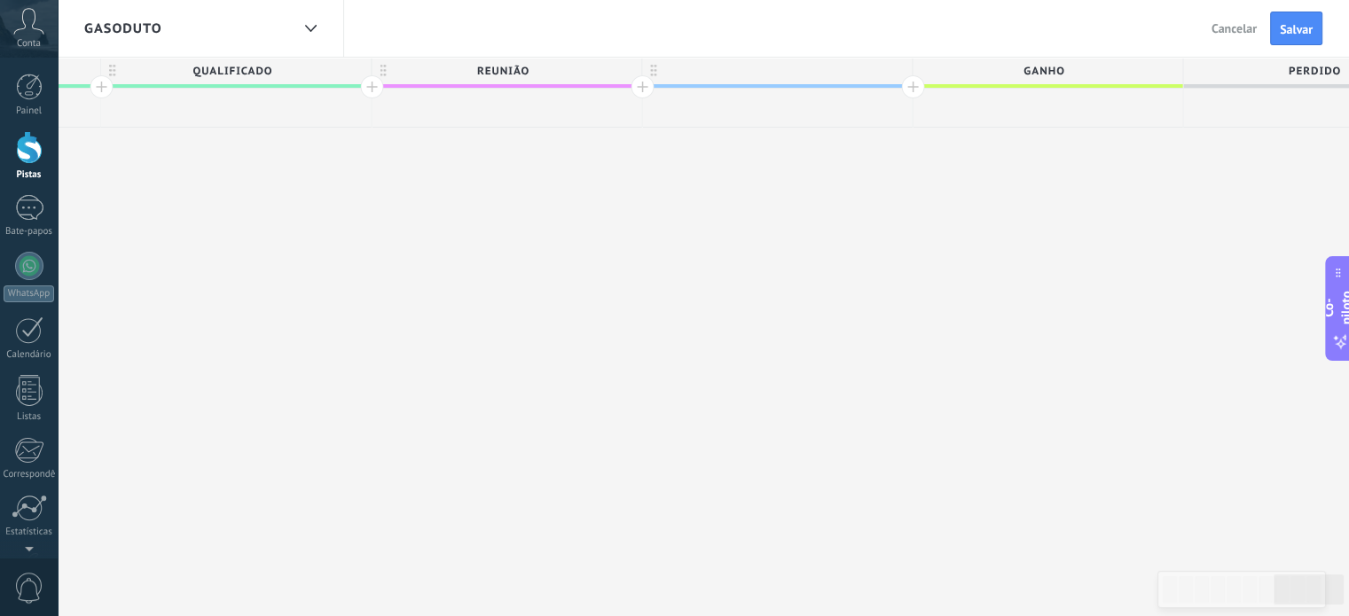
scroll to position [0, 3214]
click at [744, 63] on div at bounding box center [782, 71] width 270 height 27
type input "********"
click at [767, 69] on font "AGORA MOSTRE" at bounding box center [778, 71] width 90 height 13
type input "*"
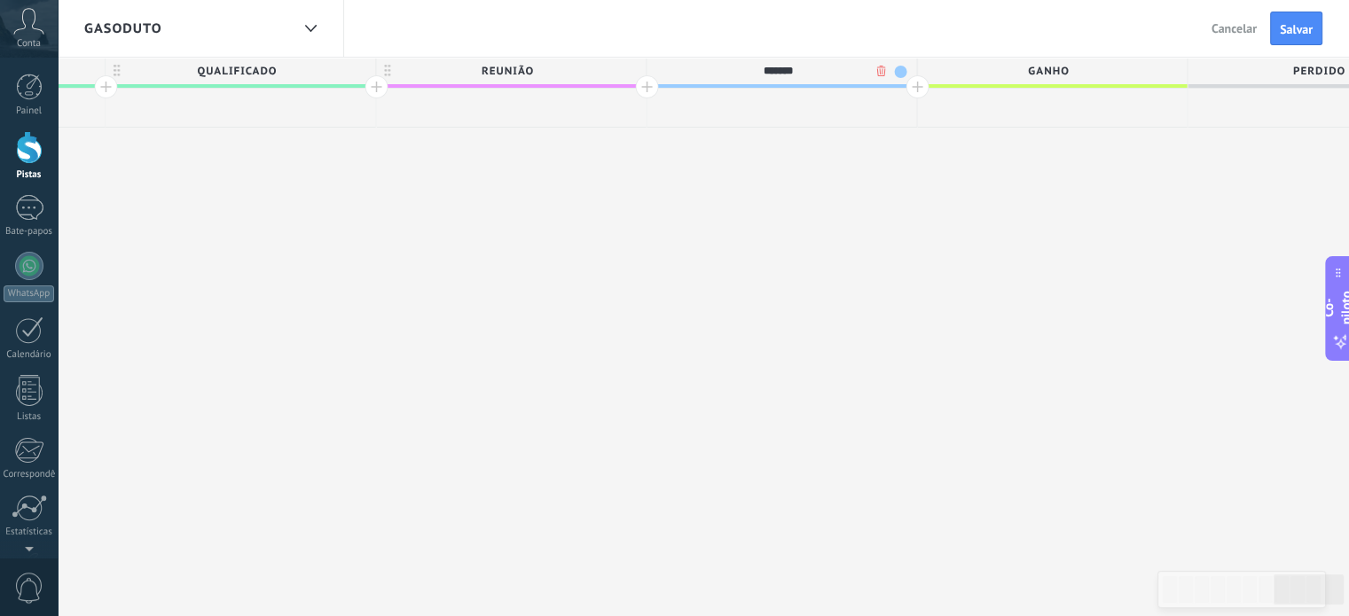
type input "*******"
click at [774, 43] on div "Gasoduto Voltar Cancelar Salvar" at bounding box center [703, 29] width 1291 height 58
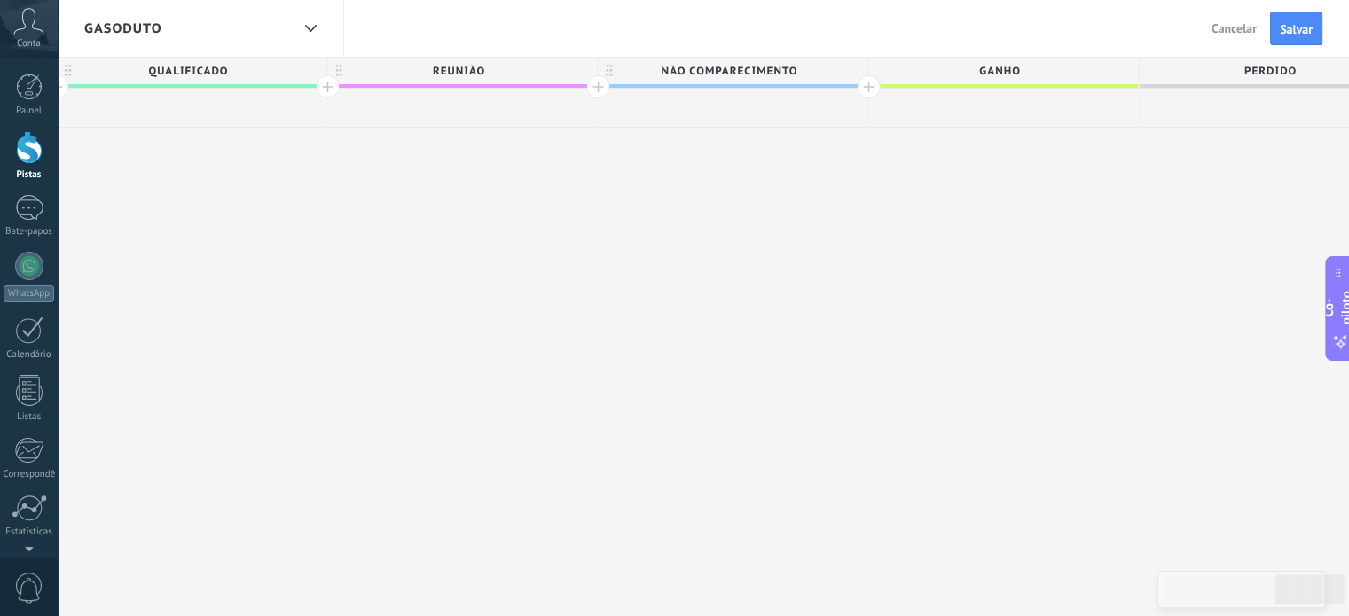
scroll to position [0, 0]
click at [1021, 75] on span "Ganho" at bounding box center [998, 71] width 261 height 27
click at [1021, 75] on input "***" at bounding box center [999, 71] width 235 height 27
click at [1112, 82] on input "**********" at bounding box center [999, 71] width 235 height 27
click at [1086, 59] on input "**********" at bounding box center [999, 71] width 235 height 27
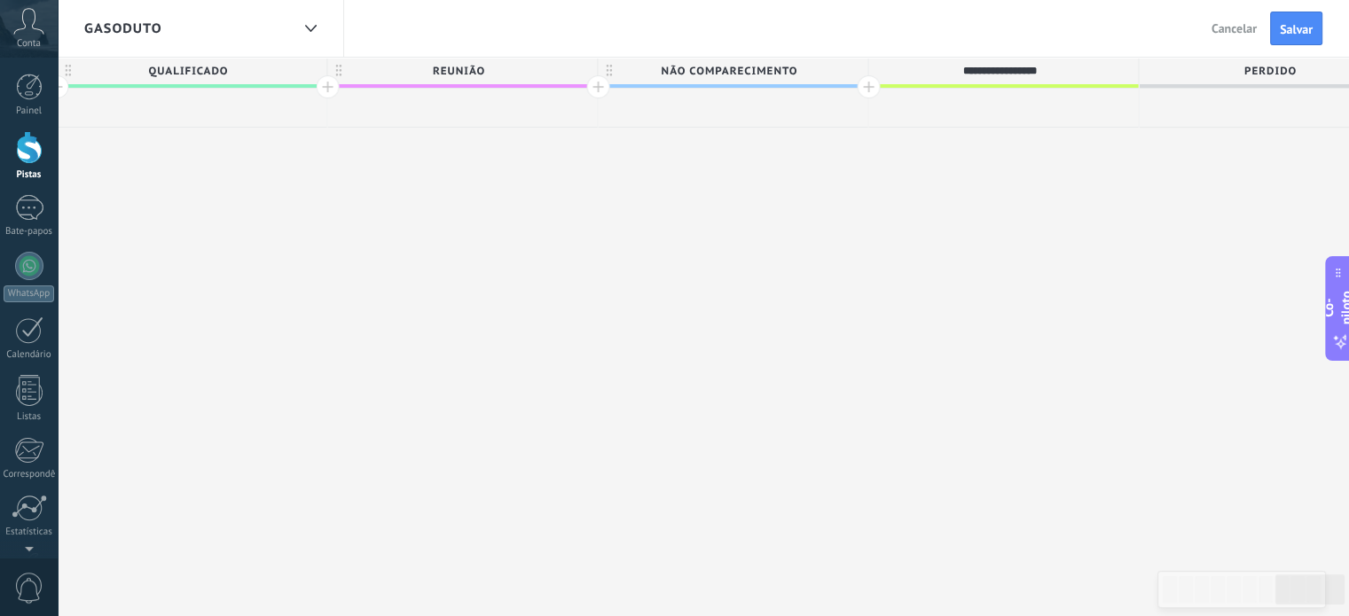
type input "**********"
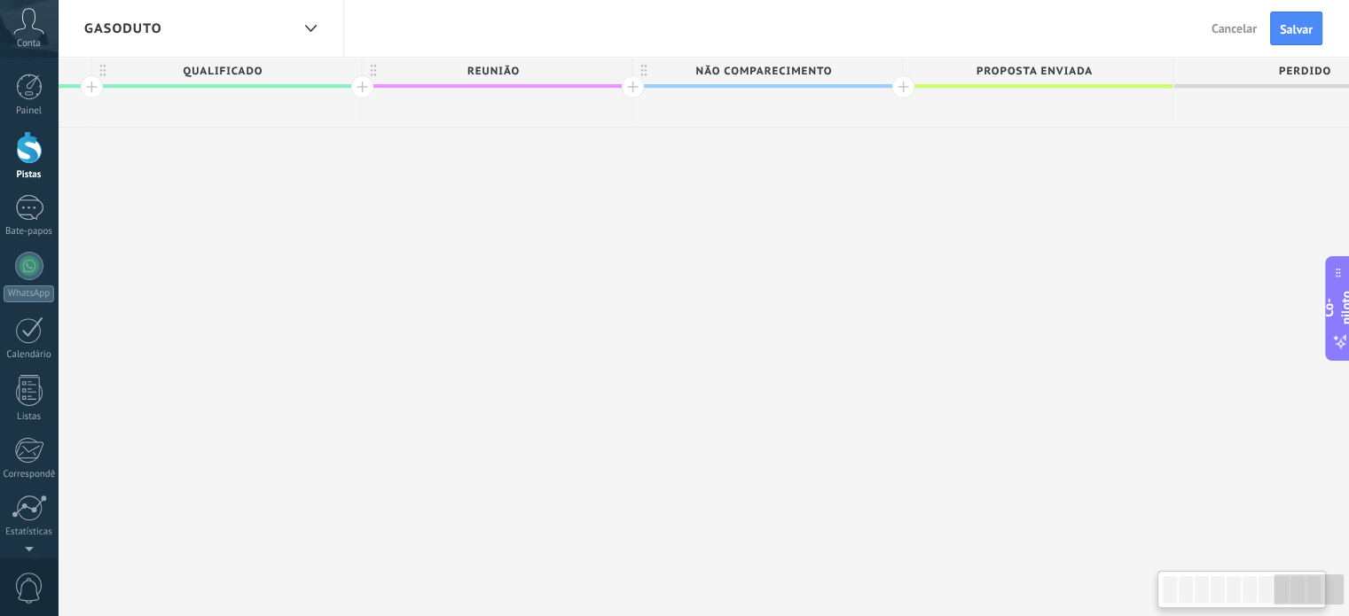
scroll to position [0, 3236]
drag, startPoint x: 752, startPoint y: 93, endPoint x: 781, endPoint y: 103, distance: 30.0
click at [781, 103] on div at bounding box center [759, 108] width 270 height 39
drag, startPoint x: 850, startPoint y: 57, endPoint x: 875, endPoint y: 57, distance: 25.7
click at [875, 57] on div "Gasoduto Voltar Cancelar Salvar" at bounding box center [703, 29] width 1291 height 58
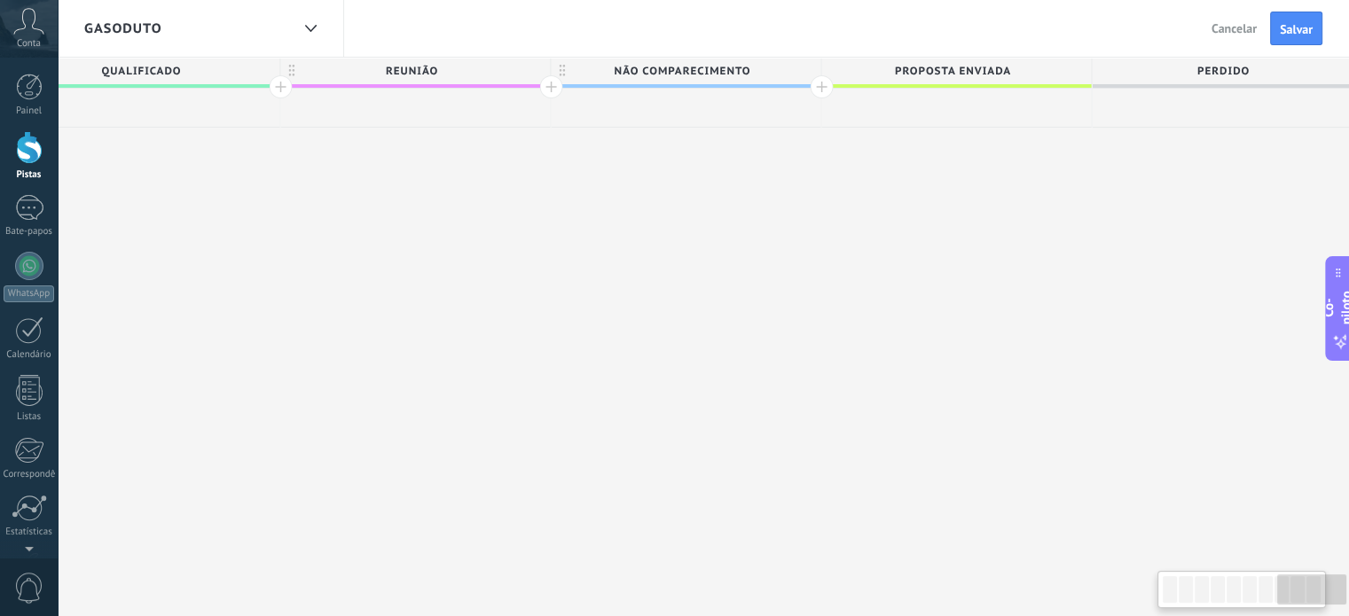
scroll to position [0, 3321]
click at [802, 85] on div at bounding box center [810, 86] width 23 height 23
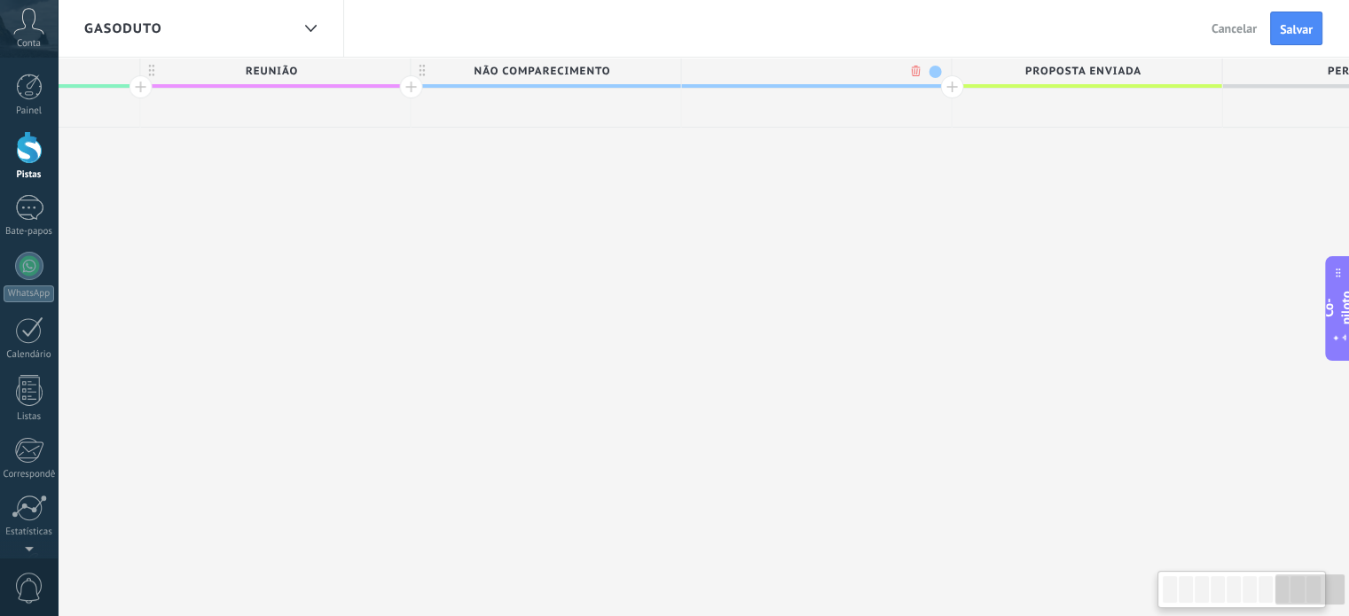
scroll to position [0, 3452]
type input "**********"
click at [1086, 66] on font "PROPOSTA ENVIADA" at bounding box center [1081, 71] width 116 height 13
click at [1086, 66] on input "**********" at bounding box center [1080, 71] width 235 height 27
type input "*****"
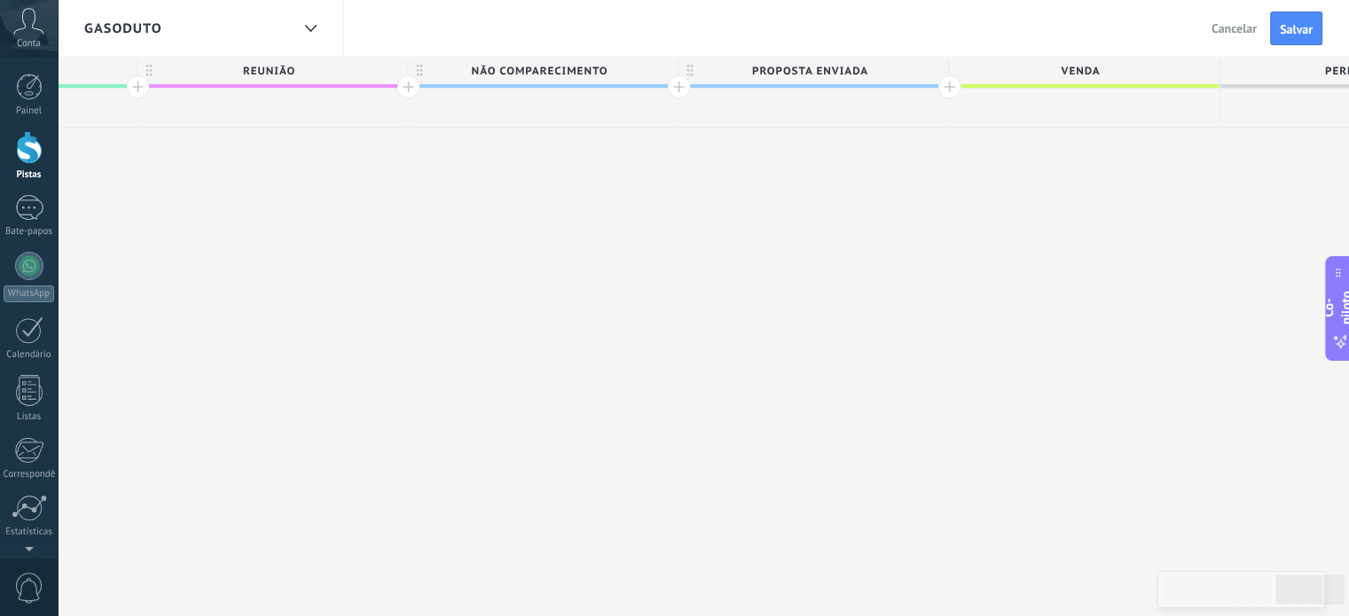
click at [942, 86] on div at bounding box center [949, 86] width 23 height 23
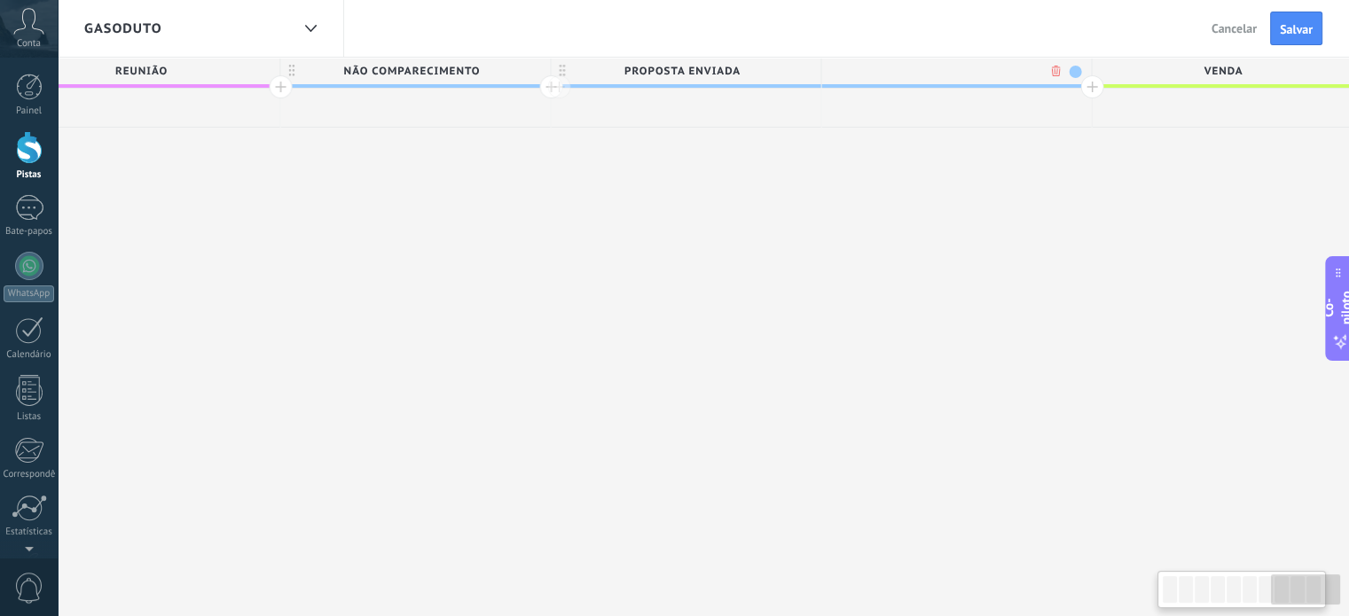
scroll to position [0, 3583]
type input "**********"
click at [1019, 64] on span "REMARKETING" at bounding box center [949, 71] width 261 height 27
type input "**********"
click at [888, 65] on font "REMARKETING QUALIFICADO" at bounding box center [950, 71] width 168 height 13
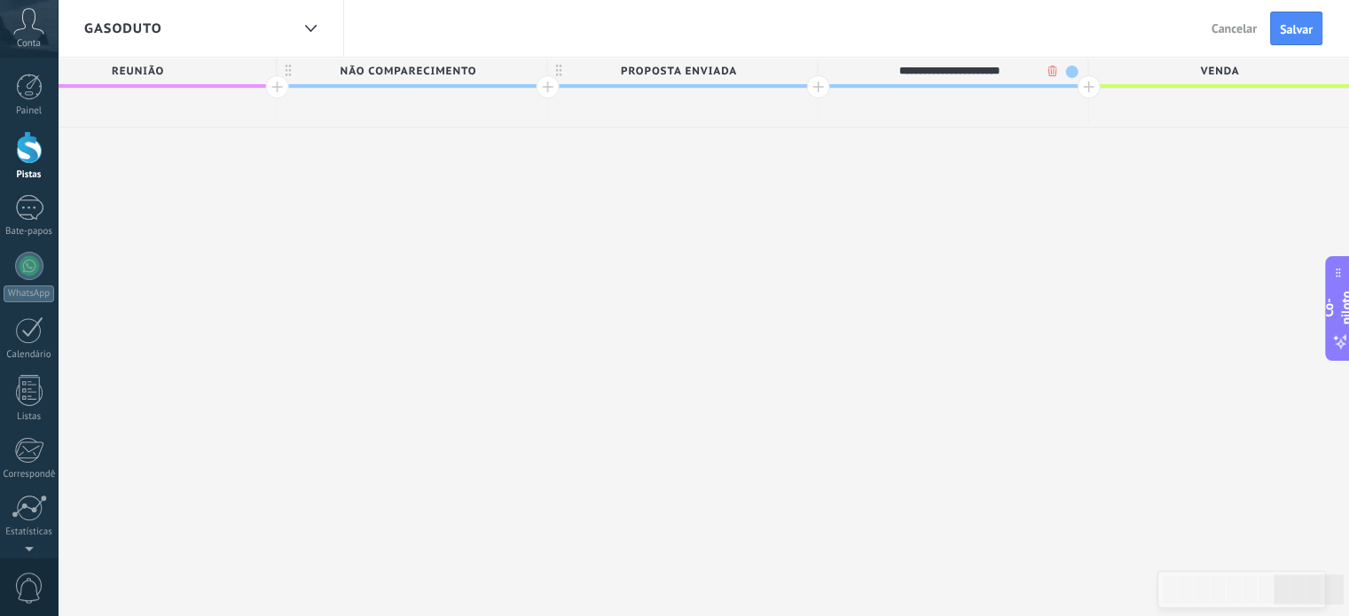
click at [1087, 95] on div at bounding box center [1089, 86] width 23 height 23
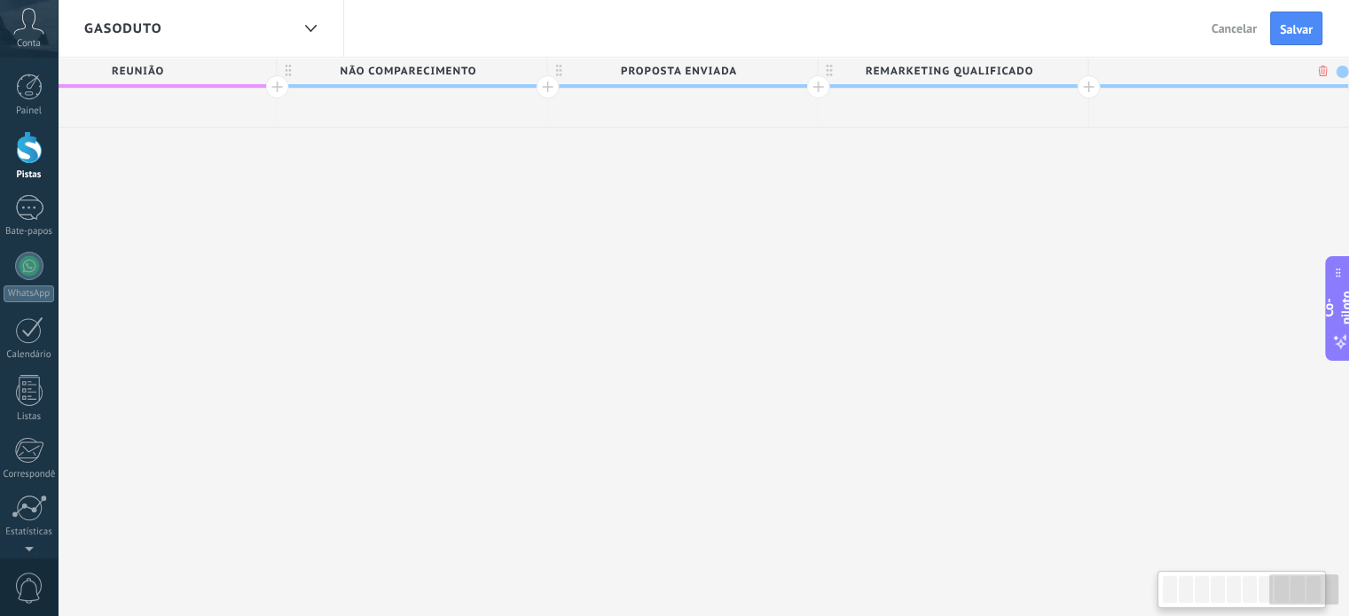
scroll to position [0, 3714]
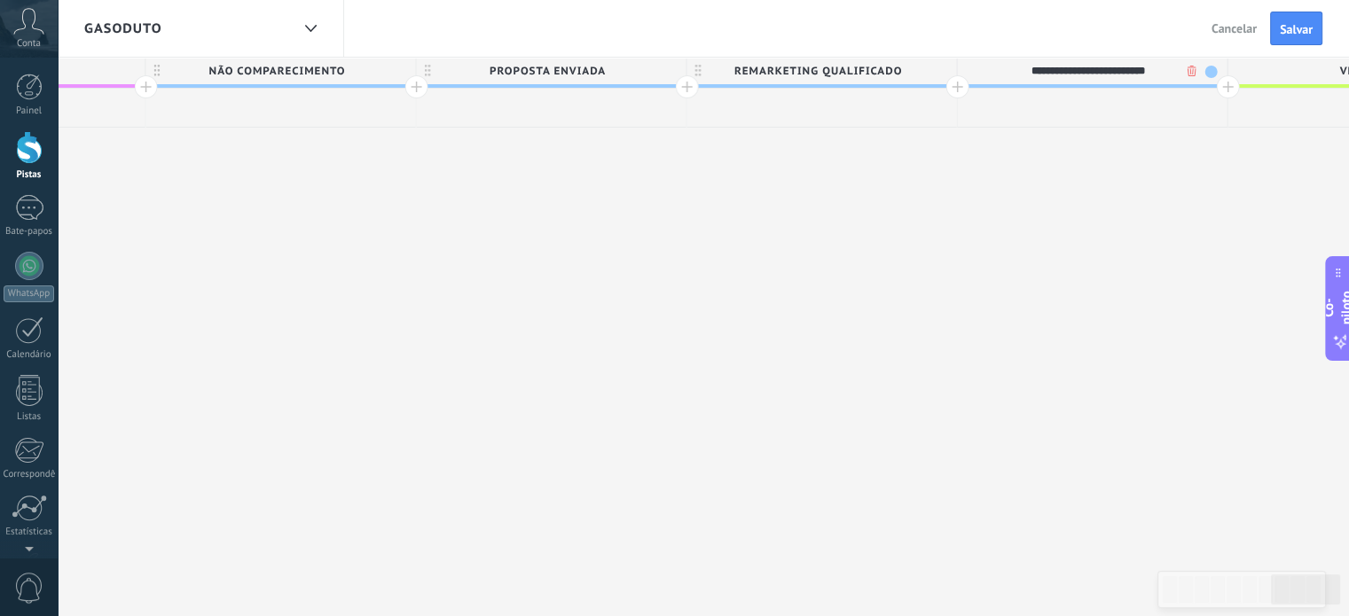
type input "**********"
click at [1077, 106] on div at bounding box center [1093, 108] width 270 height 39
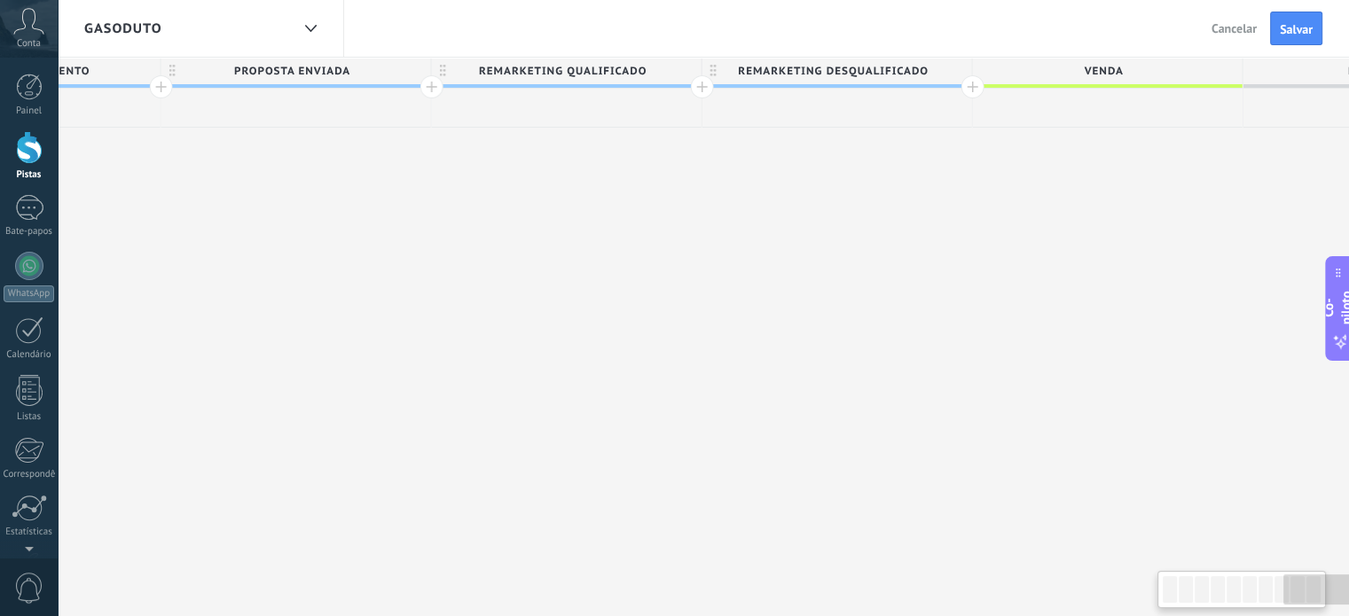
scroll to position [0, 4131]
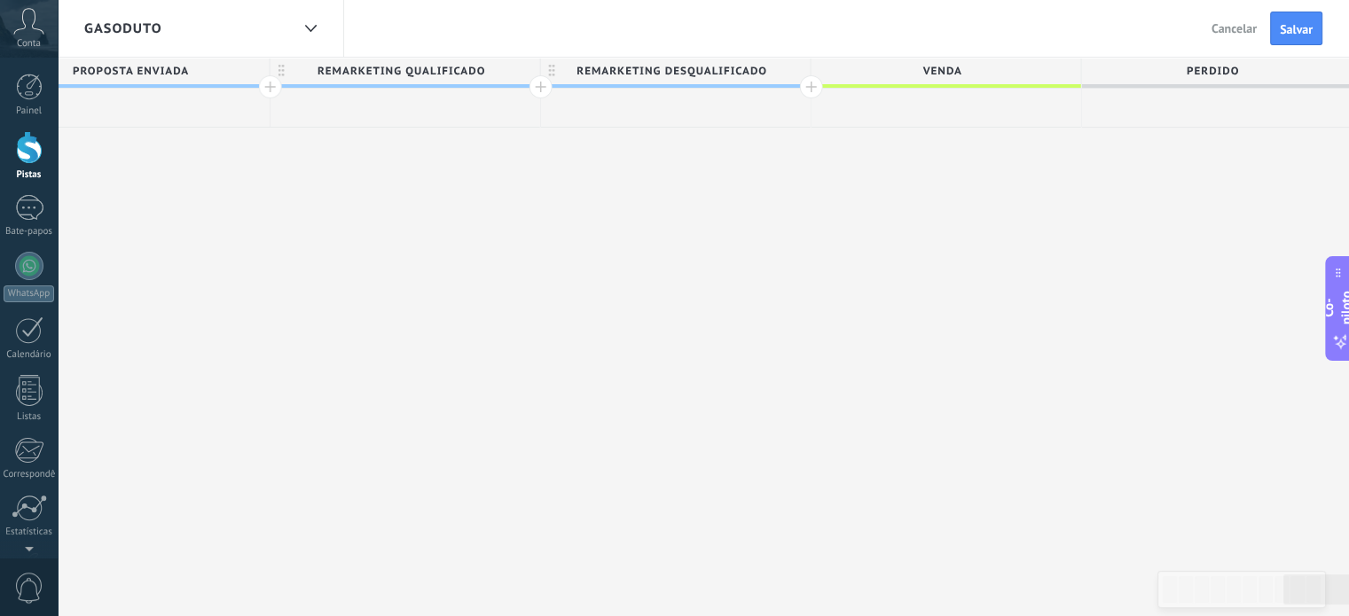
click at [806, 89] on div at bounding box center [811, 86] width 23 height 23
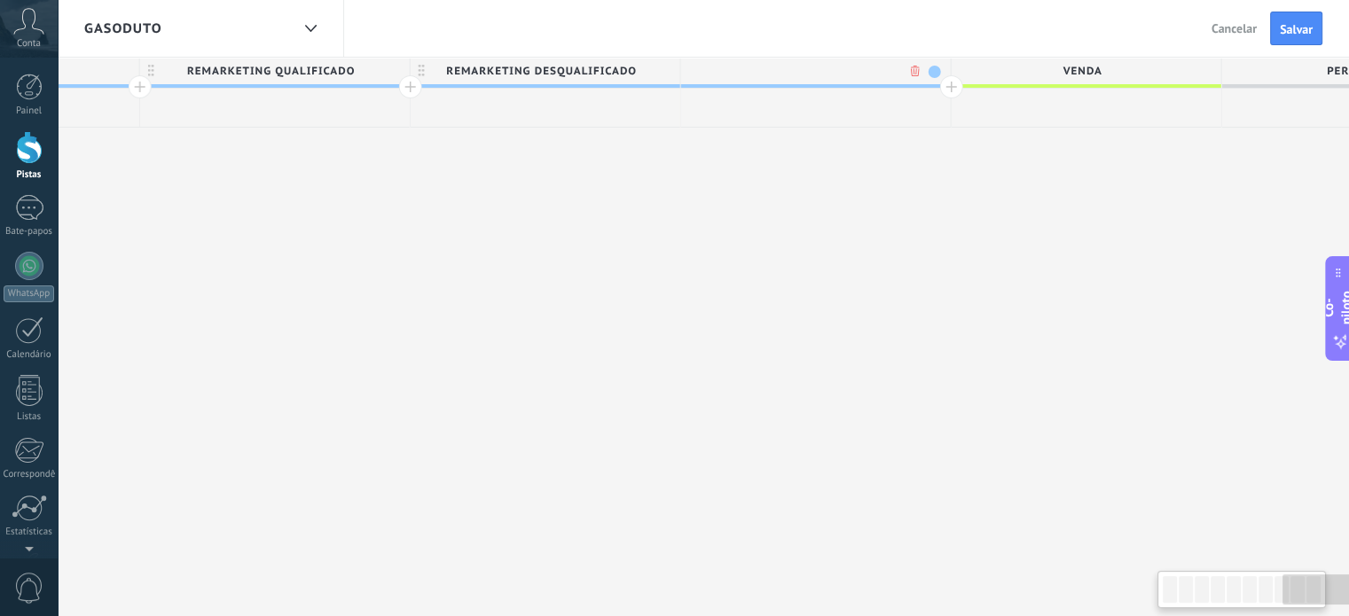
scroll to position [0, 4263]
click at [806, 89] on div at bounding box center [815, 108] width 270 height 39
click at [806, 74] on div at bounding box center [815, 71] width 270 height 27
type input "********"
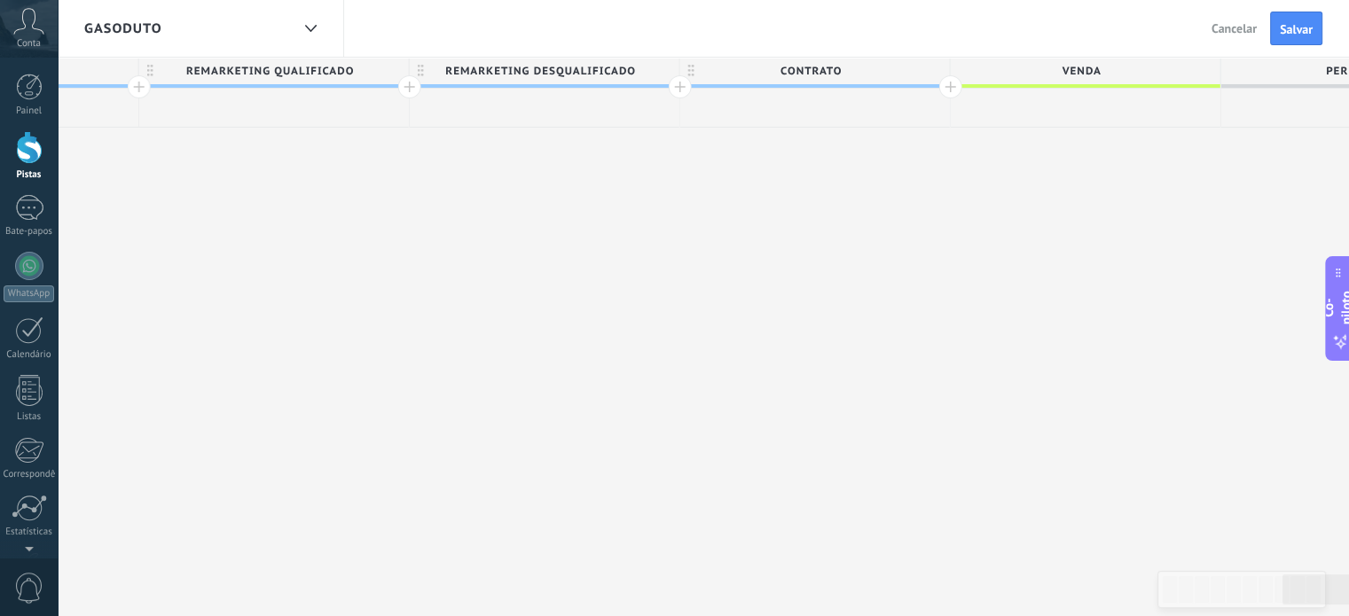
click at [851, 68] on span "CONTRATO" at bounding box center [810, 71] width 261 height 27
type input "**********"
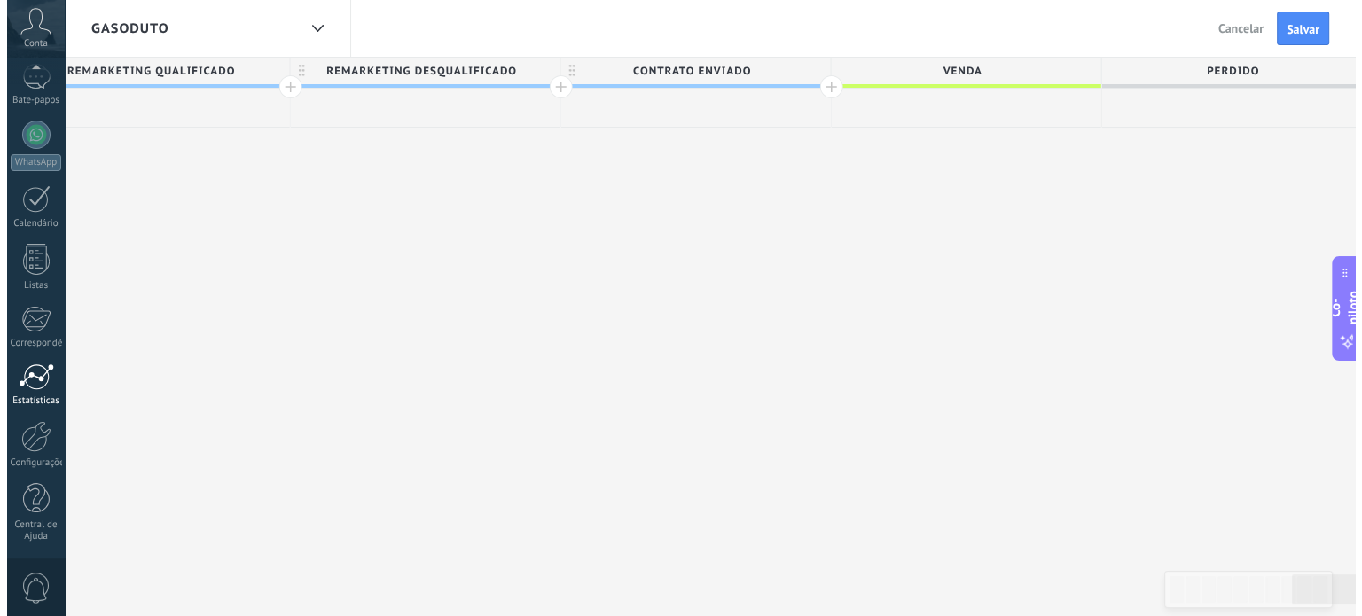
scroll to position [0, 0]
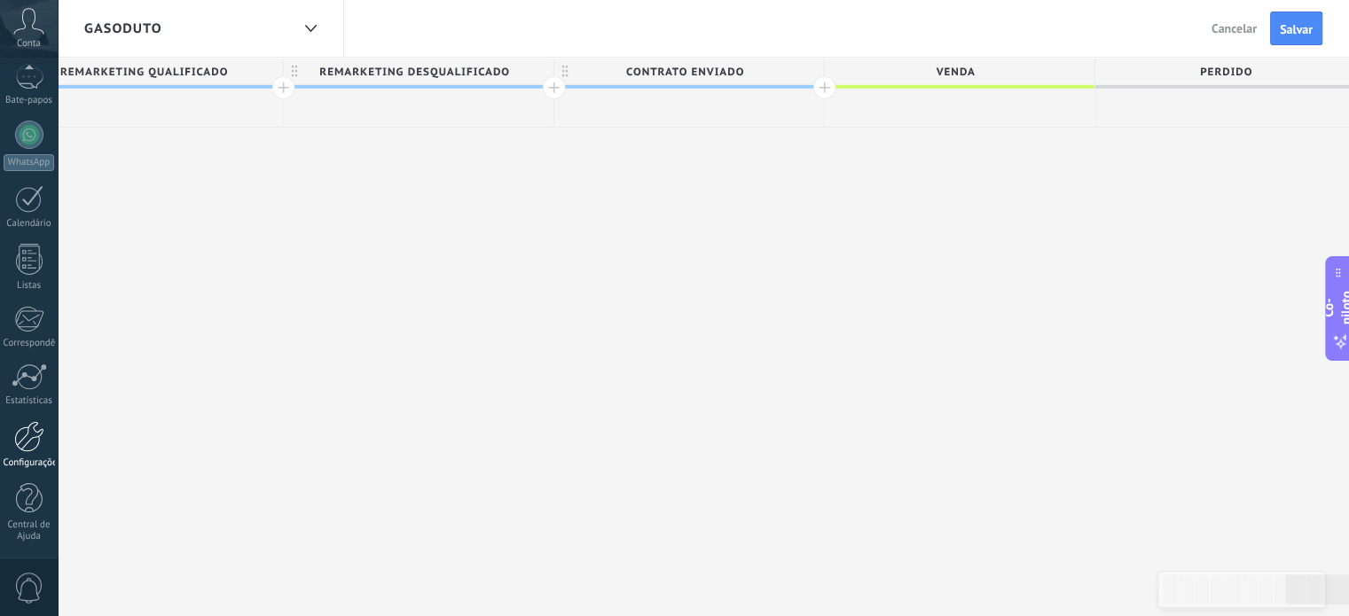
click at [18, 446] on div at bounding box center [29, 436] width 30 height 31
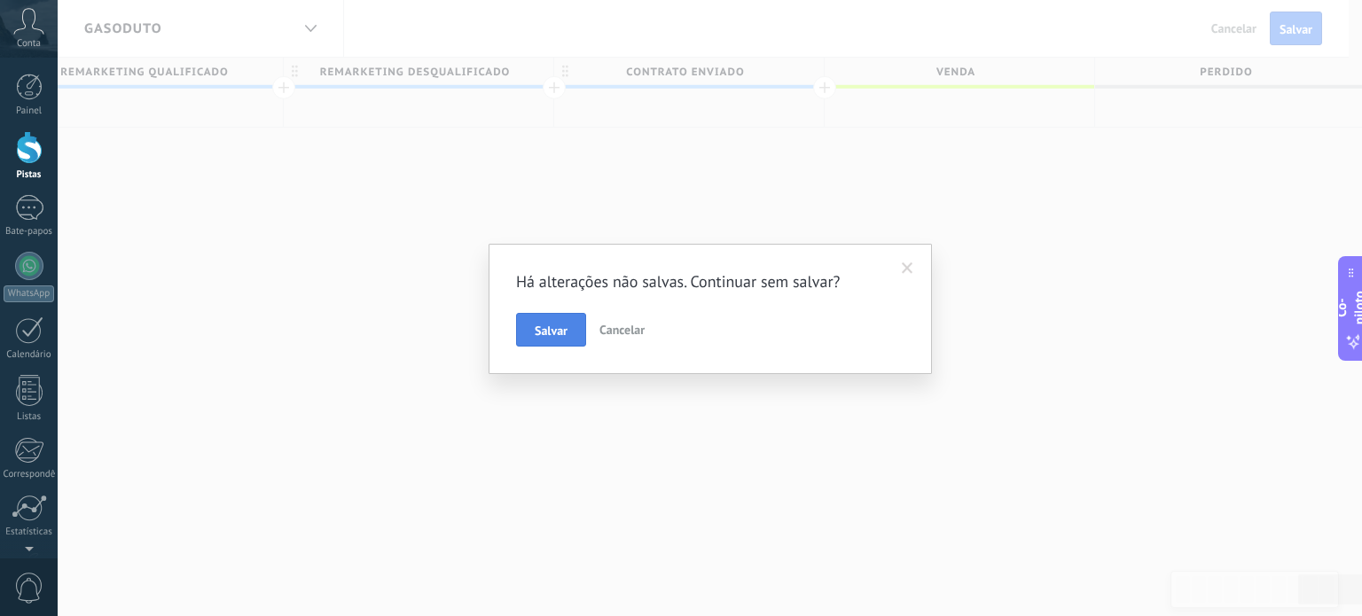
click at [543, 338] on font "Salvar" at bounding box center [551, 331] width 33 height 16
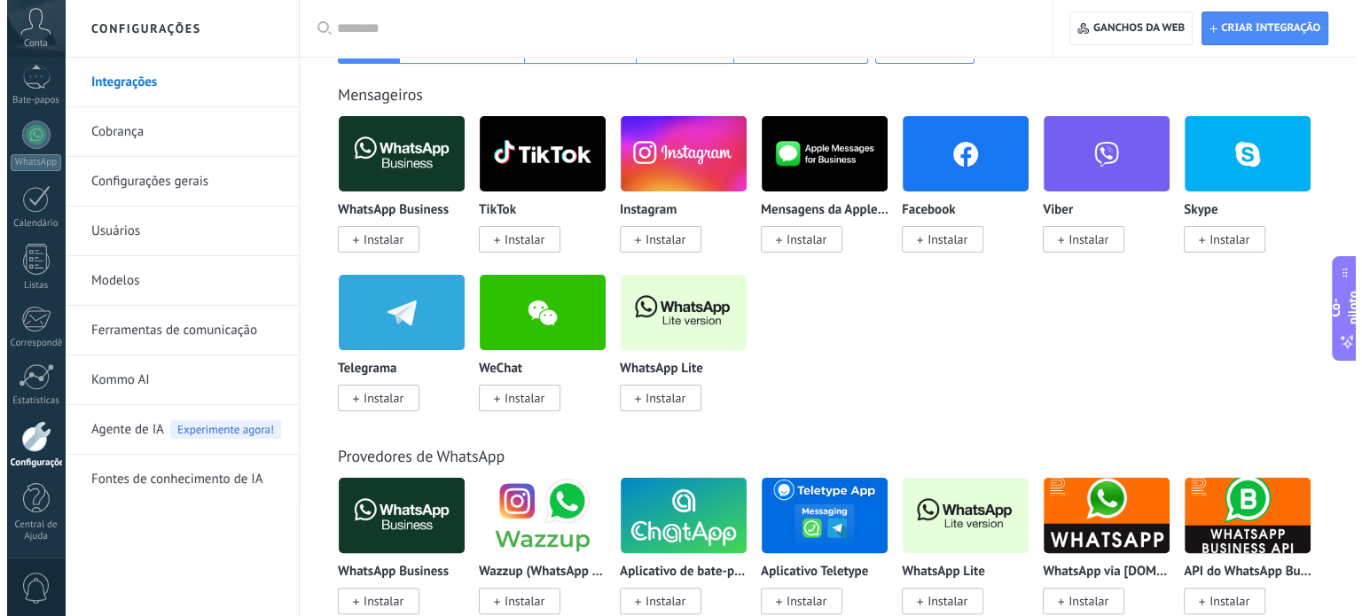
scroll to position [342, 0]
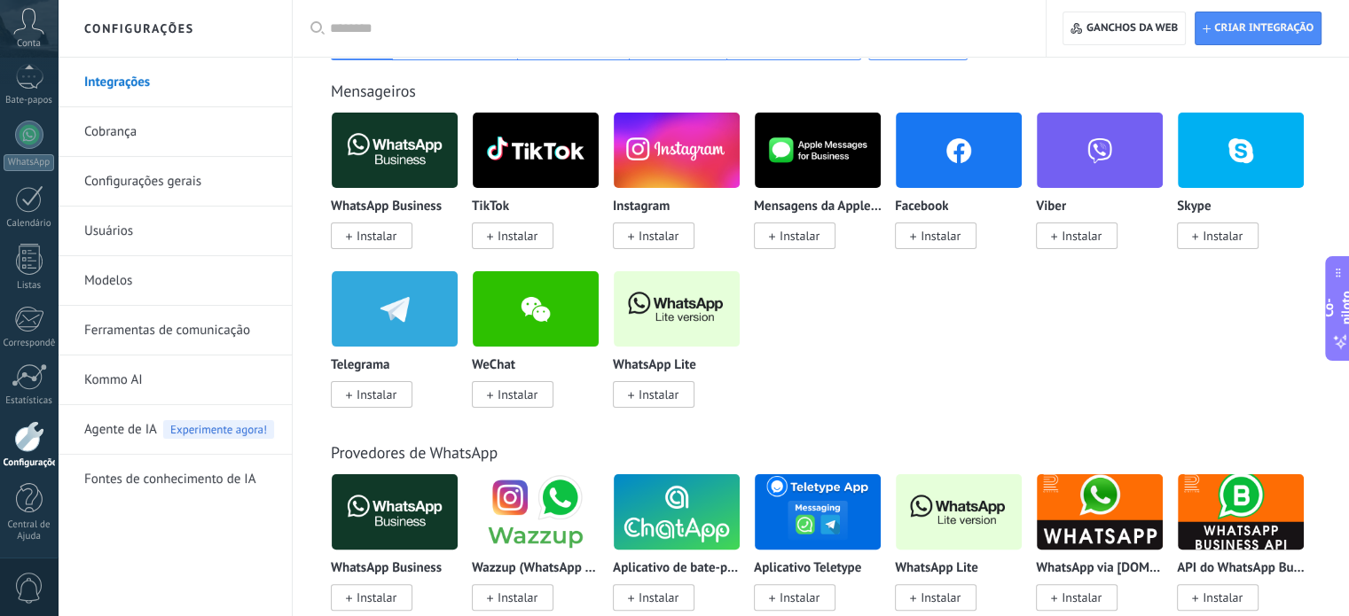
click at [399, 154] on img at bounding box center [395, 150] width 126 height 86
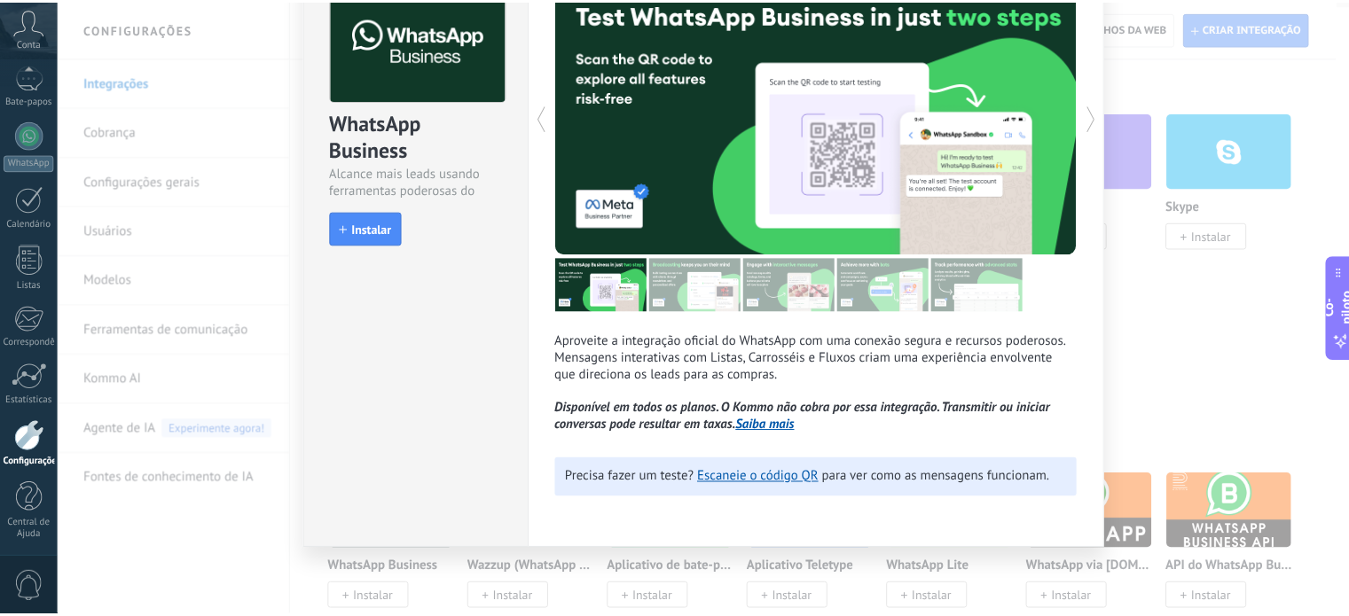
scroll to position [0, 0]
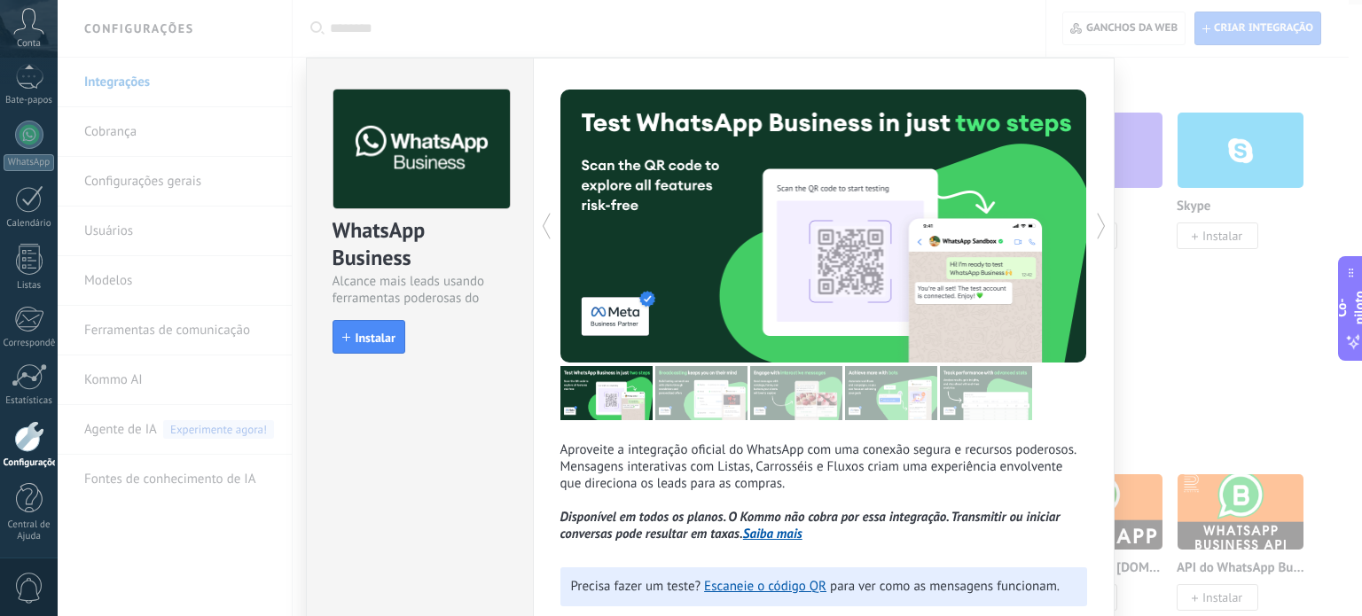
click at [506, 37] on div "WhatsApp Business Alcance mais leads usando ferramentas poderosas do WhatsApp i…" at bounding box center [710, 308] width 1305 height 616
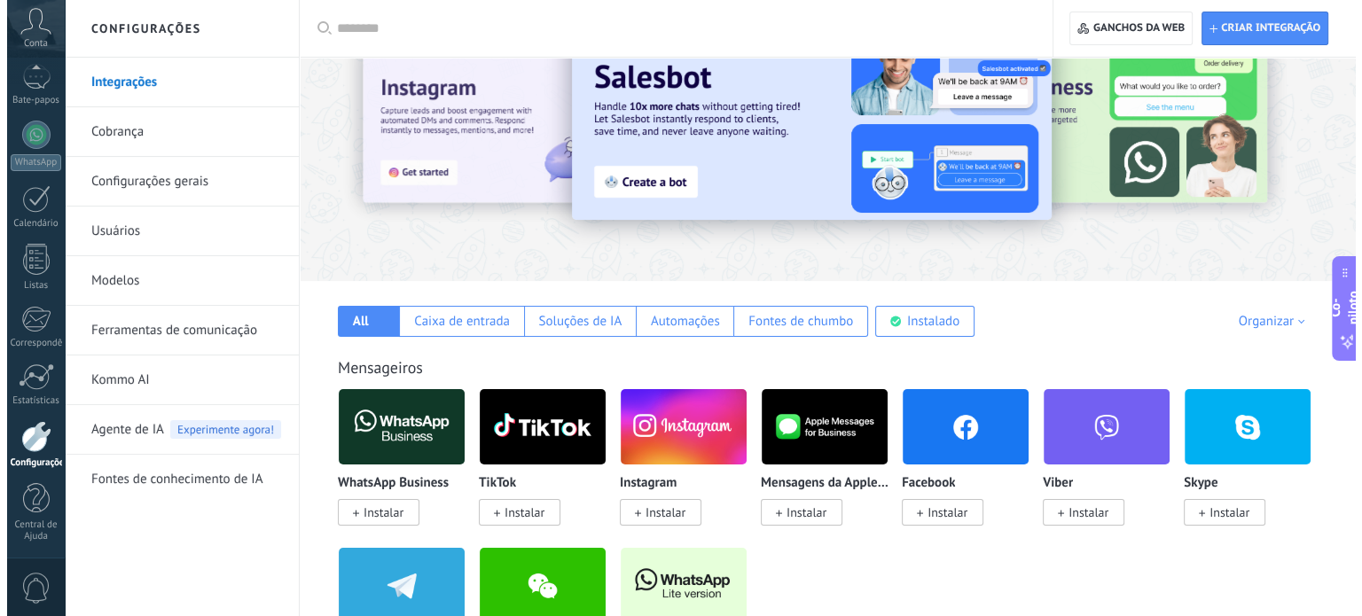
scroll to position [67, 0]
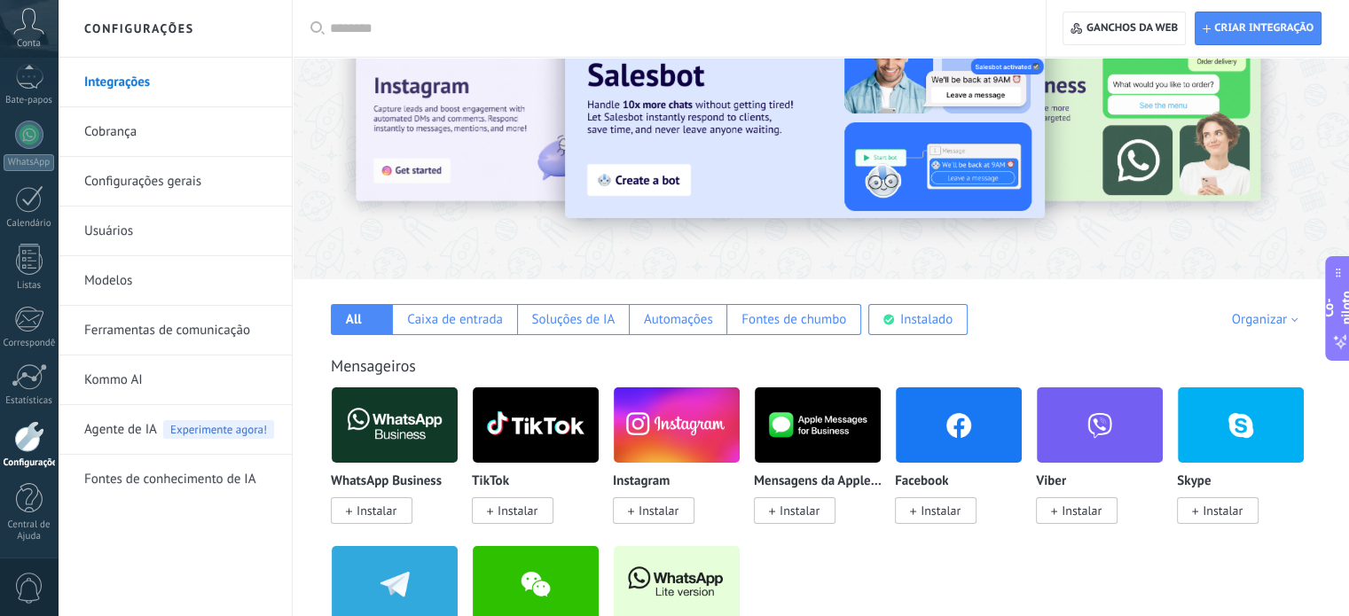
click at [390, 502] on span "Instalar" at bounding box center [372, 511] width 82 height 27
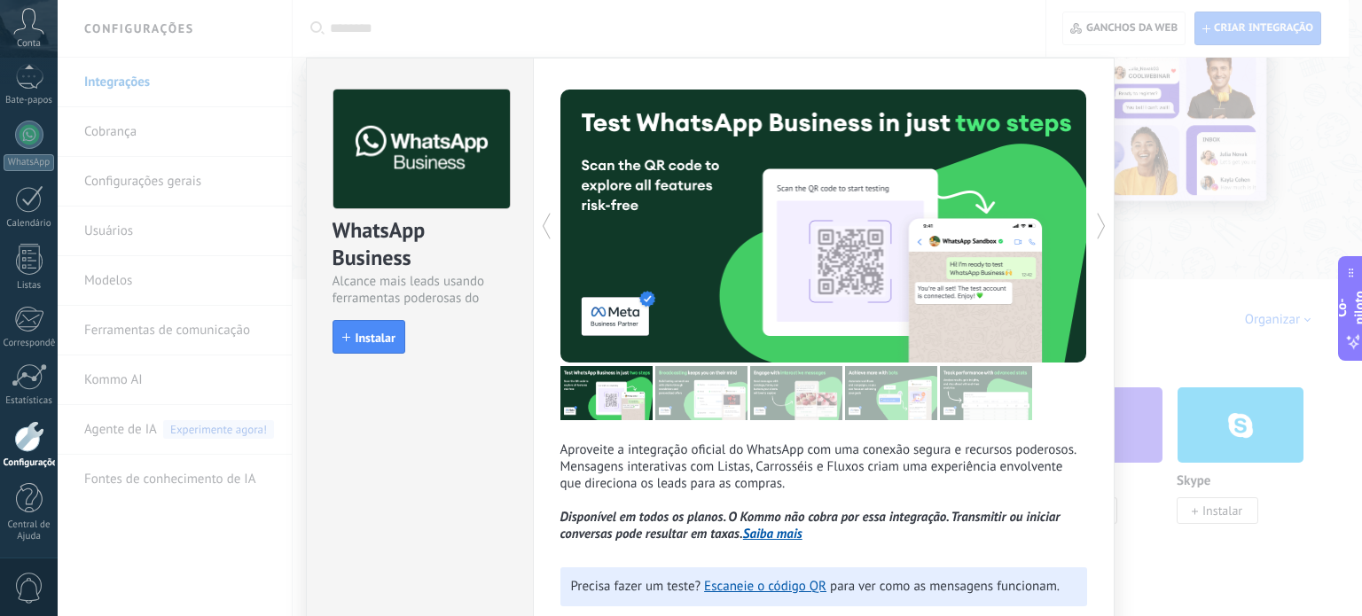
scroll to position [108, 0]
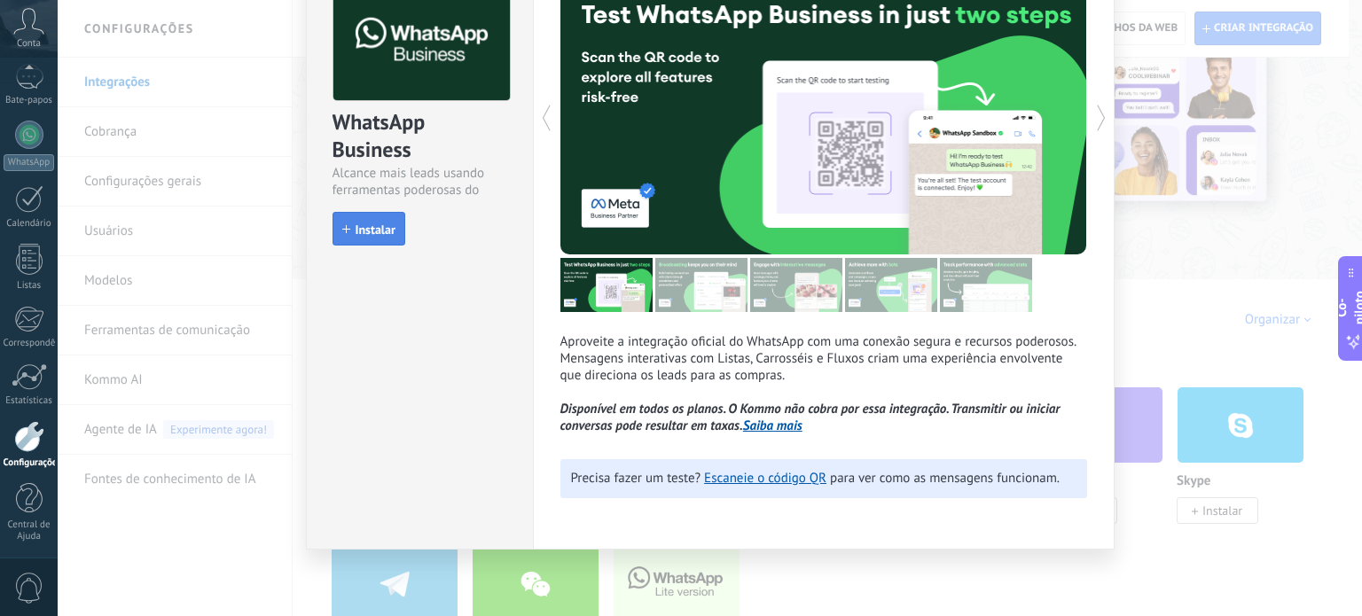
click at [376, 233] on font "Instalar" at bounding box center [376, 230] width 40 height 16
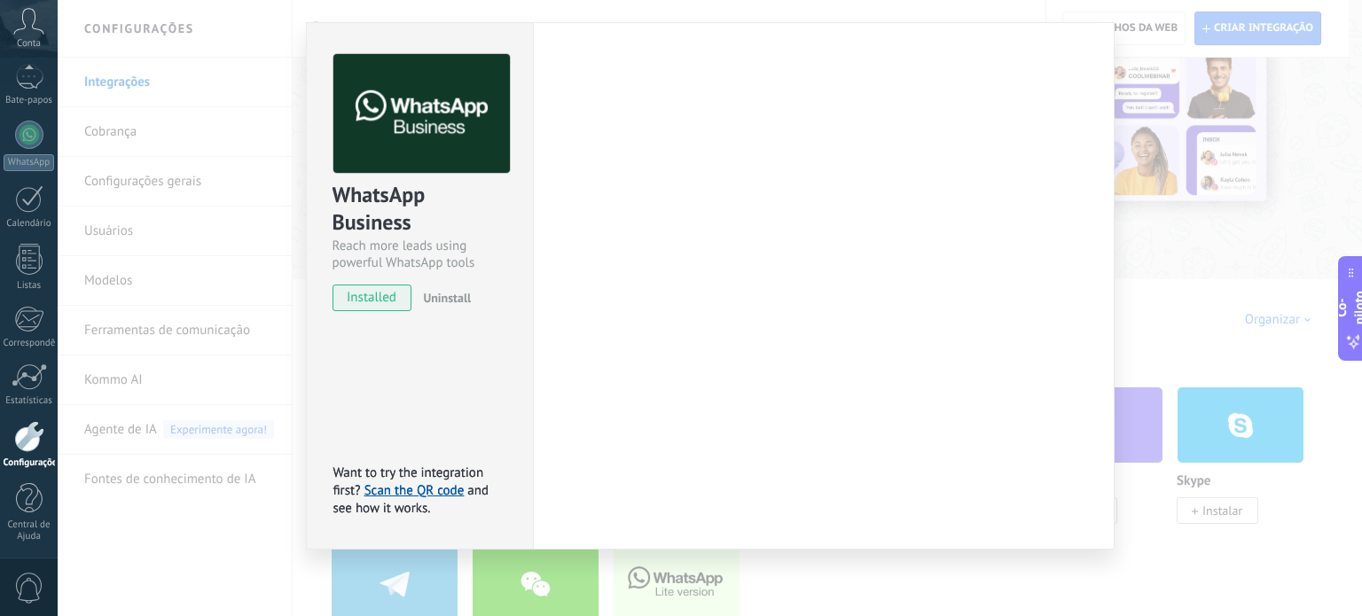
scroll to position [35, 0]
click at [388, 302] on font "instalado" at bounding box center [373, 297] width 52 height 17
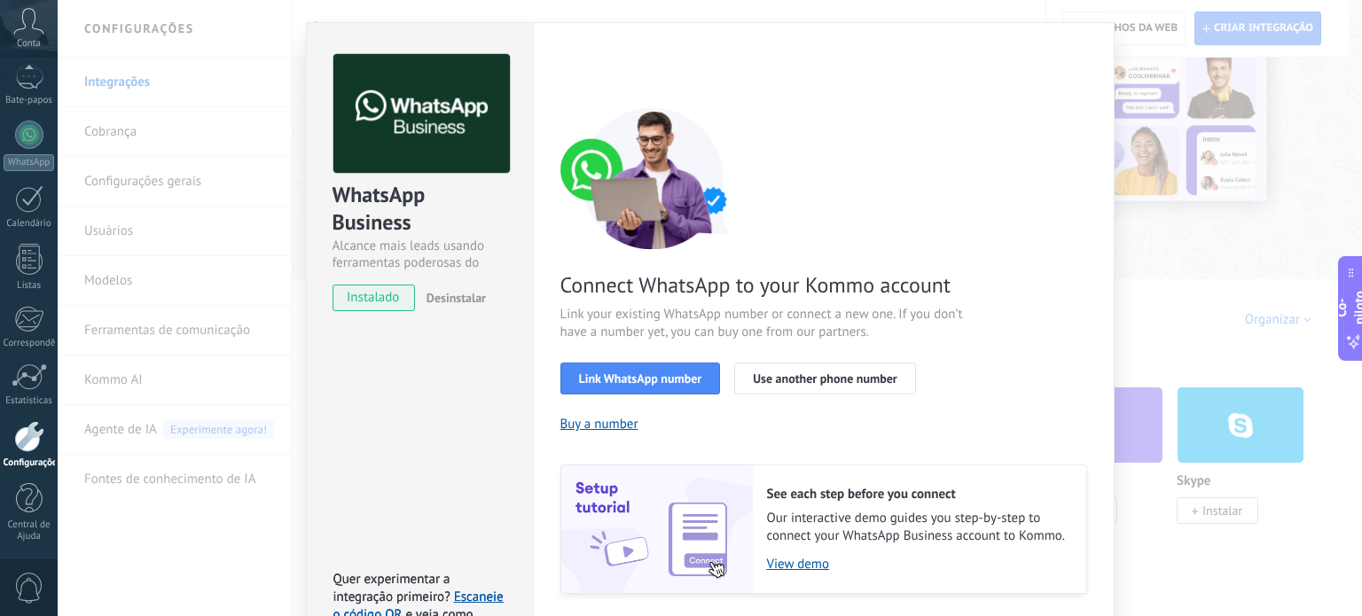
scroll to position [108, 0]
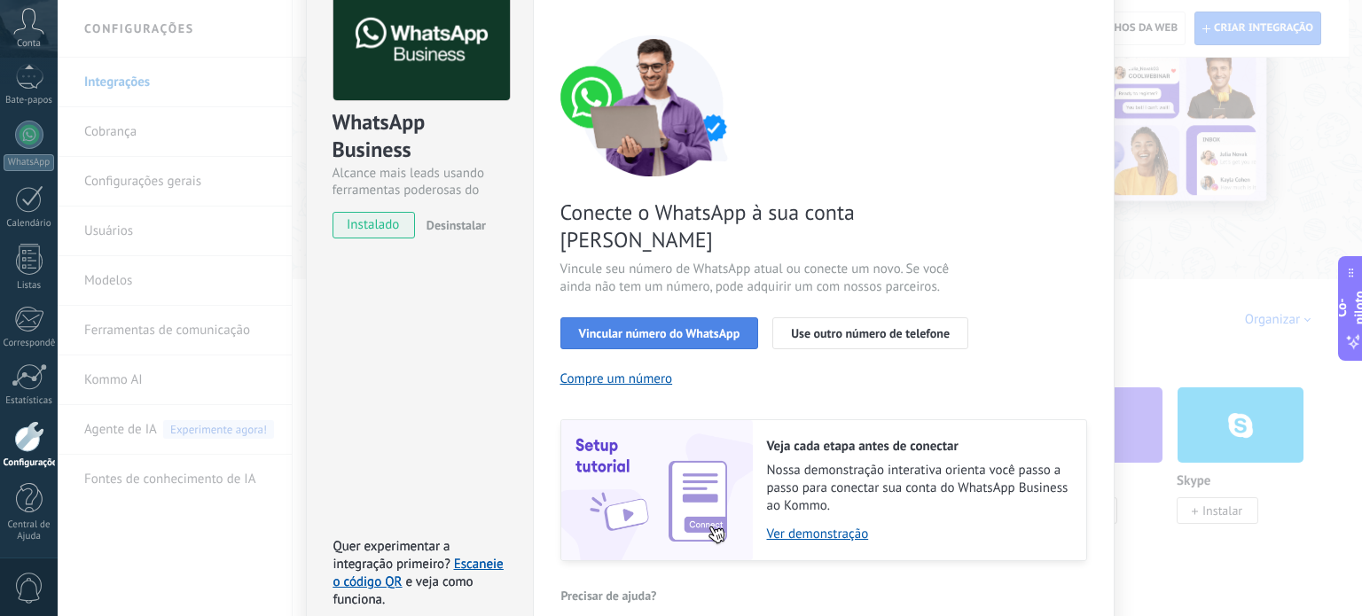
click at [699, 326] on font "Vincular número do WhatsApp" at bounding box center [659, 334] width 161 height 16
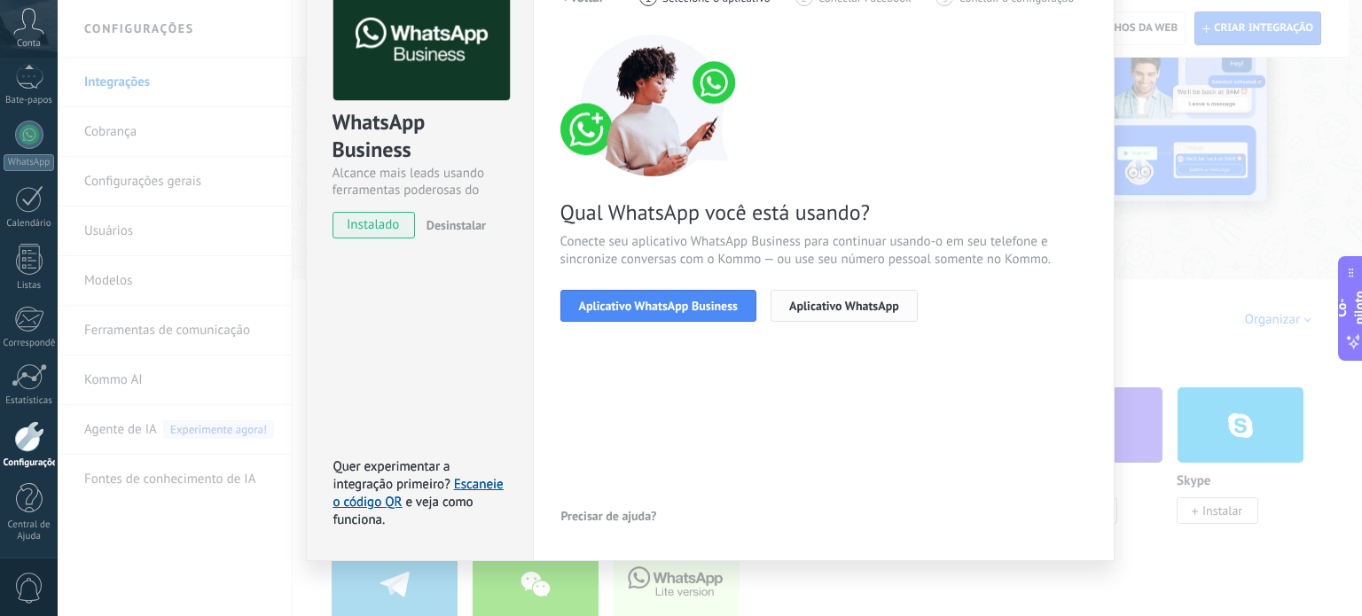
click at [804, 301] on font "Aplicativo WhatsApp" at bounding box center [844, 306] width 110 height 16
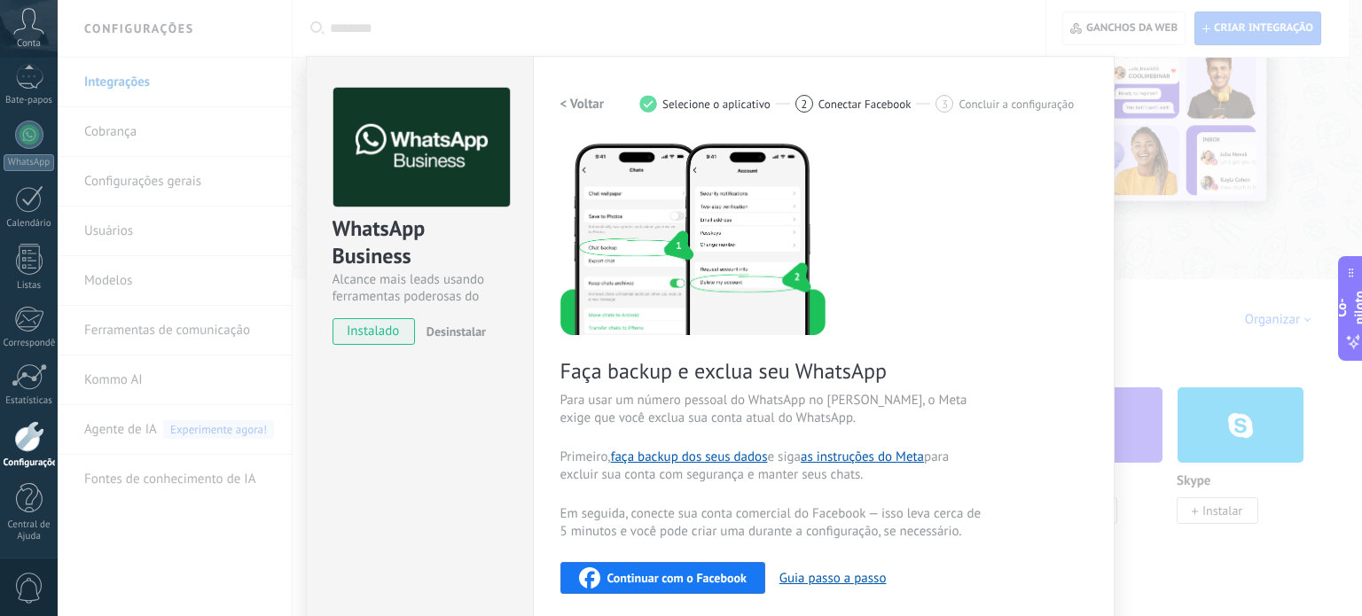
scroll to position [0, 0]
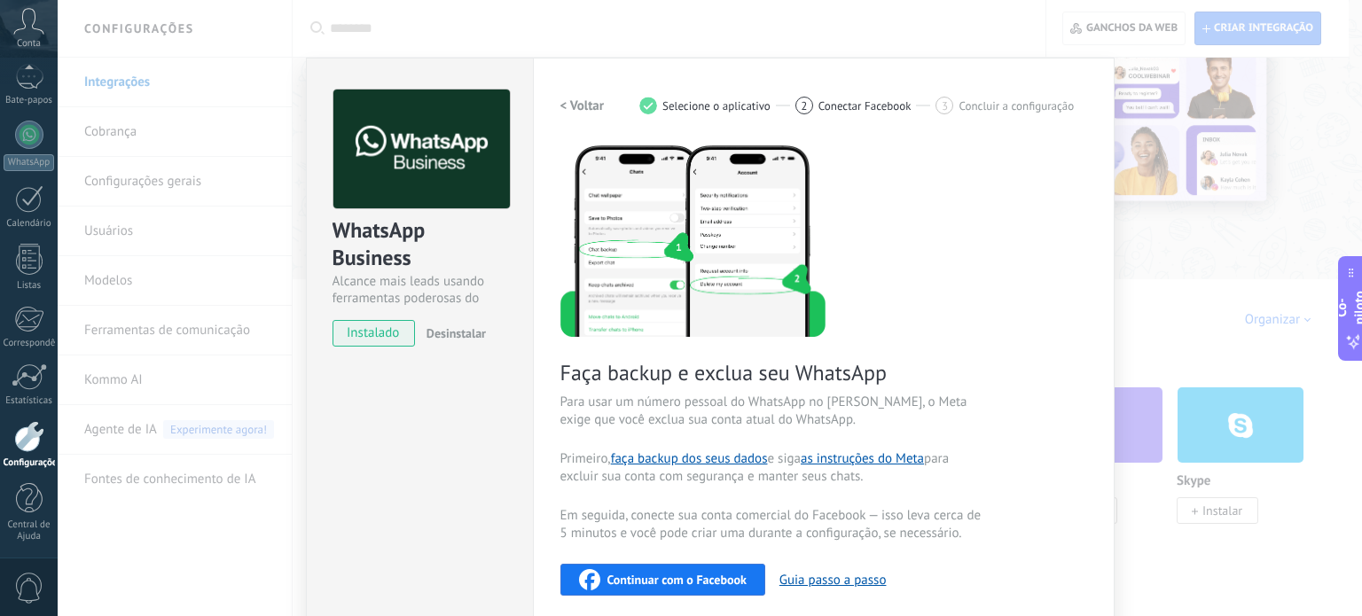
drag, startPoint x: 572, startPoint y: 98, endPoint x: 533, endPoint y: 122, distance: 45.8
click at [533, 122] on div "Configurações Autorização Esta aba registra os usuários que concederam acesso d…" at bounding box center [824, 454] width 582 height 792
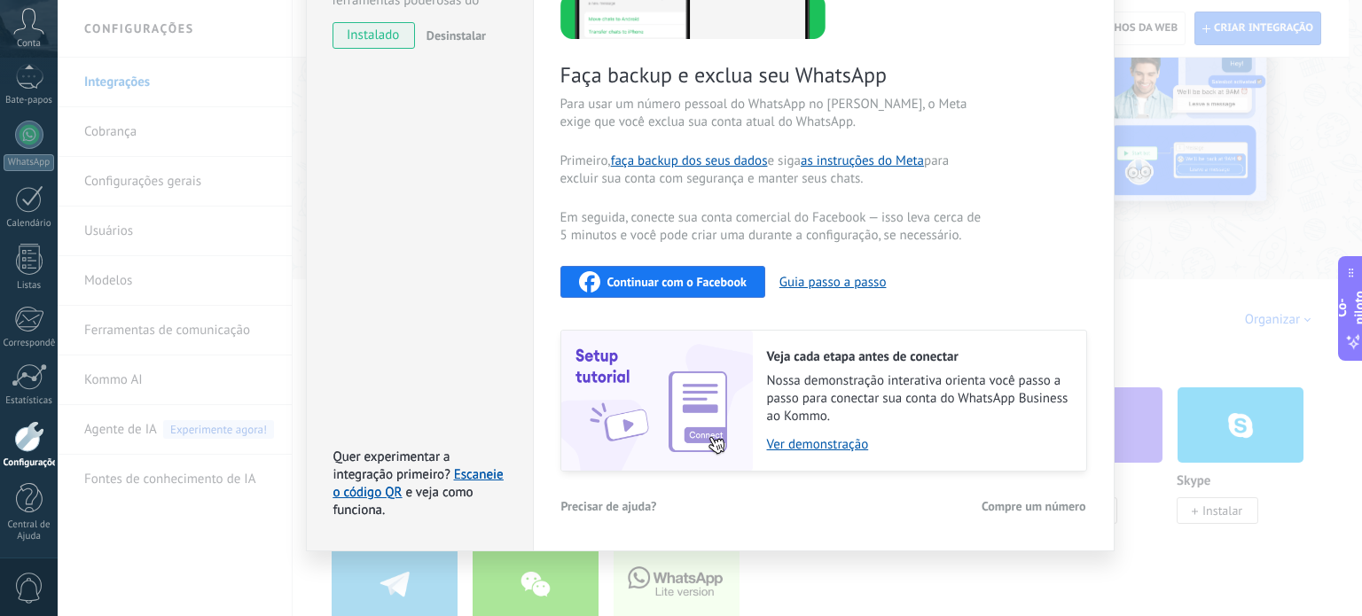
click at [991, 587] on div "WhatsApp Business Alcance mais leads usando ferramentas poderosas do WhatsApp i…" at bounding box center [710, 308] width 1305 height 616
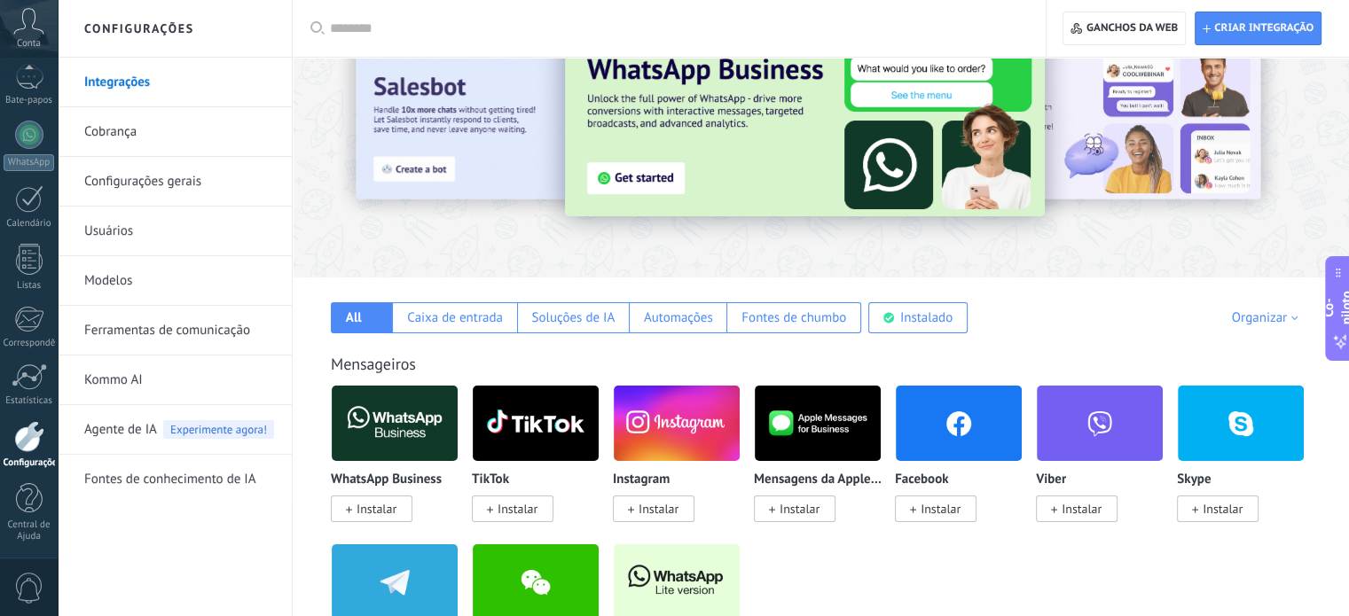
scroll to position [67, 0]
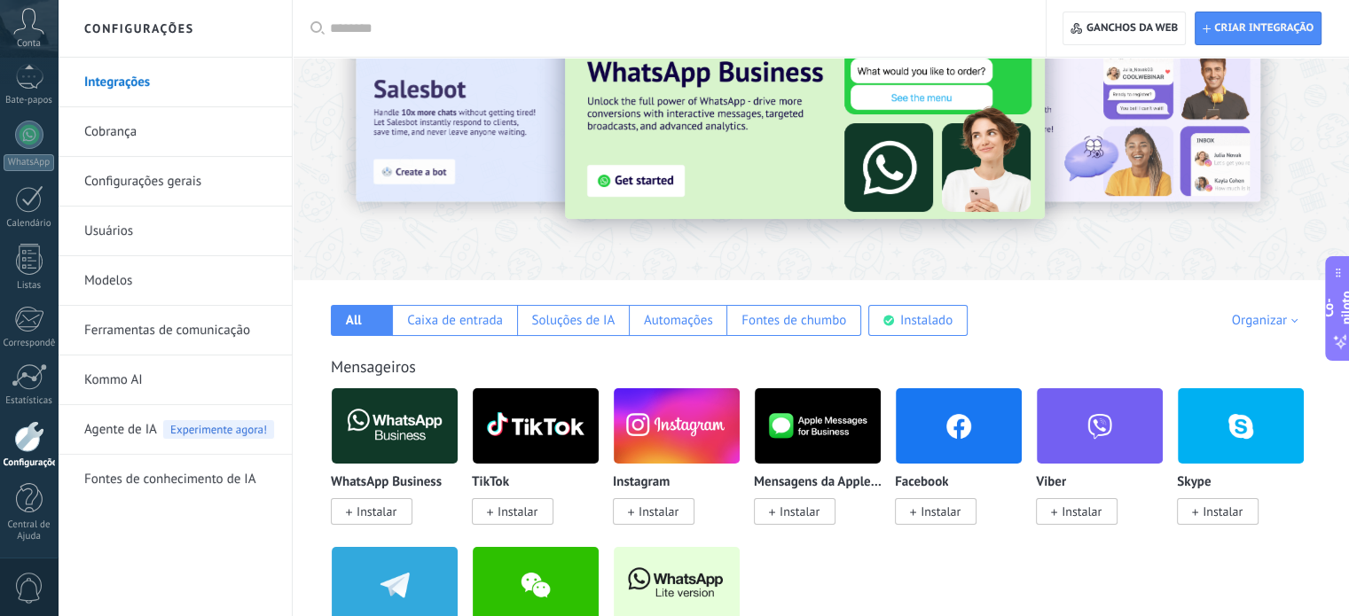
click at [859, 395] on img at bounding box center [818, 426] width 126 height 86
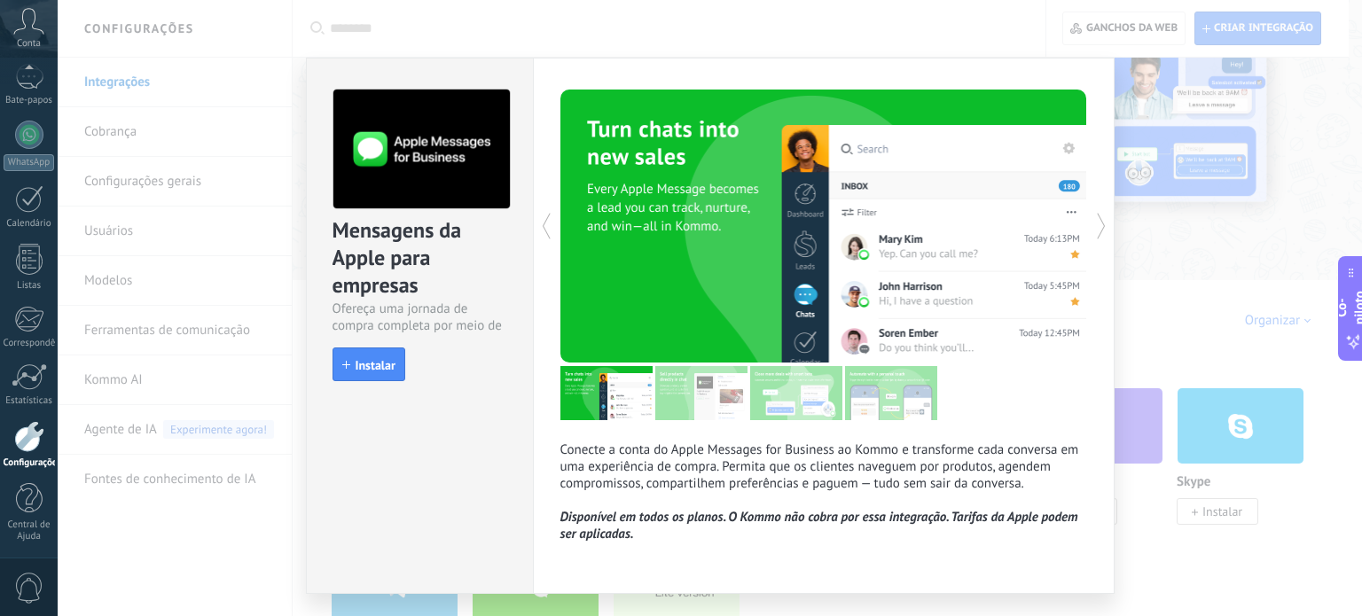
click at [1157, 276] on div "Mensagens da Apple para empresas Ofereça uma jornada de compra completa por mei…" at bounding box center [710, 308] width 1305 height 616
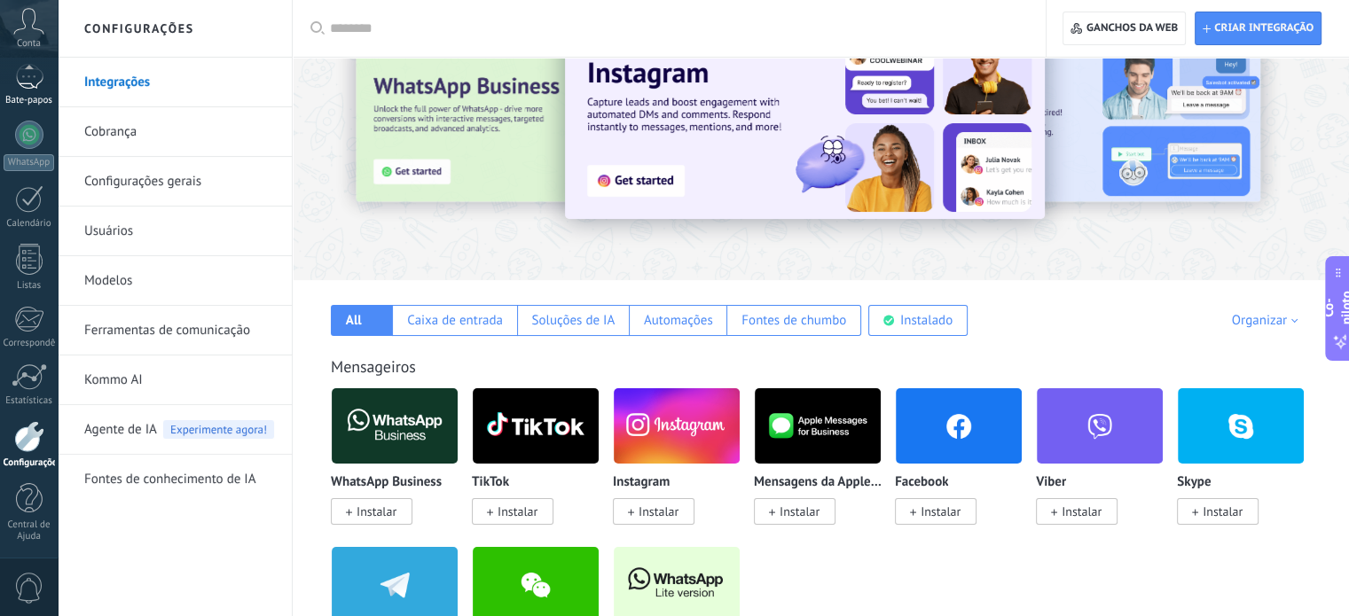
click at [30, 99] on font "Bate-papos" at bounding box center [28, 100] width 47 height 12
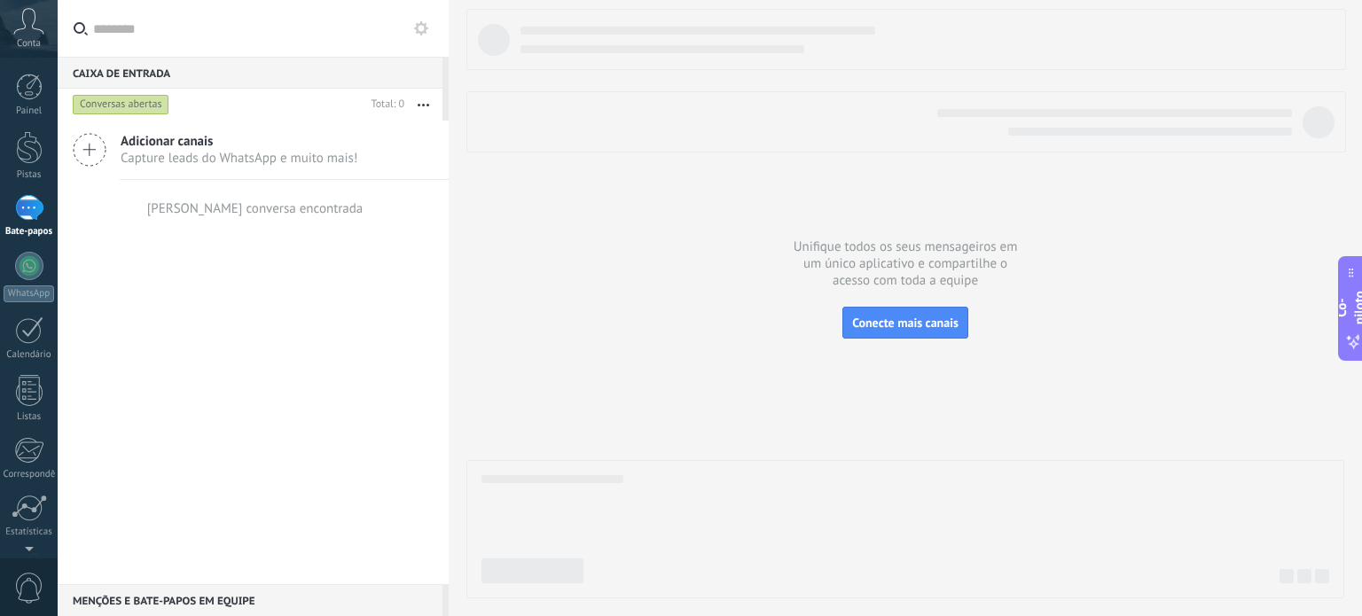
click at [27, 205] on div at bounding box center [29, 208] width 28 height 26
click at [27, 67] on div "Painel Pistas Bate-papos WhatsApp Clientes" at bounding box center [57, 308] width 115 height 501
click at [27, 89] on div at bounding box center [29, 87] width 27 height 27
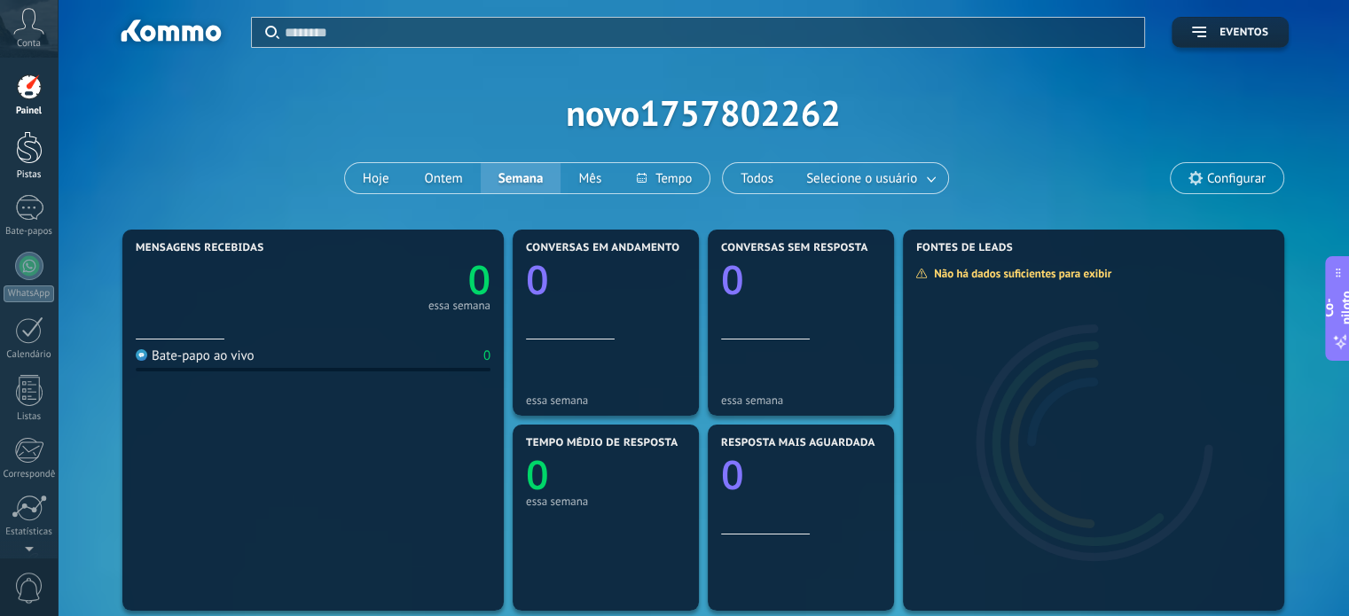
click at [25, 144] on div at bounding box center [29, 147] width 27 height 33
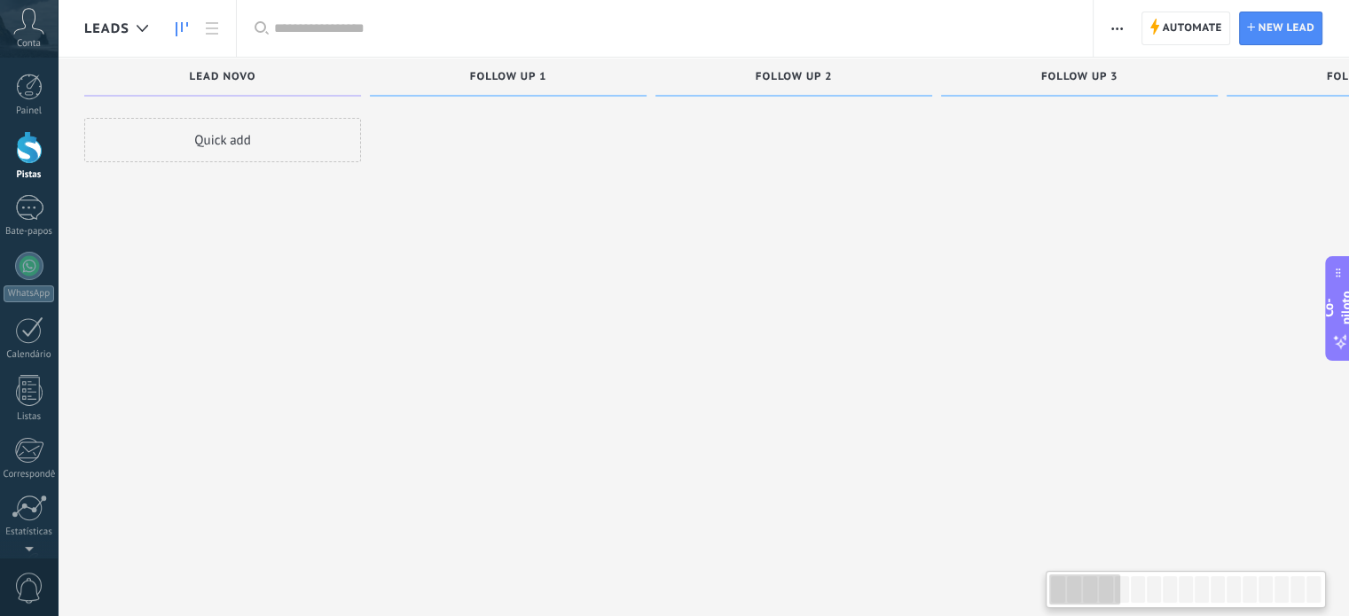
click at [25, 144] on div at bounding box center [29, 147] width 27 height 33
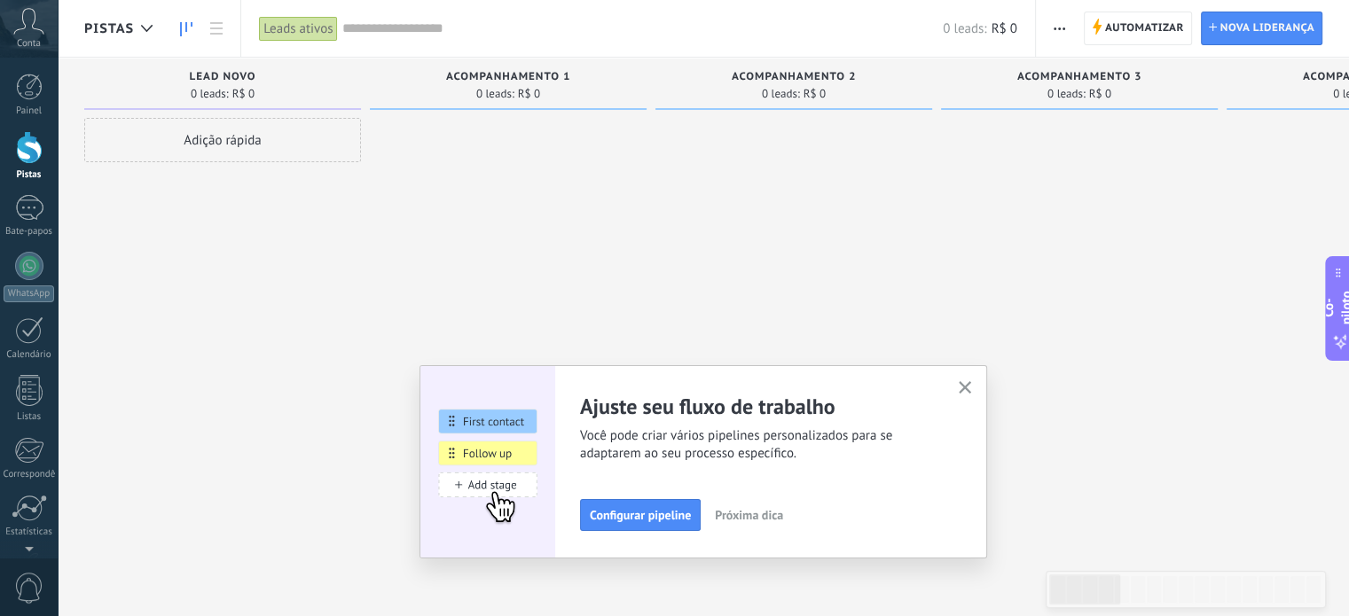
click at [969, 386] on use "button" at bounding box center [965, 387] width 13 height 13
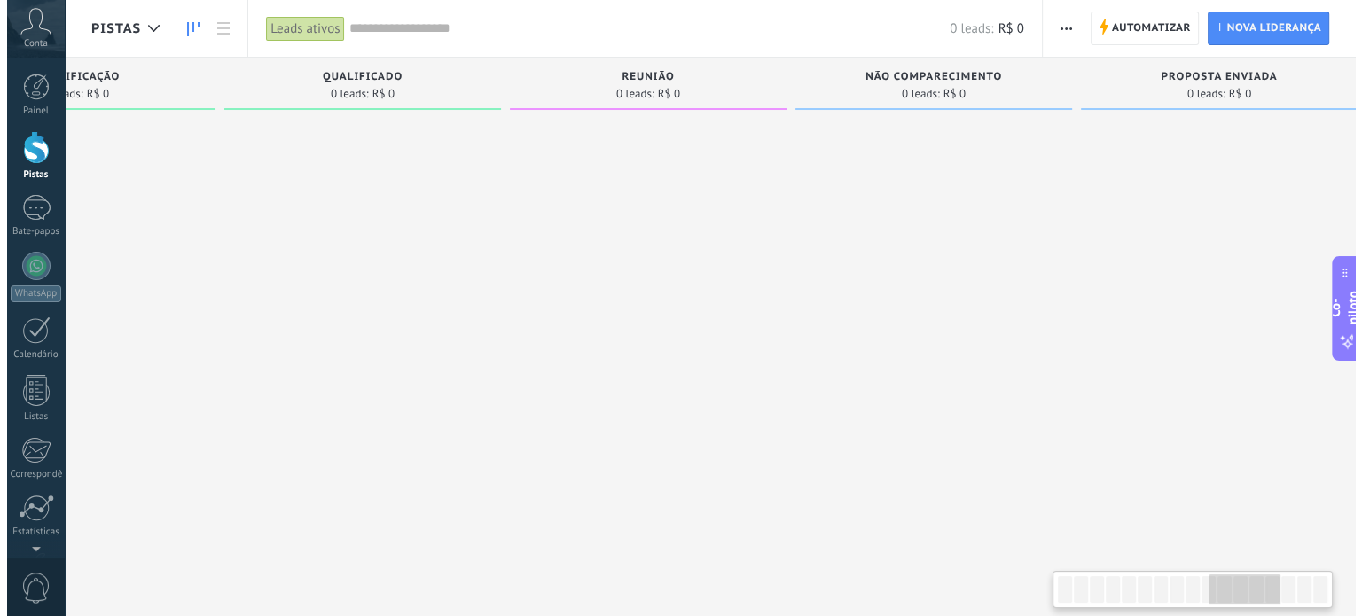
scroll to position [0, 2724]
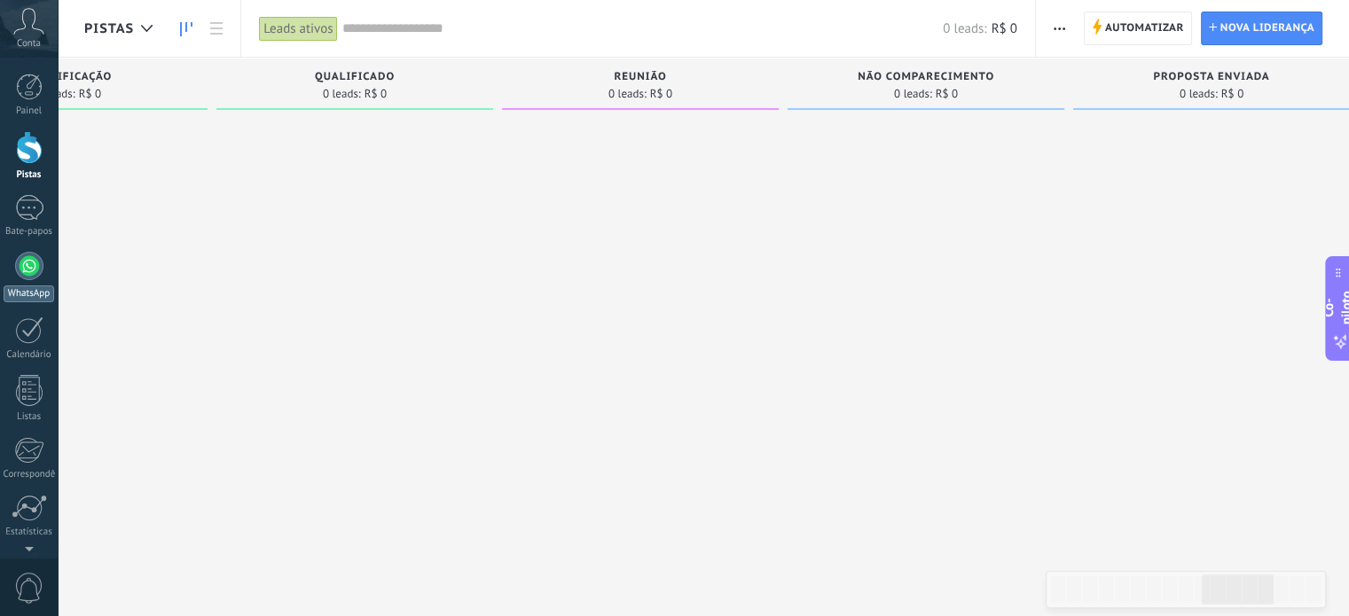
click at [31, 280] on link "WhatsApp" at bounding box center [29, 277] width 58 height 51
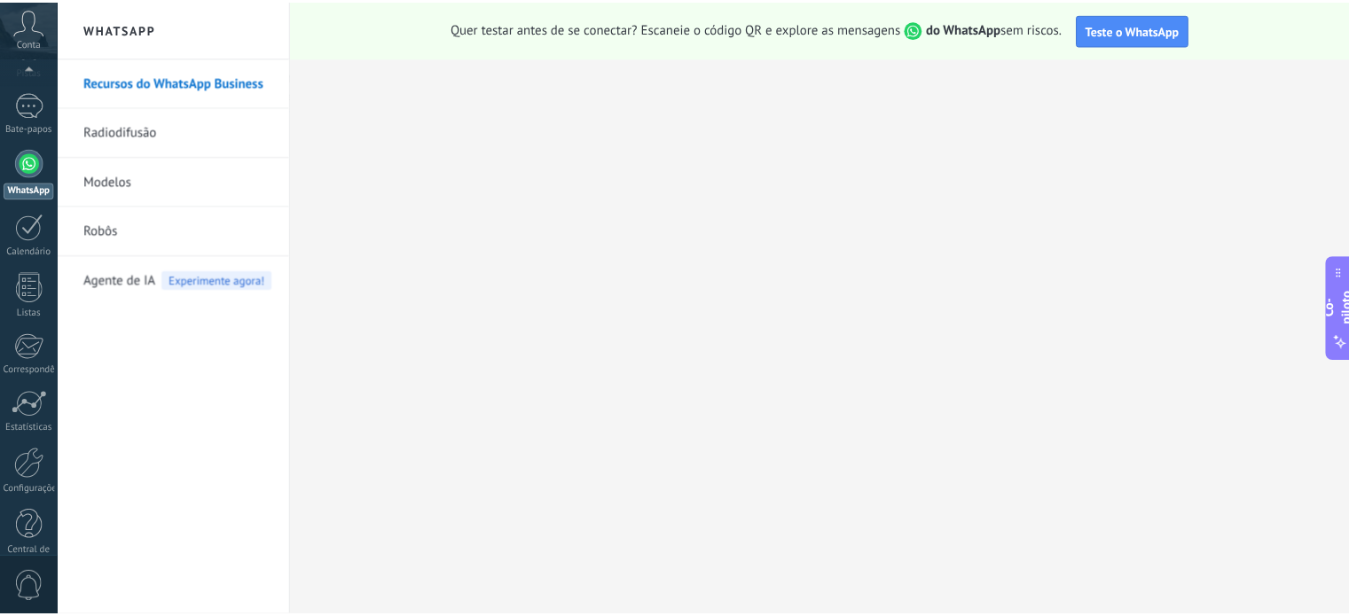
scroll to position [131, 0]
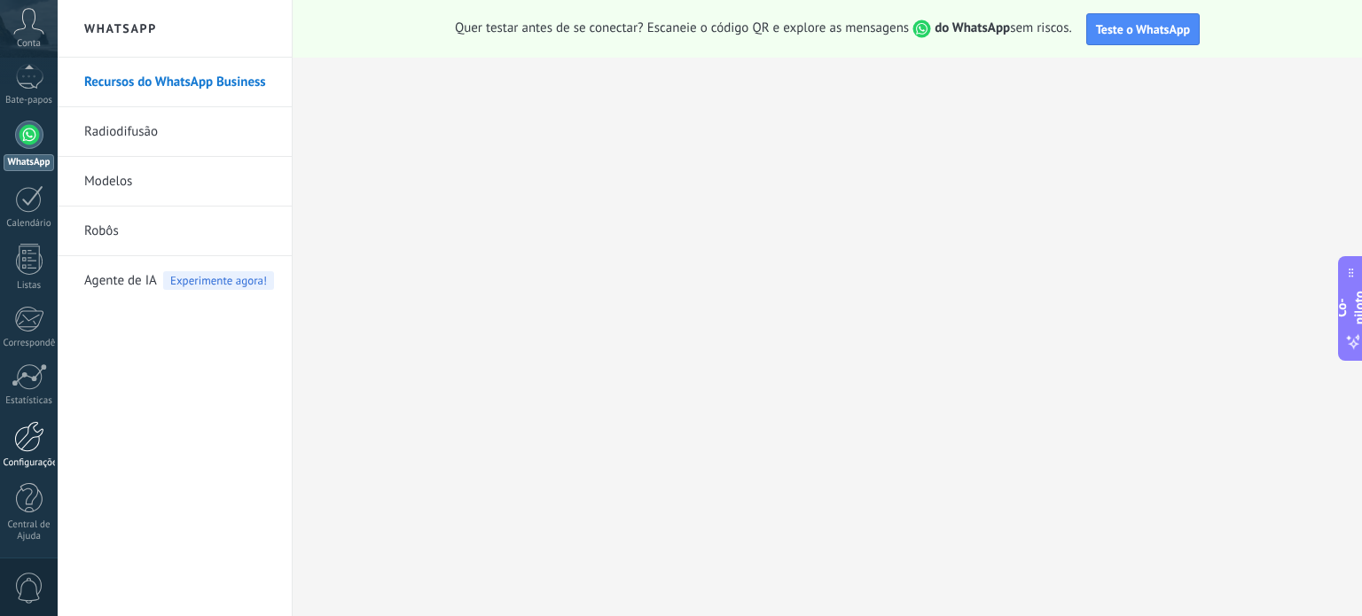
click at [22, 460] on font "Configurações" at bounding box center [33, 463] width 59 height 12
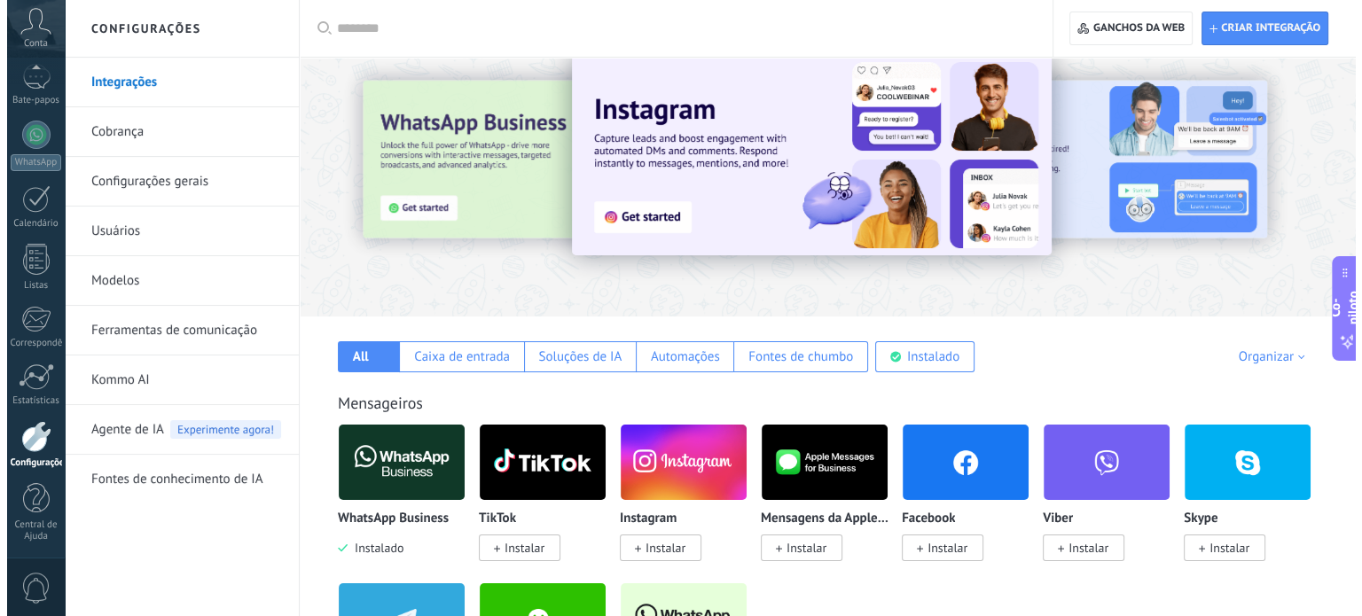
scroll to position [53, 0]
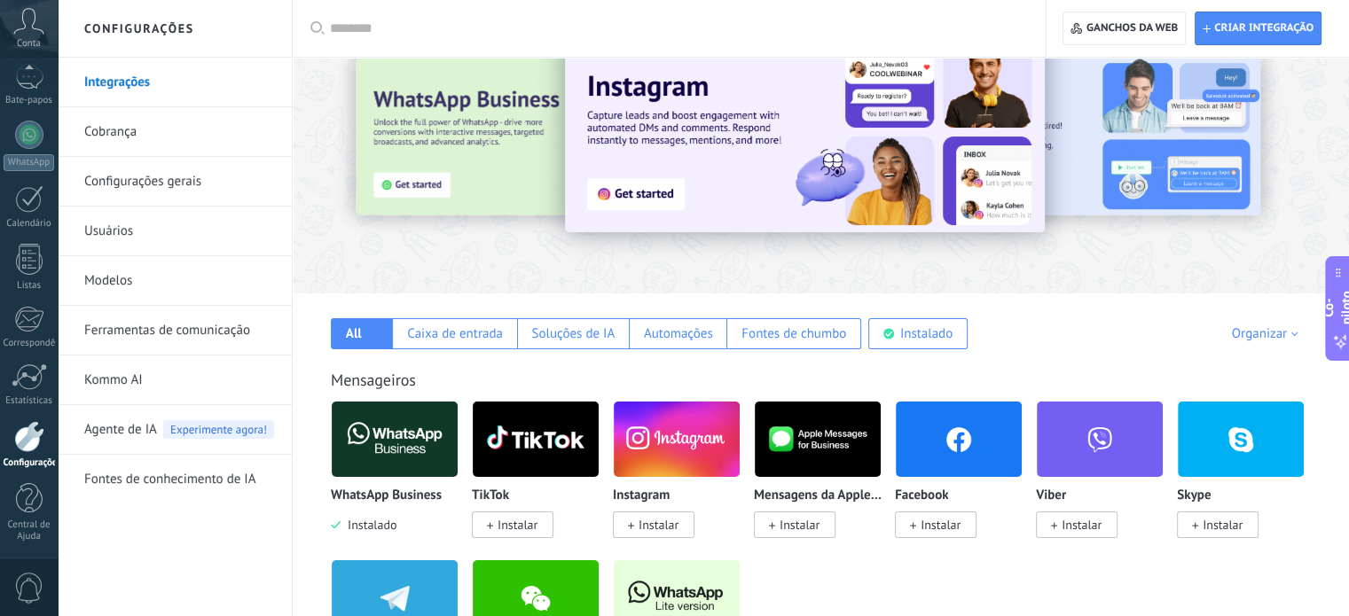
click at [388, 418] on img at bounding box center [395, 439] width 126 height 86
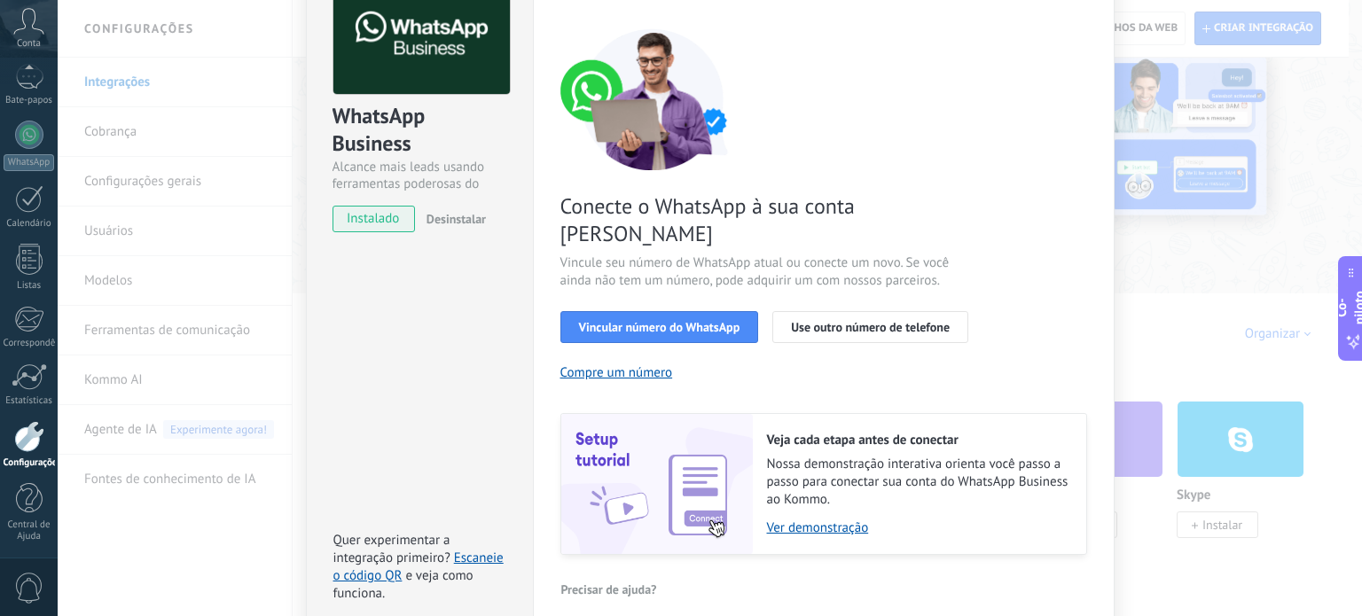
scroll to position [114, 0]
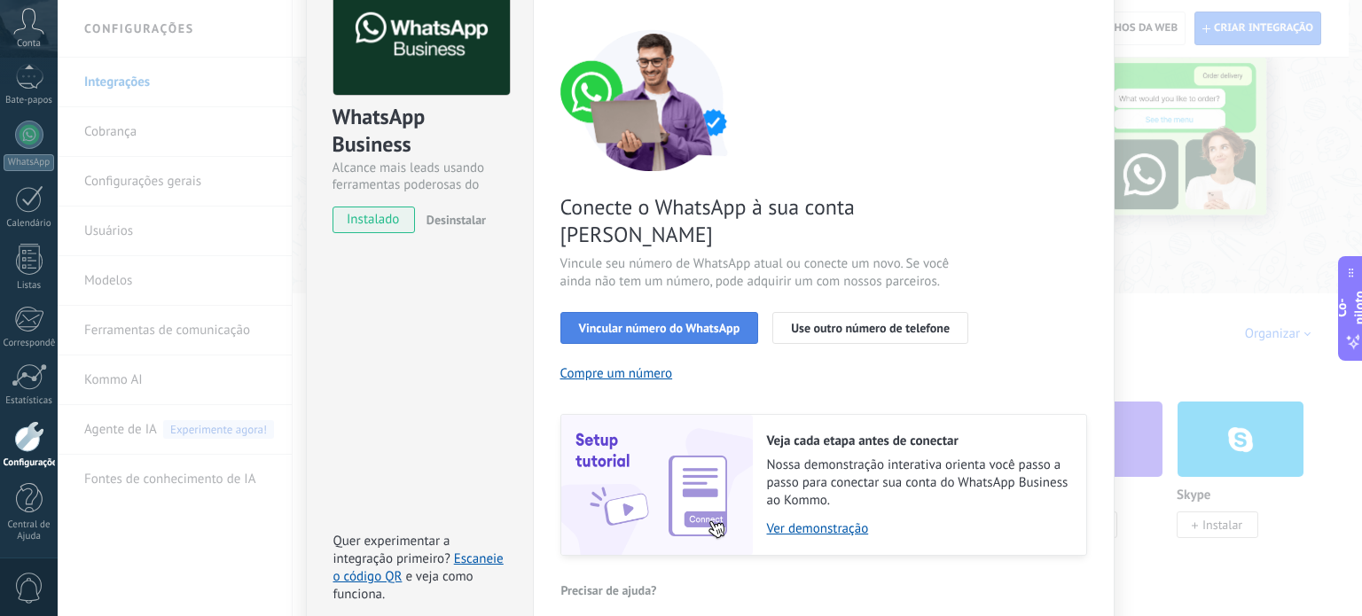
click at [691, 320] on font "Vincular número do WhatsApp" at bounding box center [659, 328] width 161 height 16
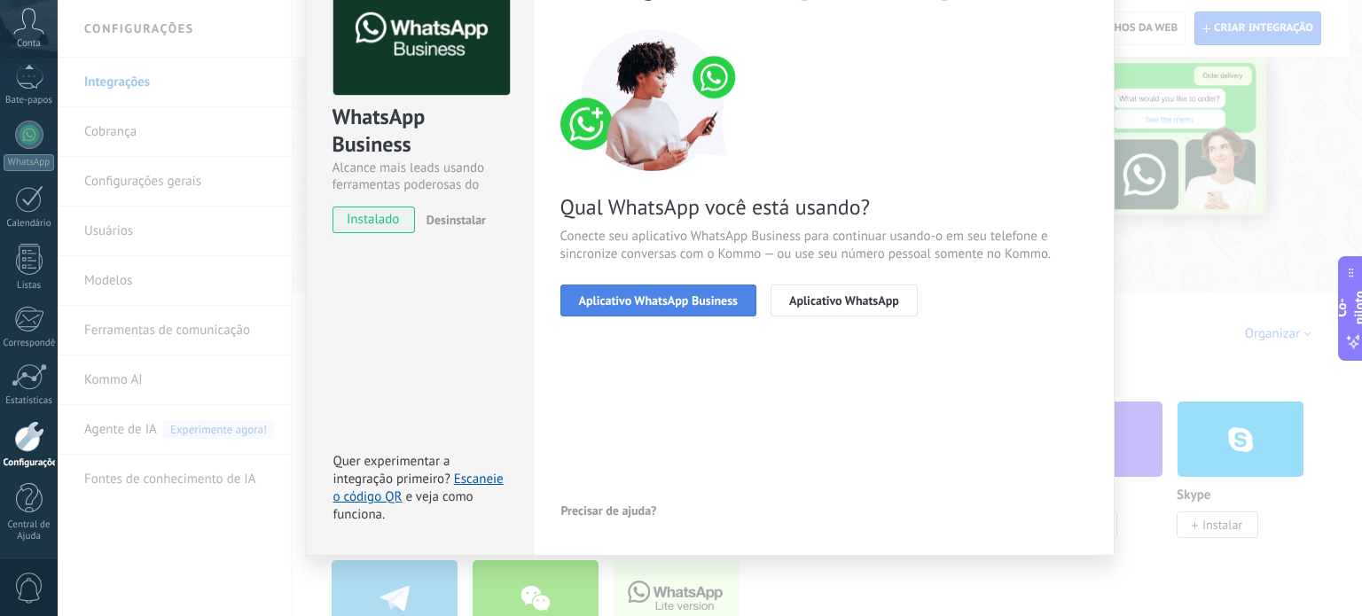
click at [711, 293] on font "Aplicativo WhatsApp Business" at bounding box center [658, 301] width 159 height 16
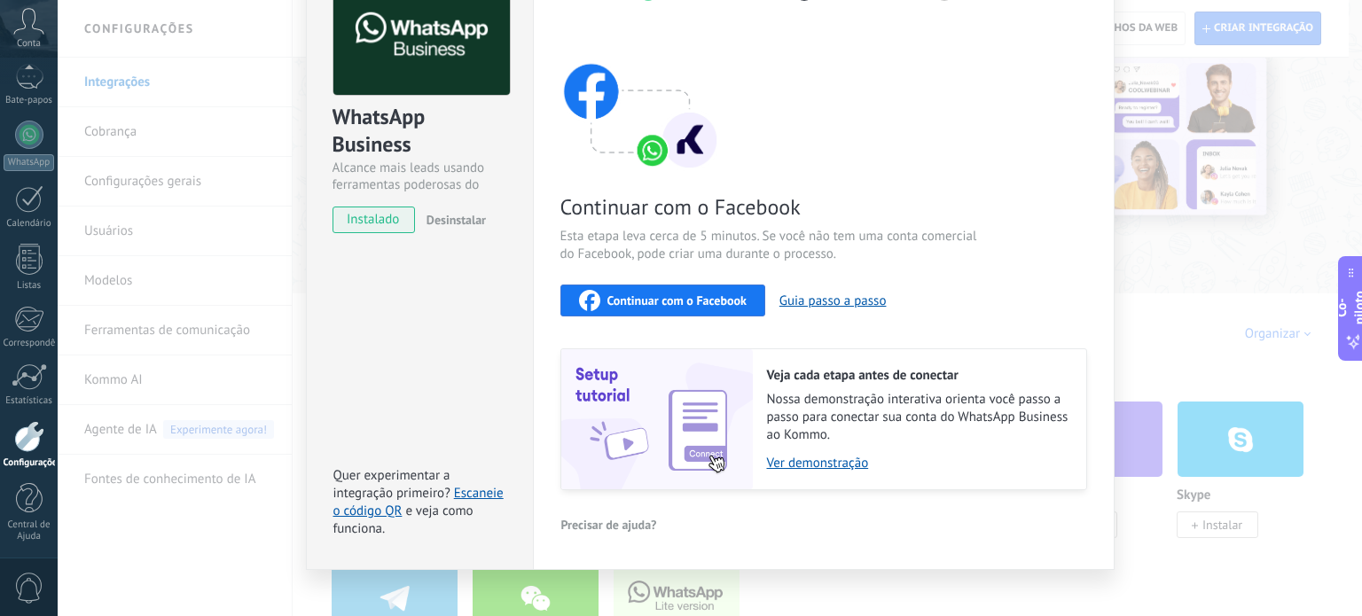
scroll to position [132, 0]
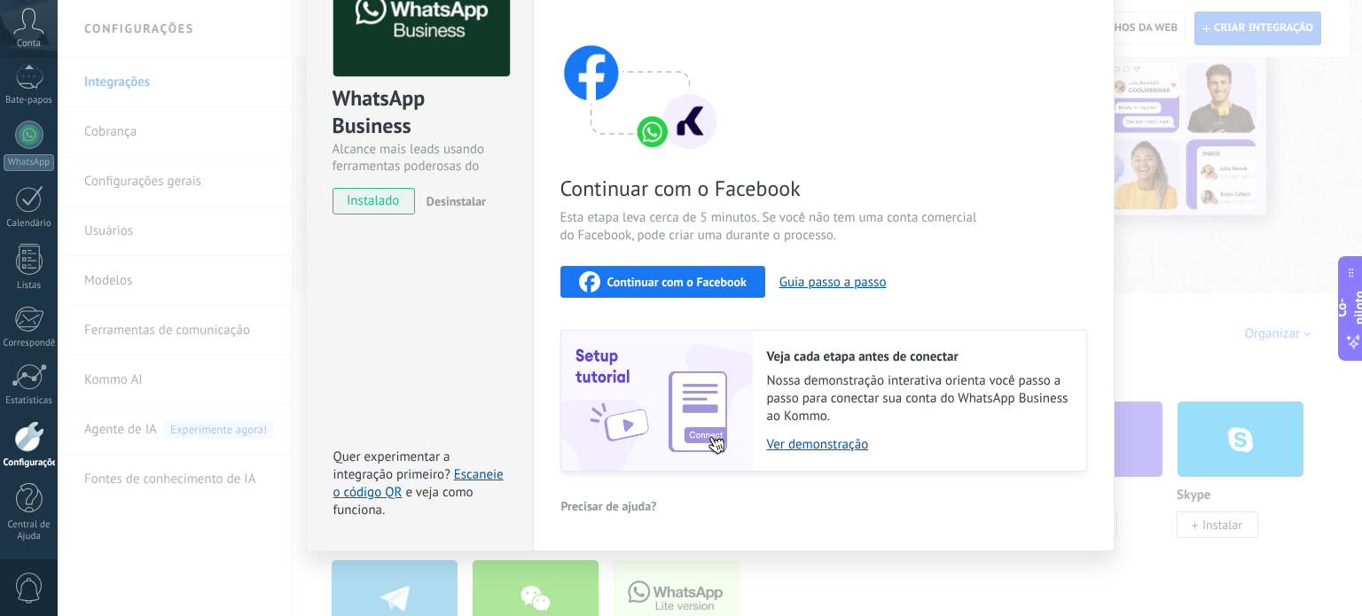
click at [642, 294] on button "Continuar com o Facebook" at bounding box center [663, 282] width 205 height 32
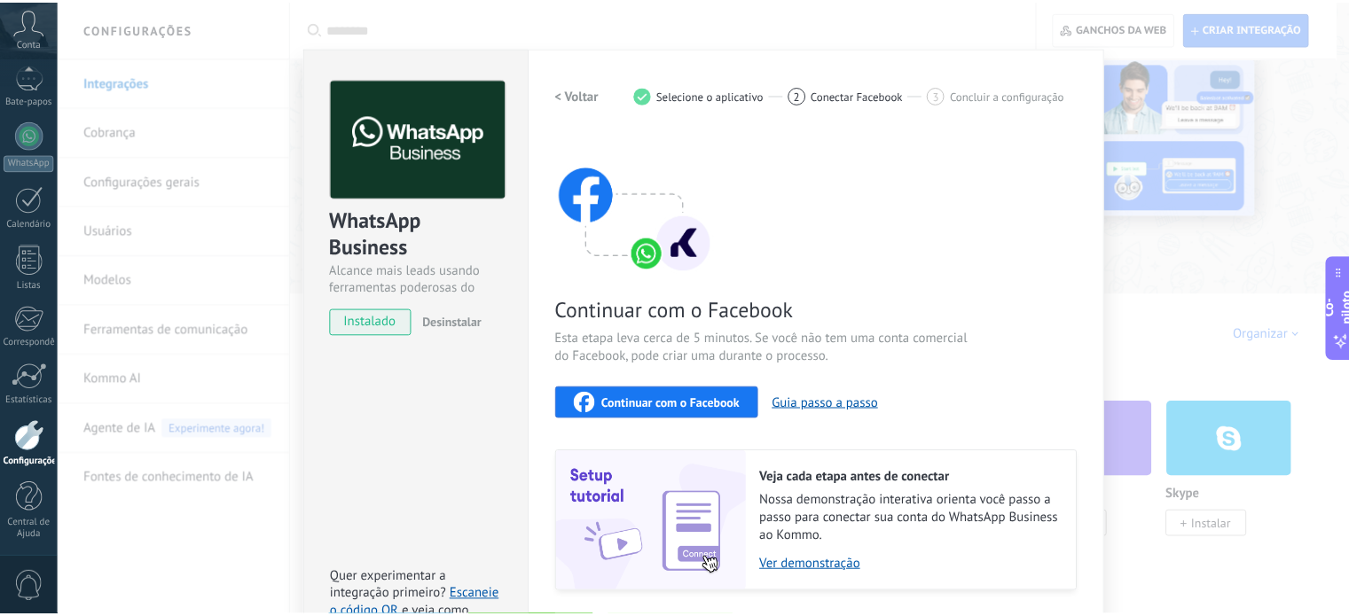
scroll to position [0, 0]
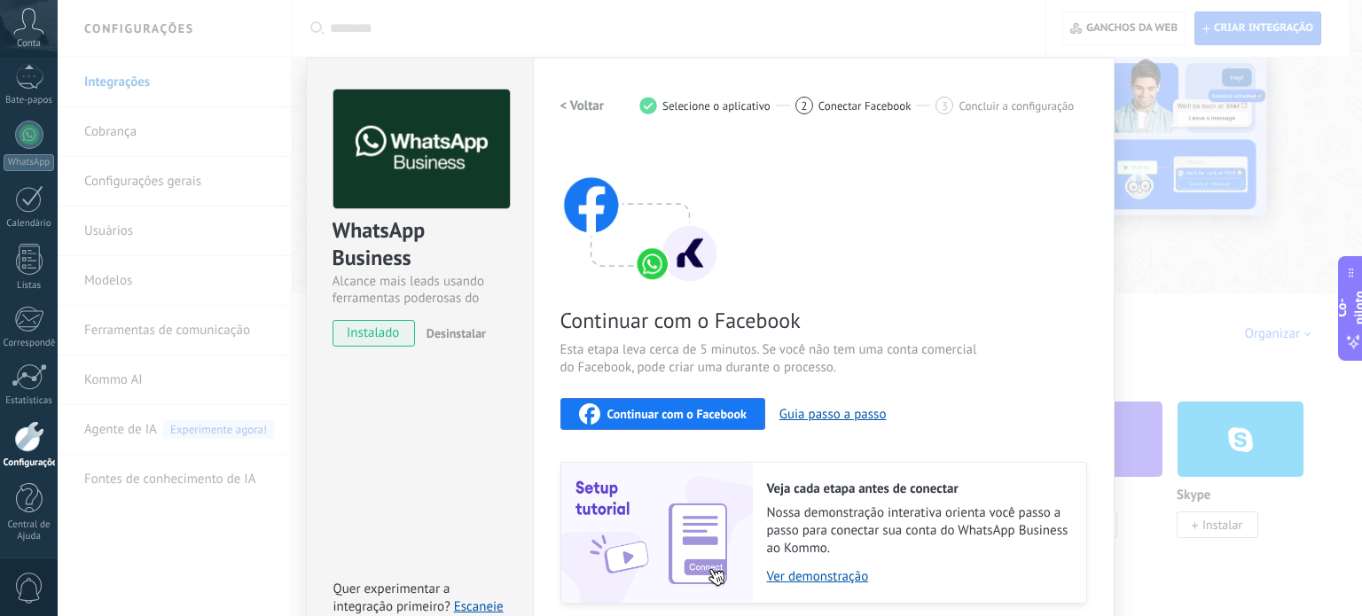
click at [1140, 184] on div "WhatsApp Business Alcance mais leads usando ferramentas poderosas do WhatsApp i…" at bounding box center [710, 308] width 1305 height 616
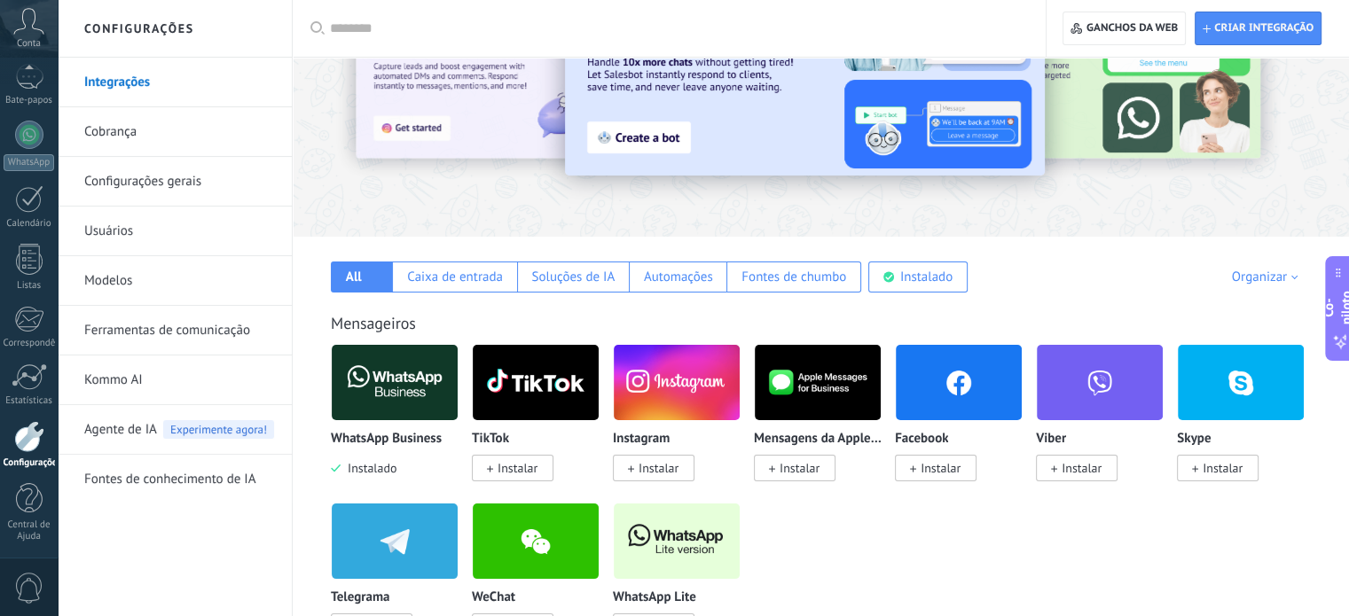
scroll to position [110, 0]
click at [19, 142] on div at bounding box center [29, 135] width 28 height 28
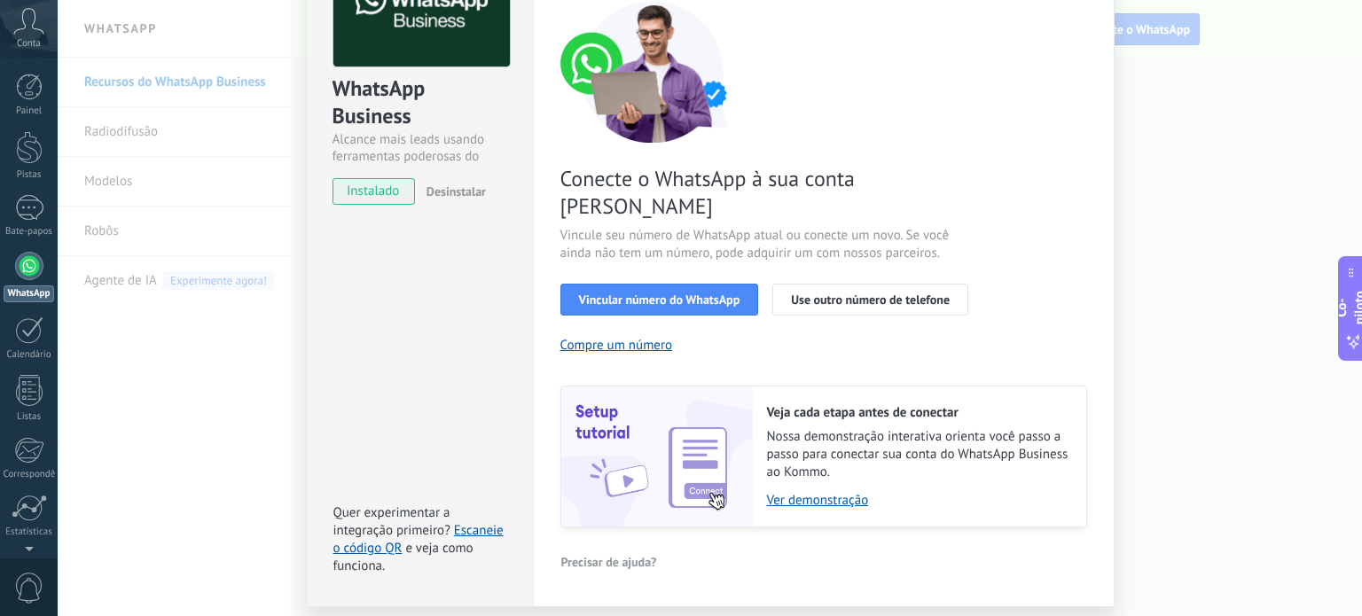
scroll to position [170, 0]
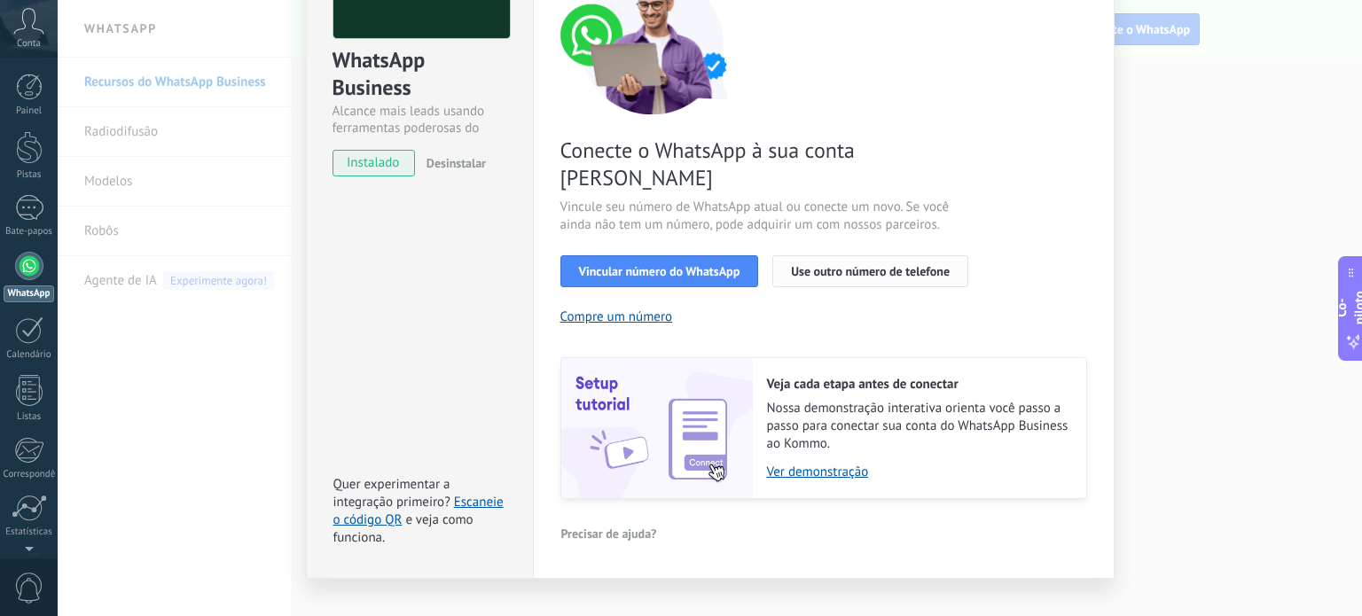
click at [795, 255] on button "Use outro número de telefone" at bounding box center [871, 271] width 196 height 32
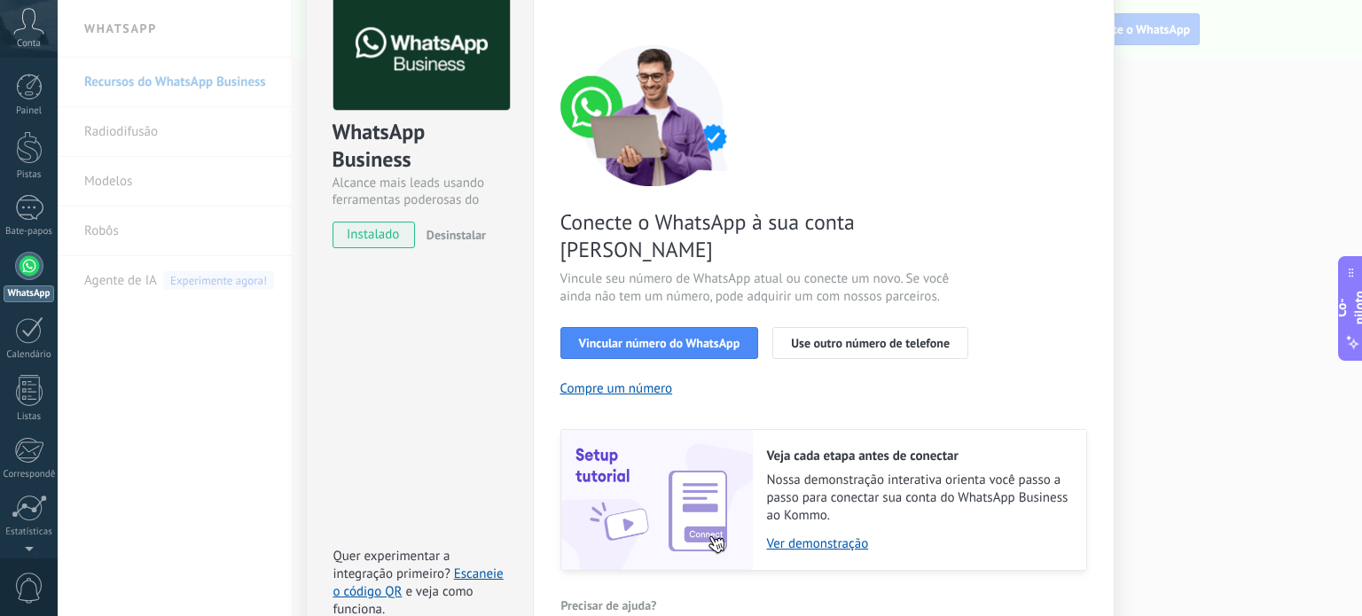
scroll to position [93, 0]
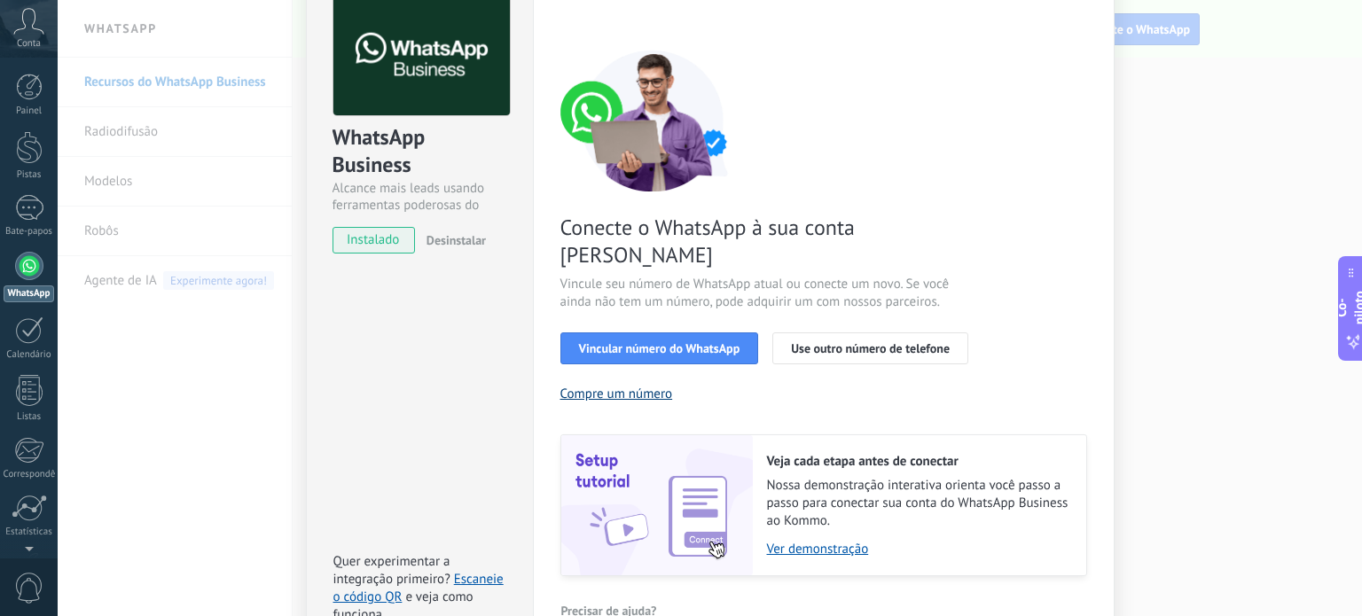
click at [611, 386] on font "Compre um número" at bounding box center [617, 394] width 113 height 17
